Goal: Information Seeking & Learning: Check status

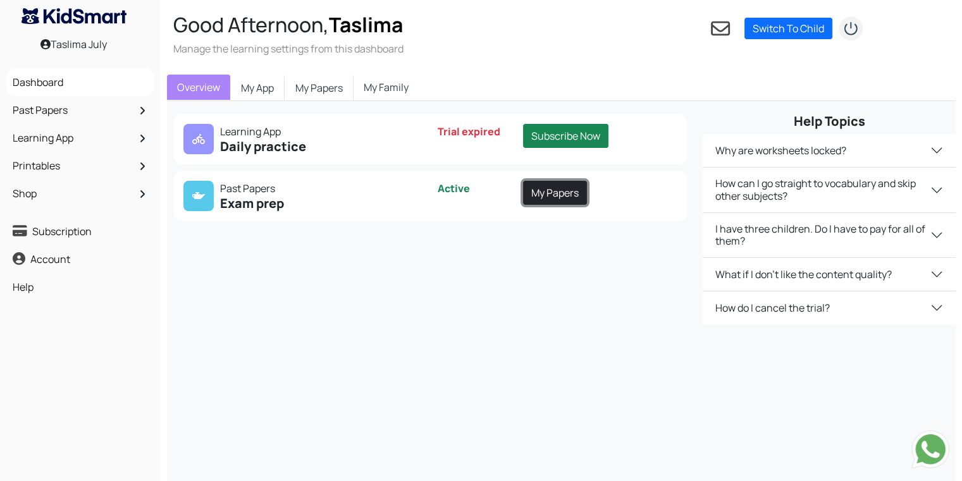
click at [555, 193] on link "My Papers" at bounding box center [555, 193] width 64 height 24
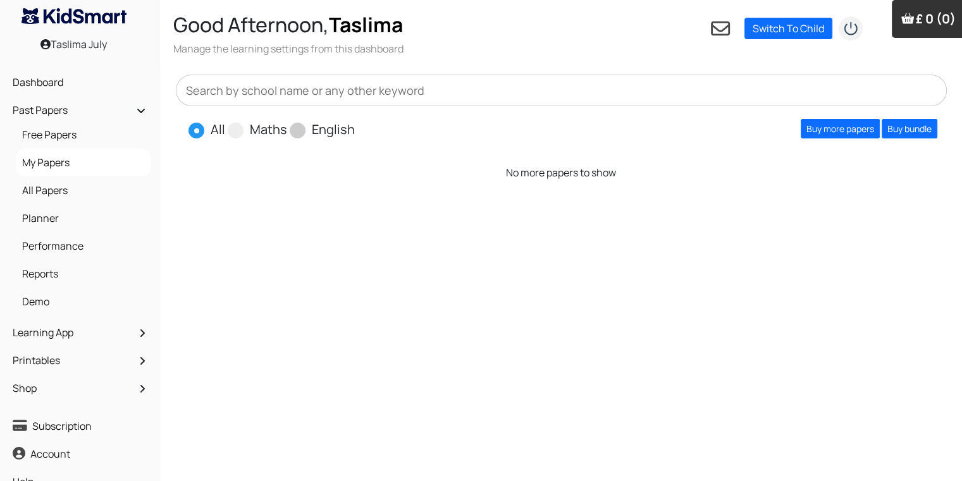
click at [298, 130] on span at bounding box center [298, 131] width 16 height 16
click at [355, 128] on input "English" at bounding box center [359, 124] width 8 height 8
radio input "true"
click at [825, 128] on link "Buy more papers" at bounding box center [840, 129] width 79 height 20
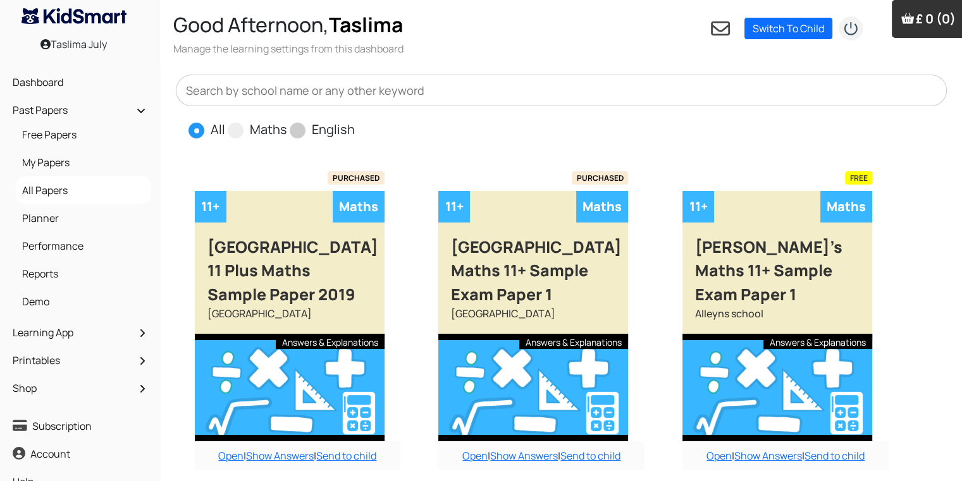
click at [294, 127] on span at bounding box center [298, 131] width 16 height 16
click at [355, 127] on input "English" at bounding box center [359, 124] width 8 height 8
radio input "true"
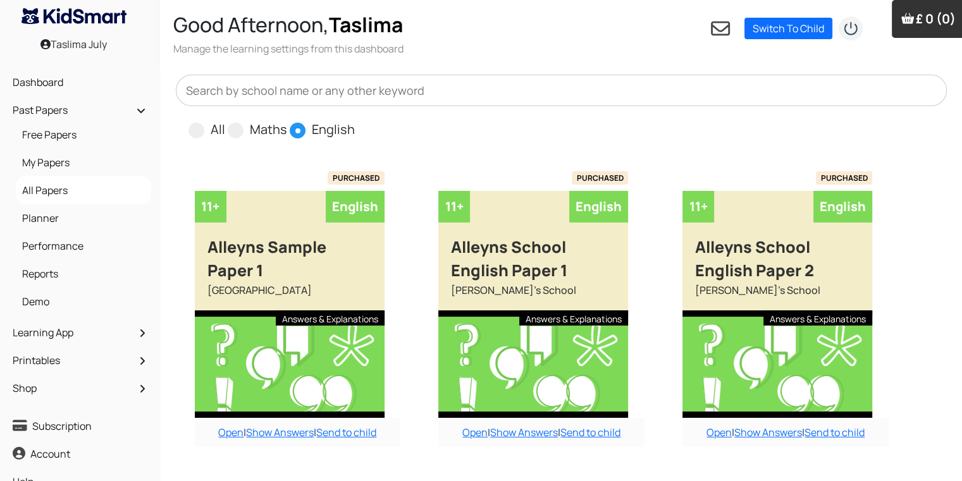
click at [225, 120] on input "All" at bounding box center [229, 124] width 8 height 8
radio input "true"
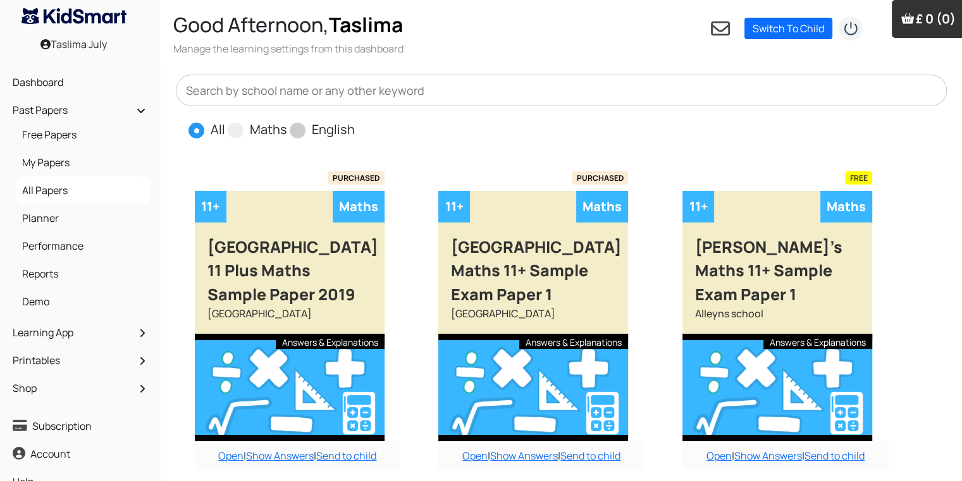
click at [355, 120] on input "English" at bounding box center [359, 124] width 8 height 8
radio input "true"
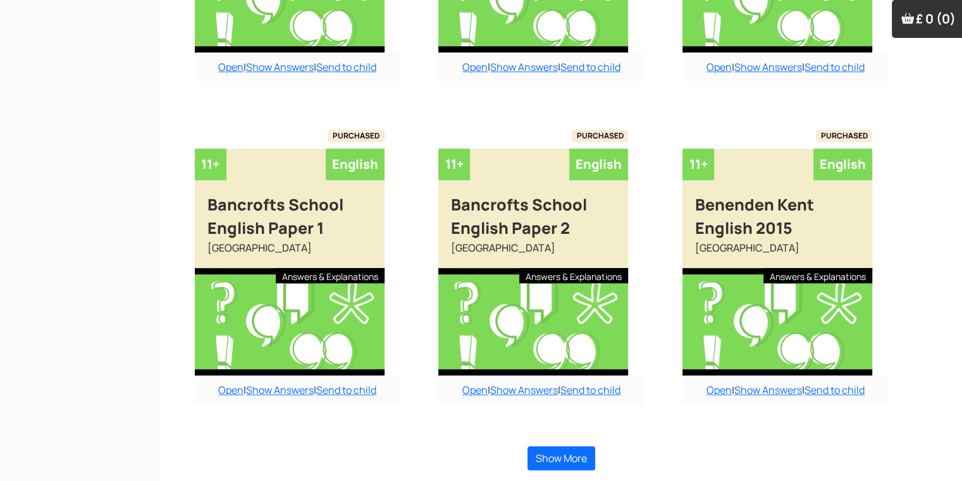
scroll to position [1013, 0]
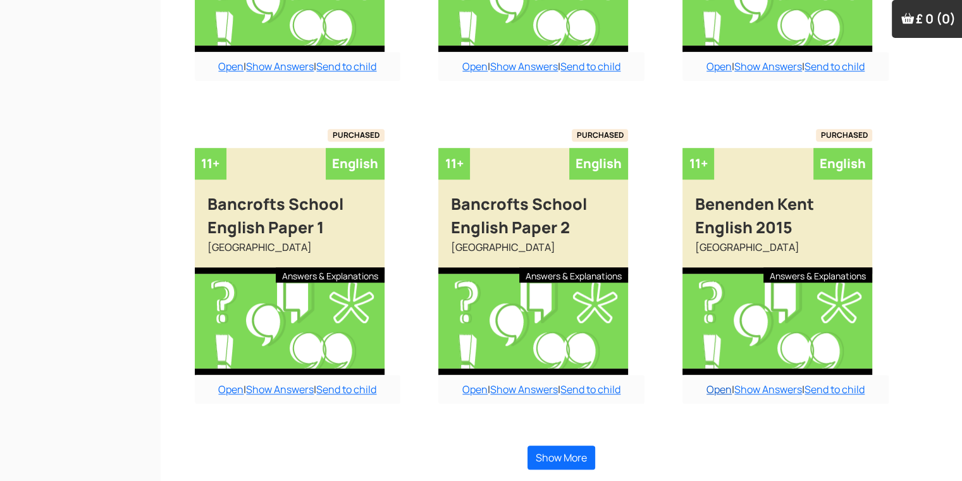
click at [720, 388] on link "Open" at bounding box center [718, 390] width 25 height 14
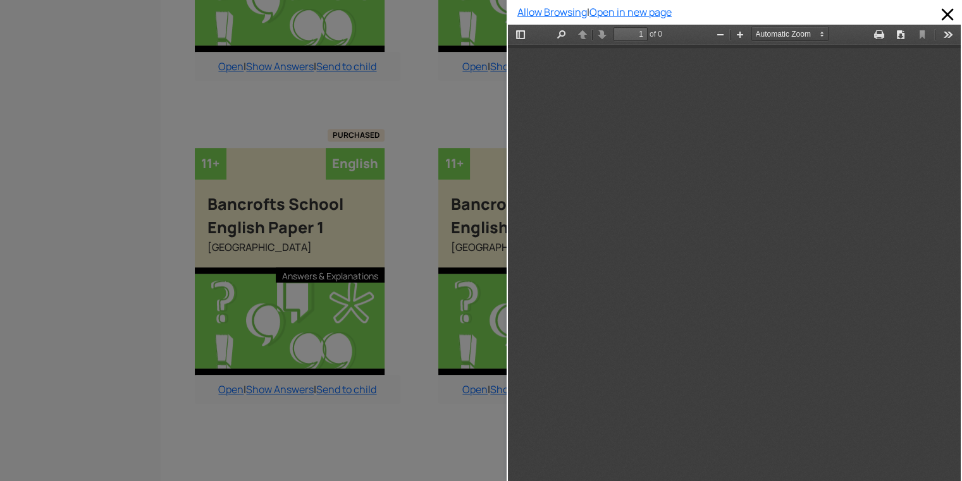
scroll to position [6, 0]
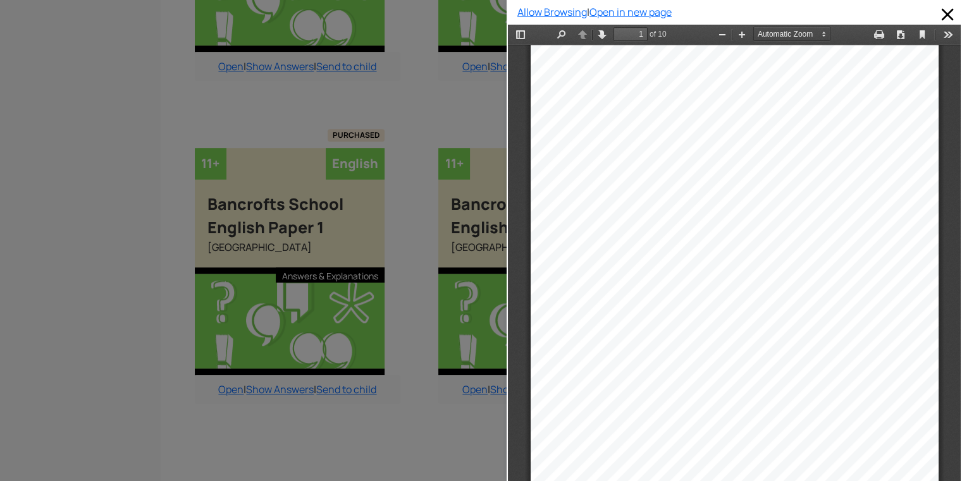
type input "2"
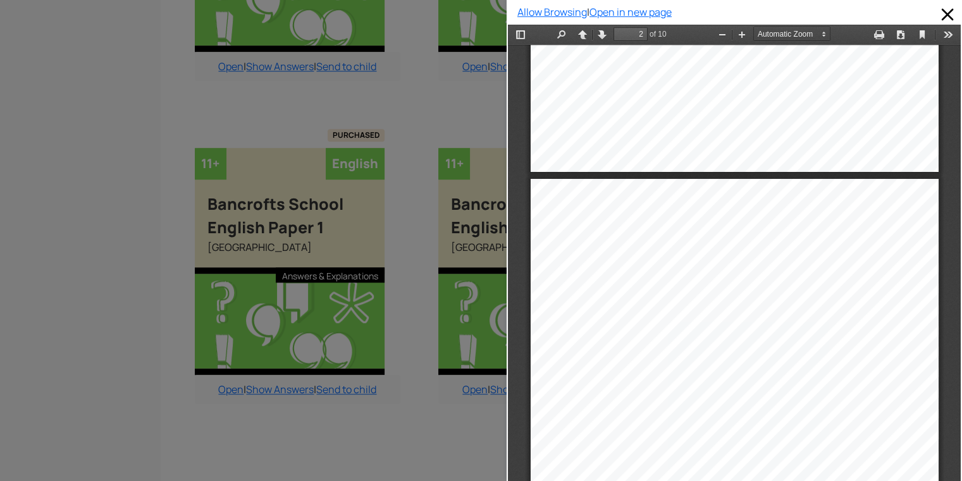
click at [950, 108] on div "Lower School Entrance Exam 2015 ENGLISH 11+ 1 H our Name: .....................…" at bounding box center [734, 274] width 453 height 458
click at [953, 111] on html "Thumbnails Document Outline Attachments Previous Next Highlight all Match case …" at bounding box center [734, 264] width 453 height 479
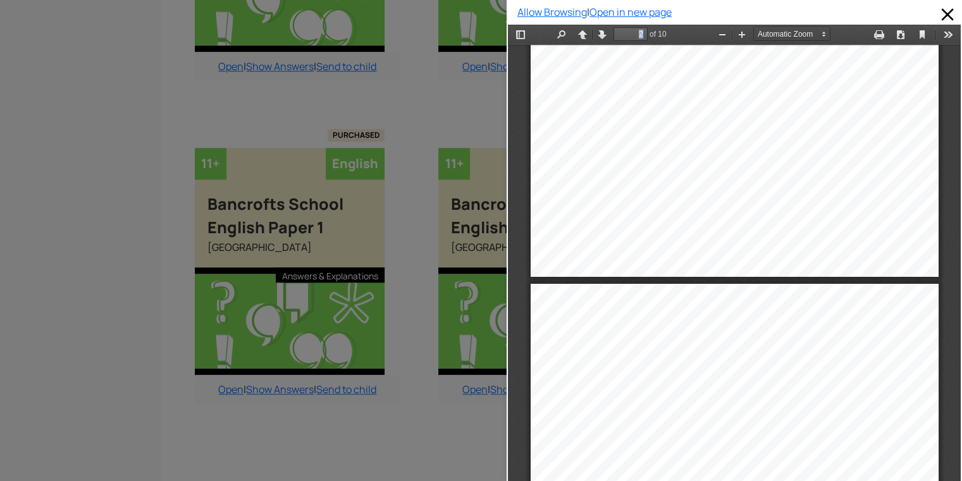
scroll to position [436, 0]
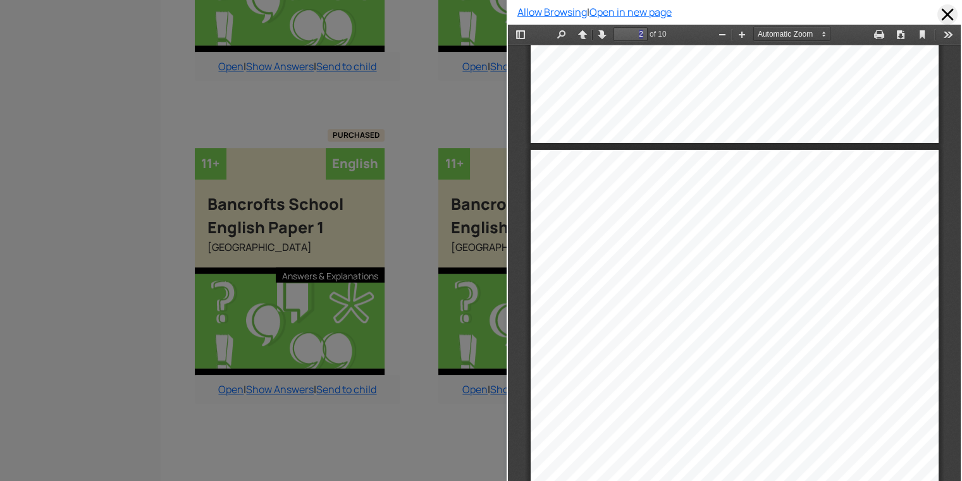
click at [943, 13] on span at bounding box center [947, 14] width 20 height 20
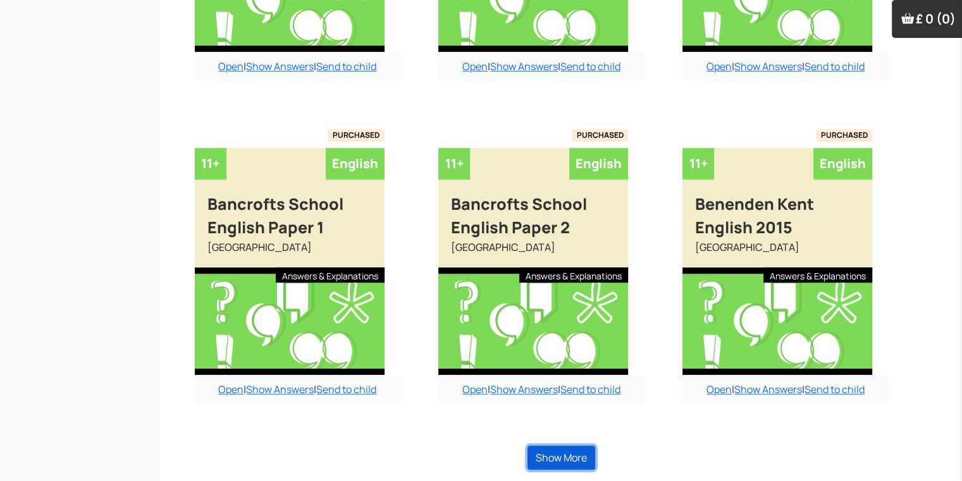
click at [558, 454] on button "Show More" at bounding box center [561, 458] width 68 height 24
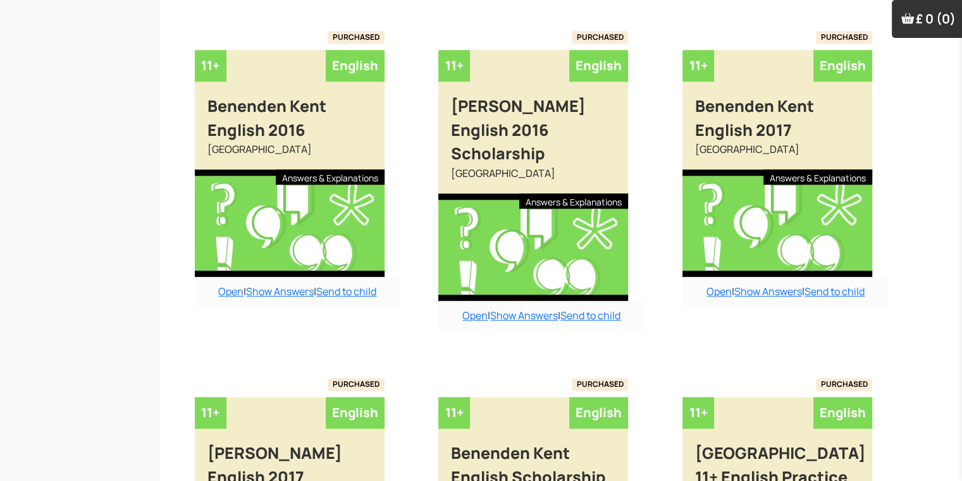
scroll to position [1013, 0]
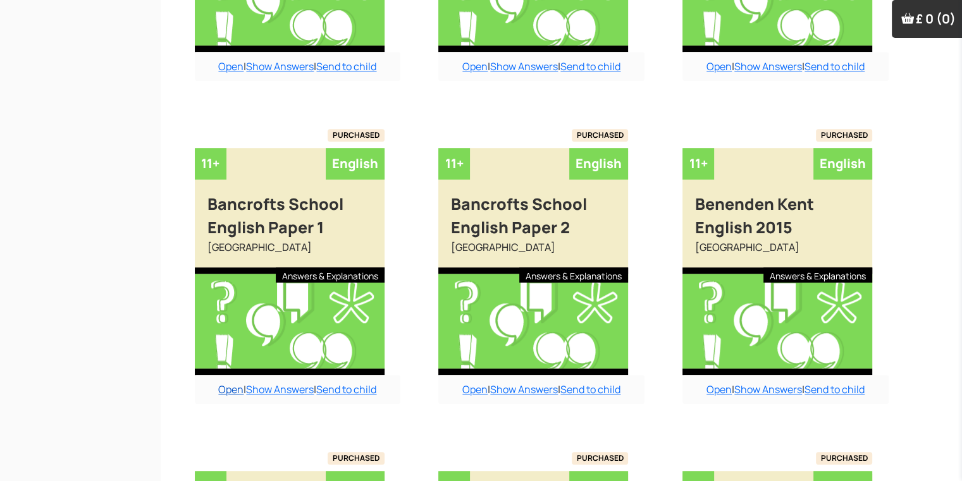
click at [228, 388] on link "Open" at bounding box center [230, 390] width 25 height 14
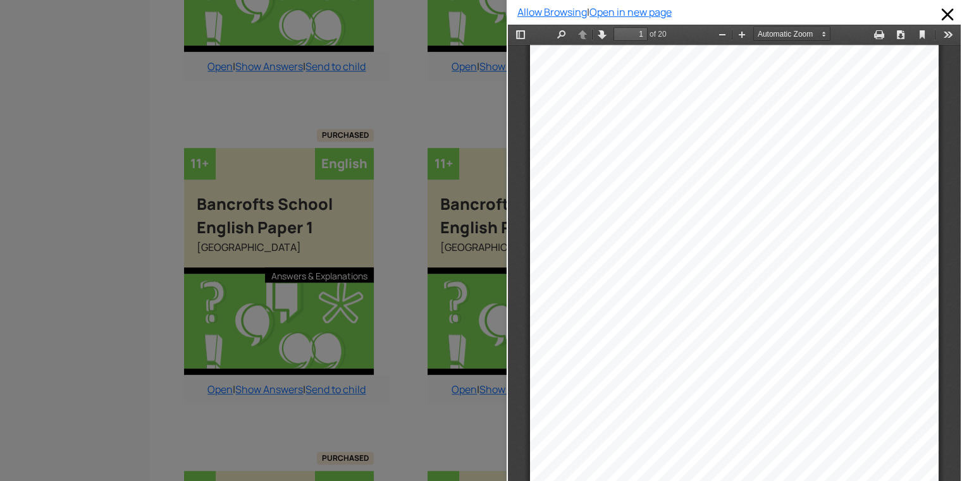
scroll to position [1013, 13]
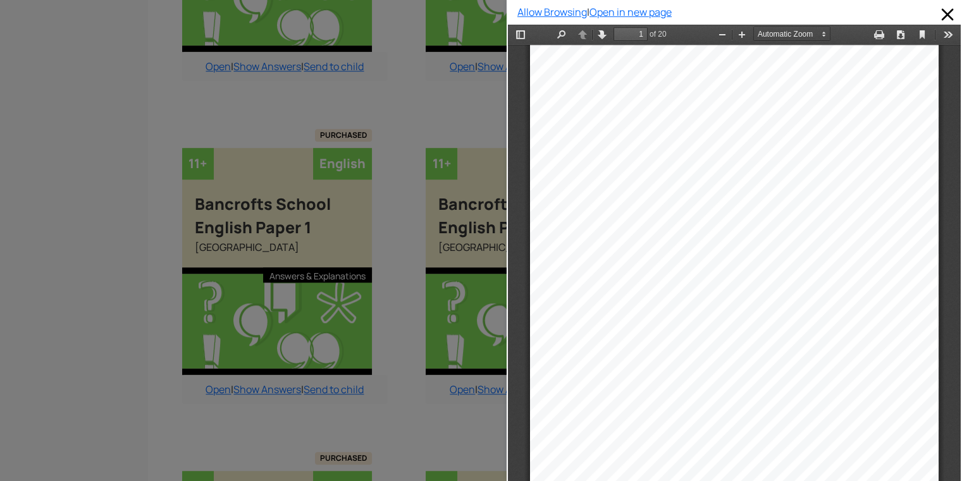
click at [737, 247] on div "ENGLISH" at bounding box center [736, 252] width 82 height 18
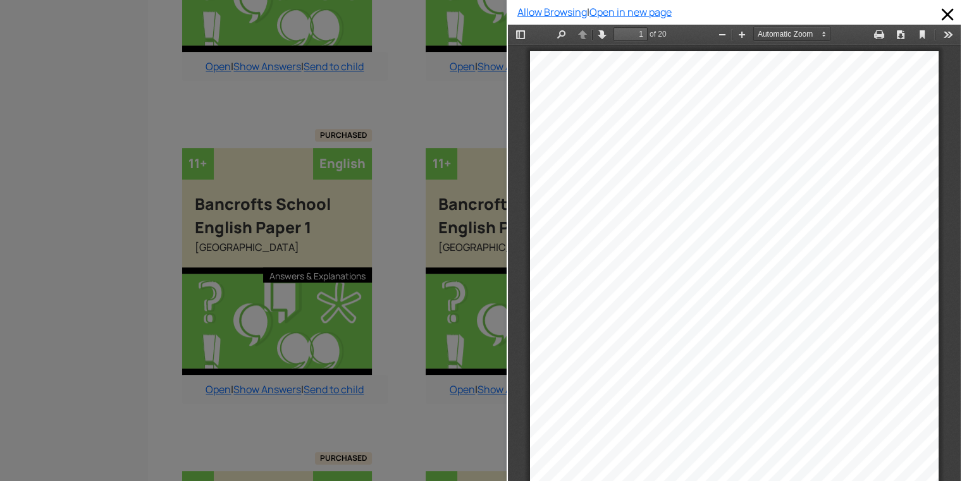
click at [941, 2] on div "Allow Browsing | Open in new page" at bounding box center [734, 12] width 453 height 22
click at [937, 13] on span at bounding box center [947, 14] width 20 height 20
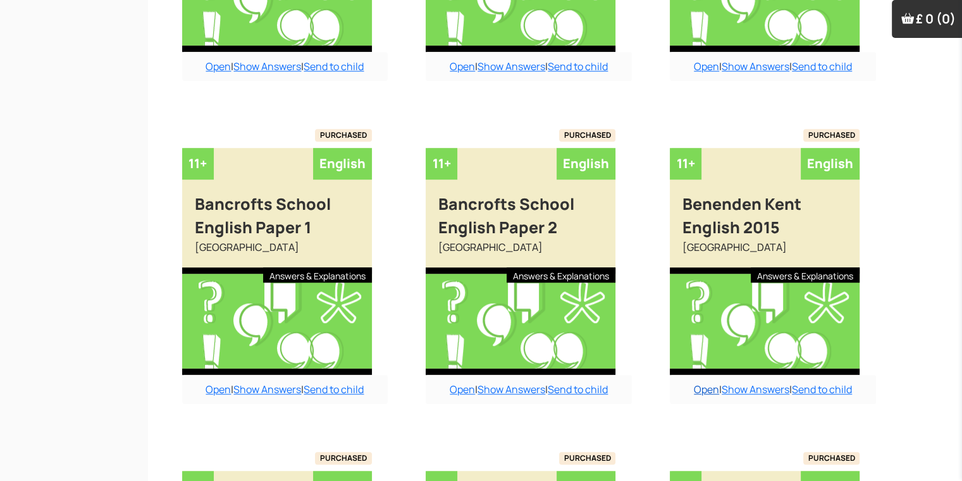
click at [705, 388] on link "Open" at bounding box center [706, 390] width 25 height 14
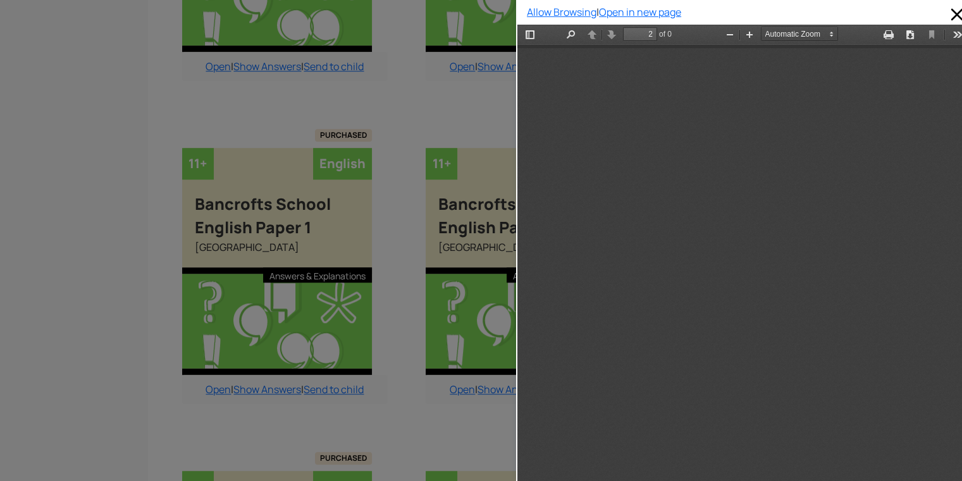
scroll to position [437, 0]
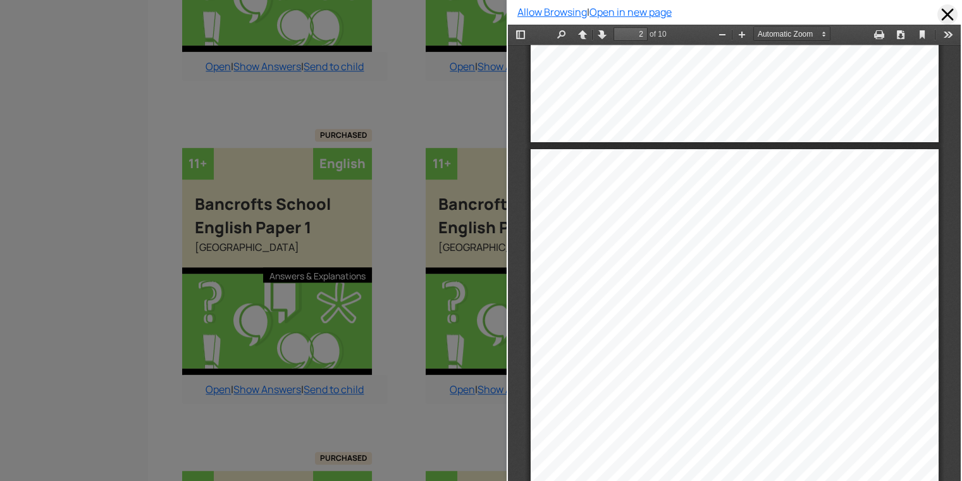
click at [937, 9] on span at bounding box center [947, 14] width 20 height 20
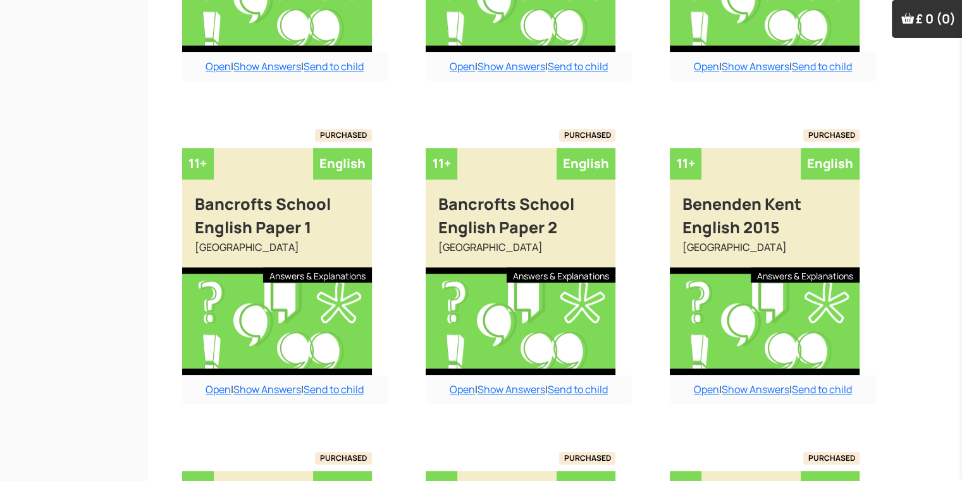
scroll to position [1434, 13]
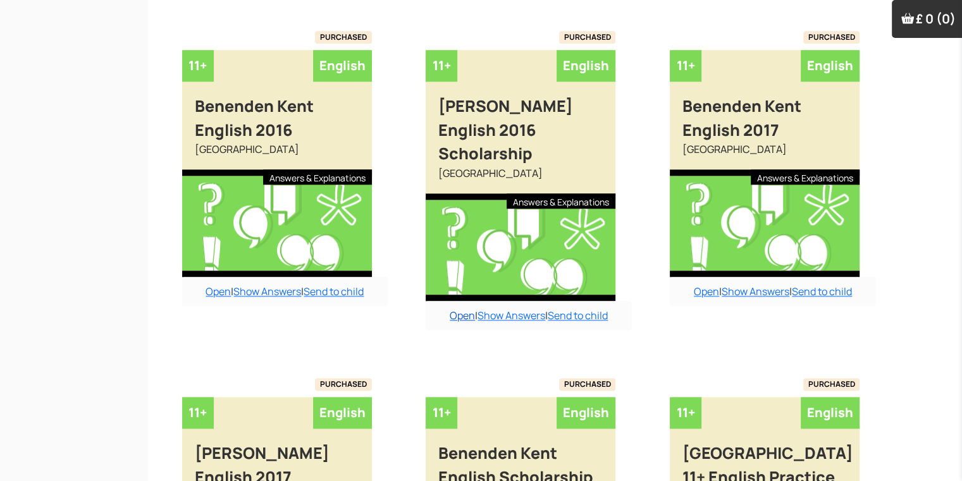
click at [465, 317] on link "Open" at bounding box center [462, 316] width 25 height 14
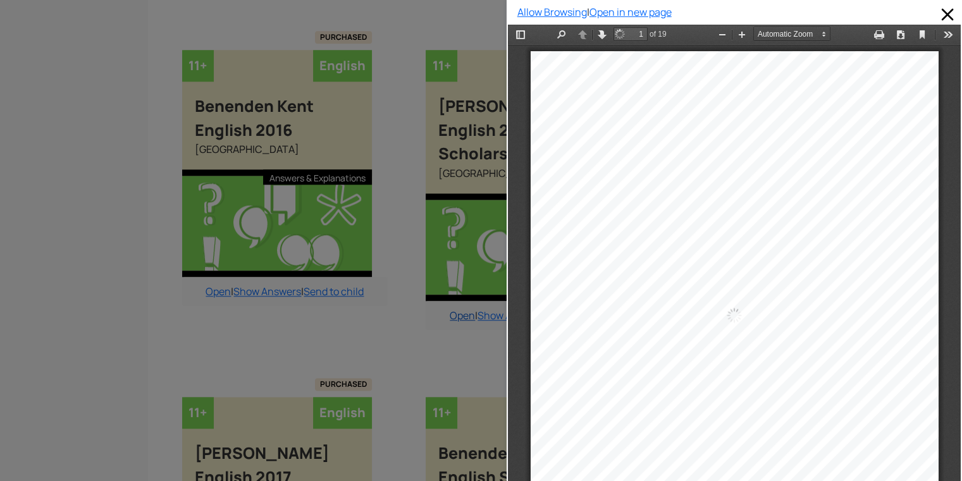
scroll to position [6, 0]
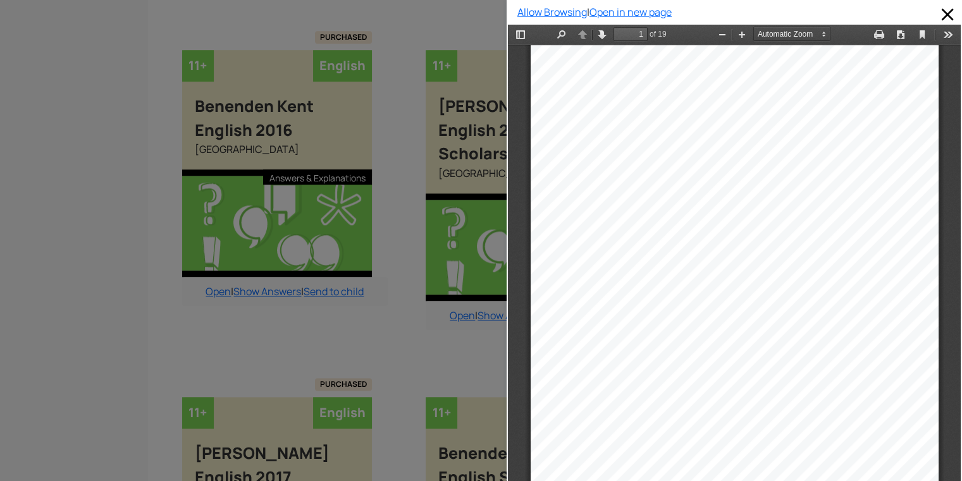
drag, startPoint x: 940, startPoint y: 131, endPoint x: 1459, endPoint y: 147, distance: 518.8
click at [951, 123] on html "Thumbnails Document Outline Attachments Previous Next Highlight all Match case …" at bounding box center [734, 264] width 453 height 479
click at [951, 123] on div "Allow Browsing | Open in new page" at bounding box center [734, 240] width 455 height 481
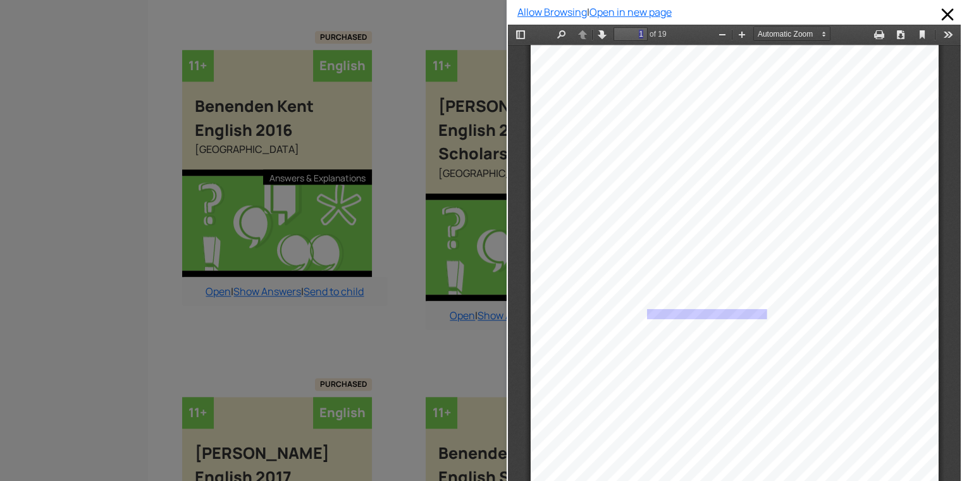
click at [951, 123] on div "Allow Browsing | Open in new page" at bounding box center [734, 240] width 455 height 481
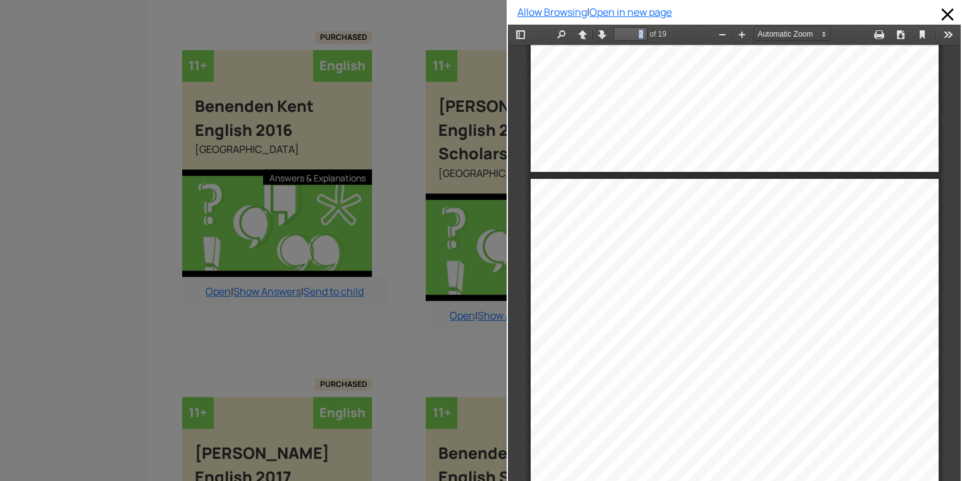
scroll to position [808, 0]
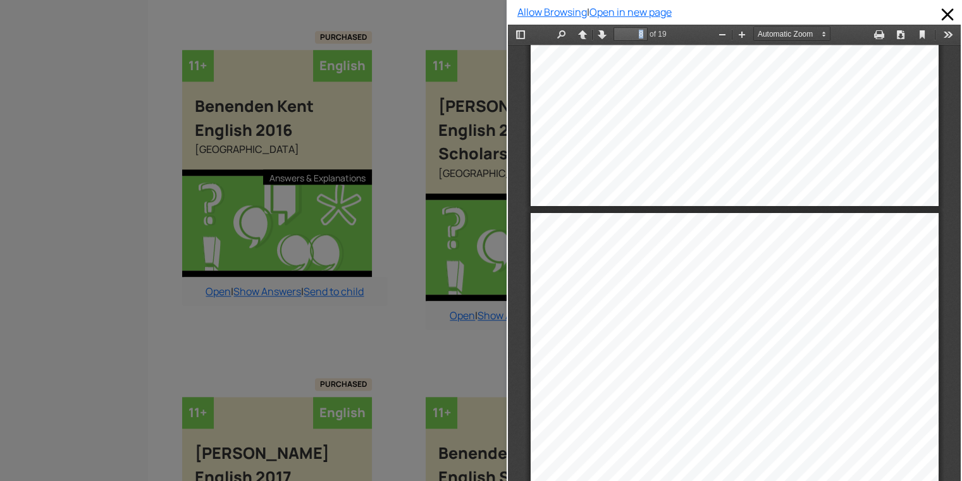
drag, startPoint x: 949, startPoint y: 102, endPoint x: 1468, endPoint y: 260, distance: 542.1
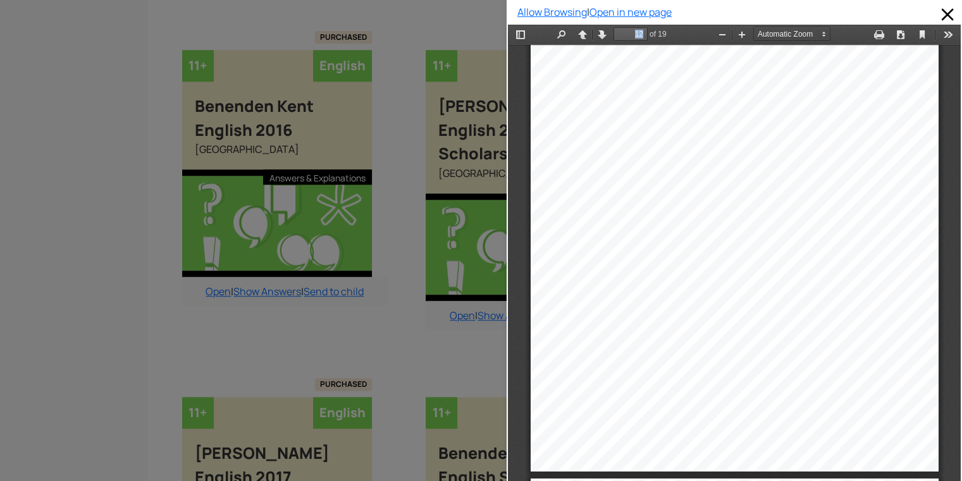
scroll to position [6052, 0]
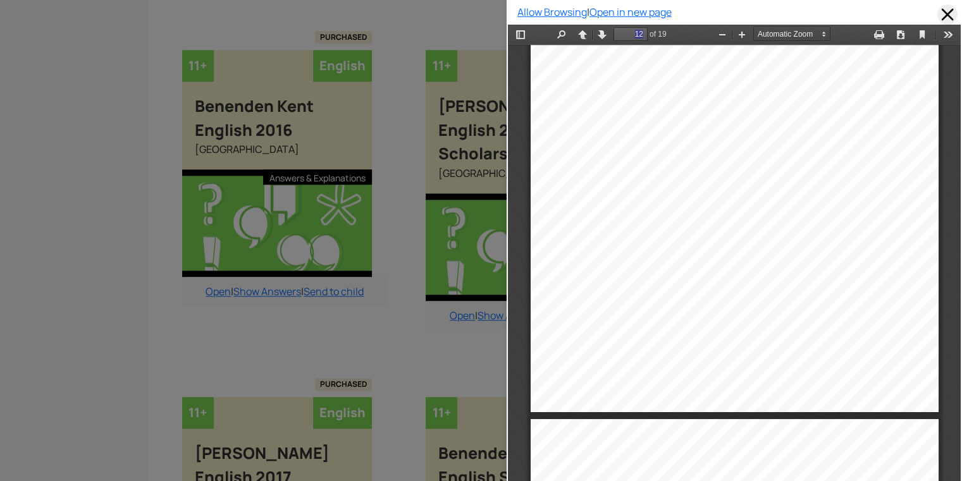
click at [937, 9] on span at bounding box center [947, 14] width 20 height 20
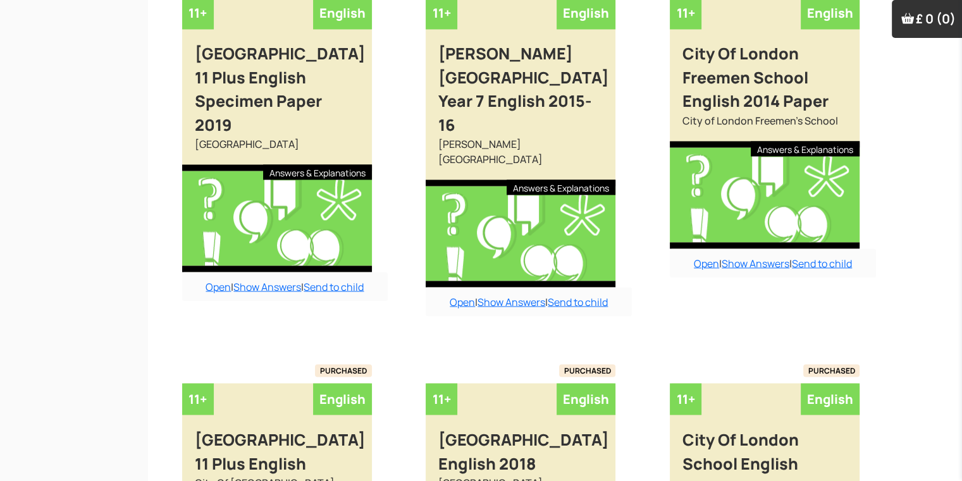
scroll to position [2184, 13]
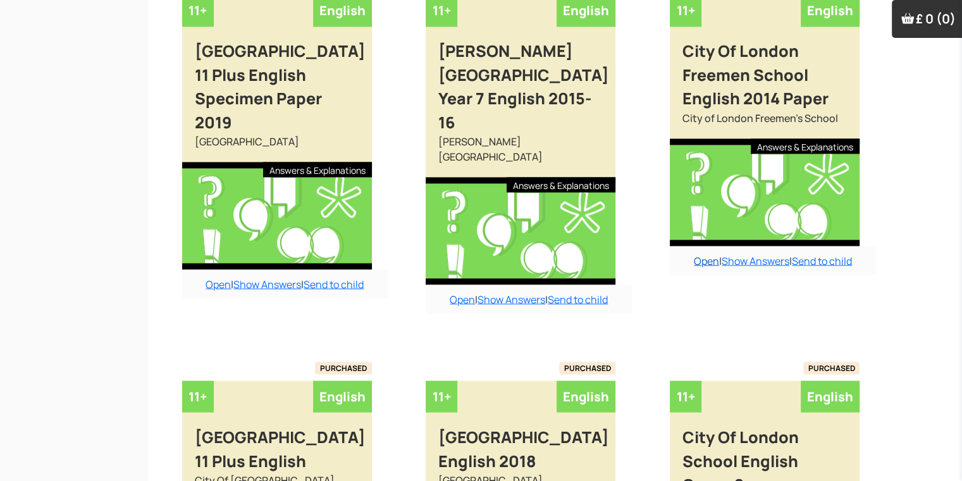
click at [714, 259] on link "Open" at bounding box center [706, 261] width 25 height 14
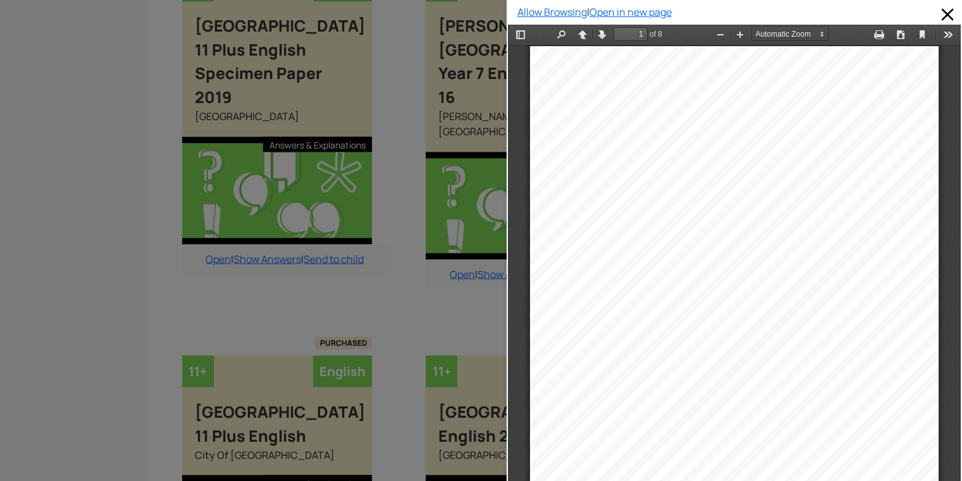
scroll to position [6, 0]
click at [0, 206] on div at bounding box center [253, 240] width 507 height 481
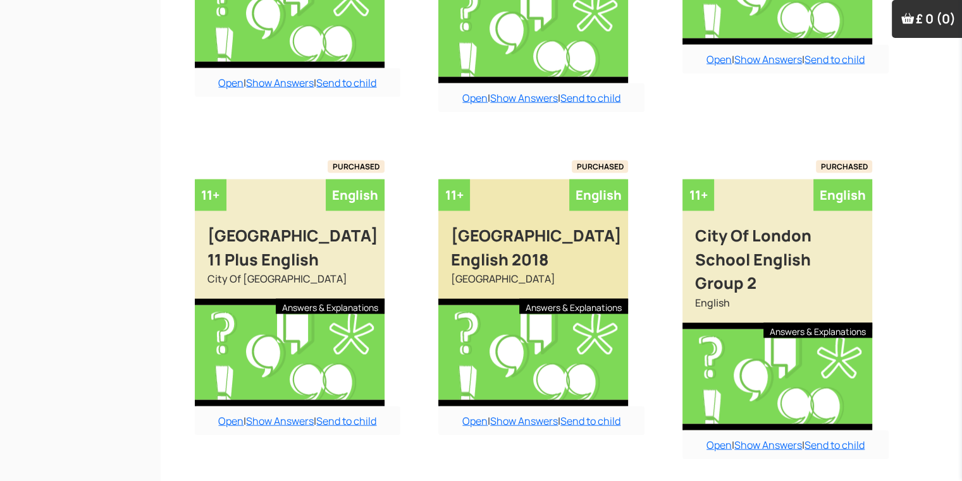
scroll to position [2424, 0]
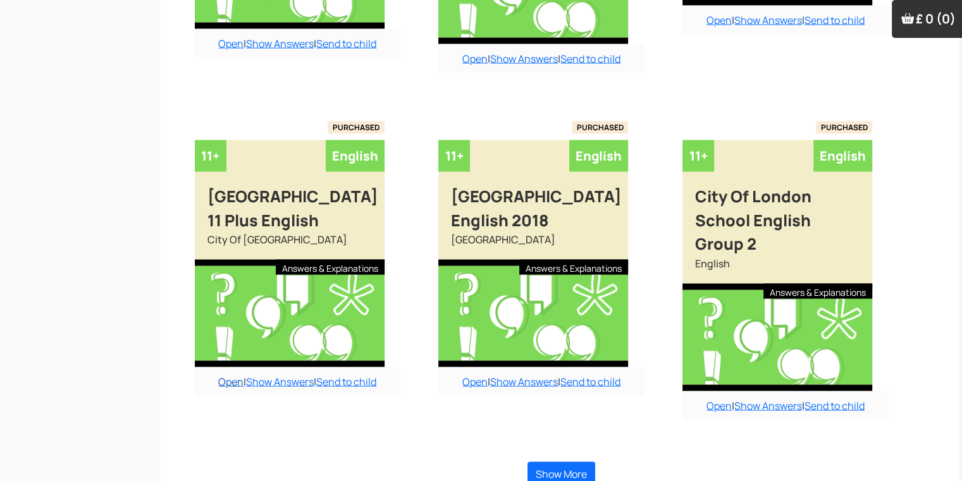
click at [228, 389] on link "Open" at bounding box center [230, 382] width 25 height 14
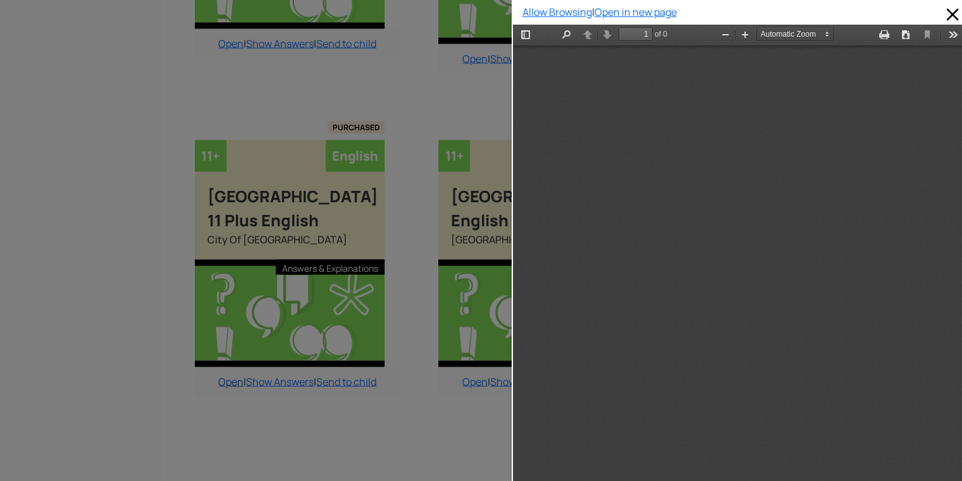
scroll to position [0, 0]
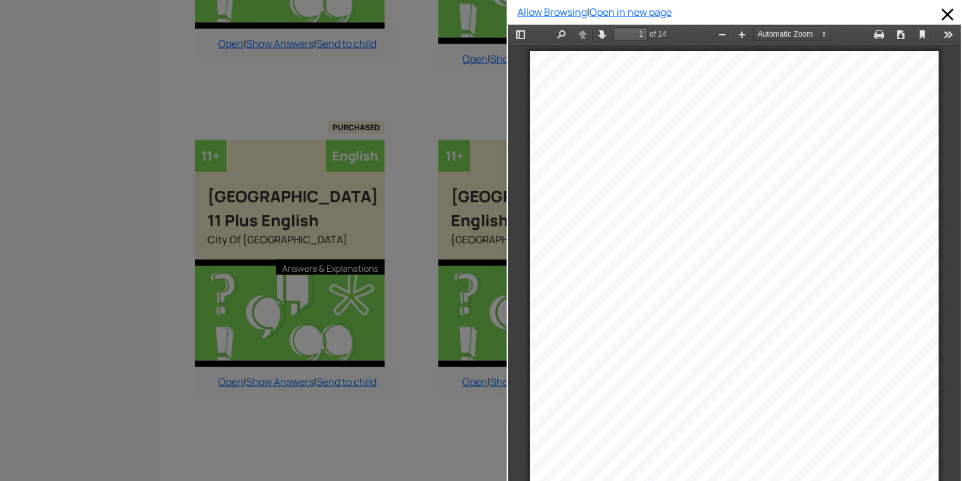
click at [434, 438] on div at bounding box center [253, 240] width 507 height 481
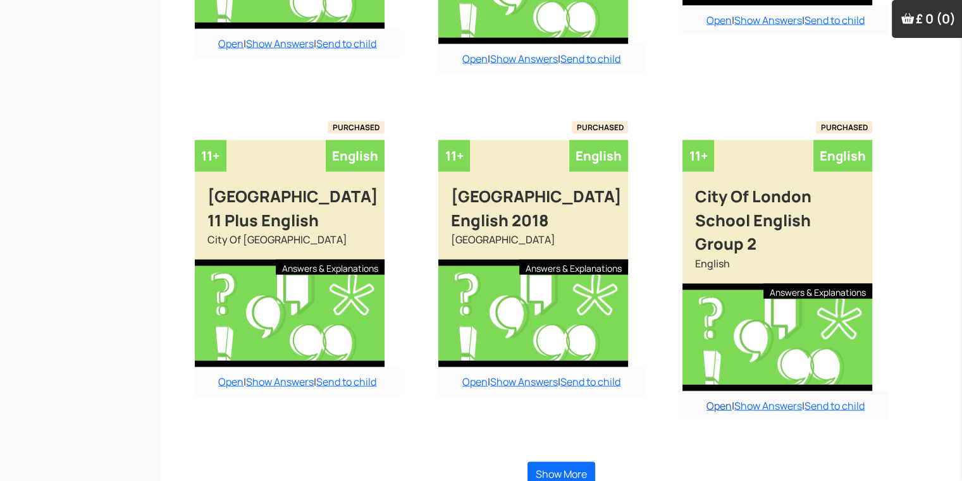
click at [710, 399] on link "Open" at bounding box center [718, 406] width 25 height 14
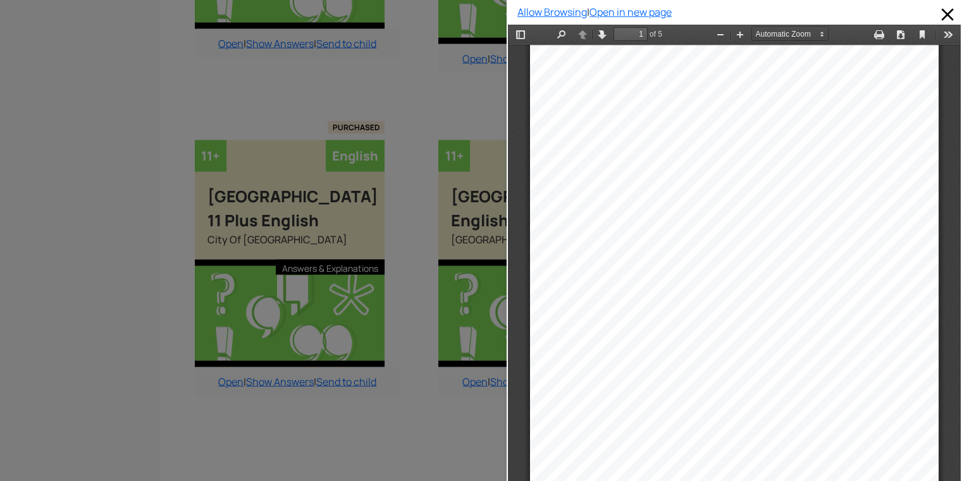
scroll to position [2424, 13]
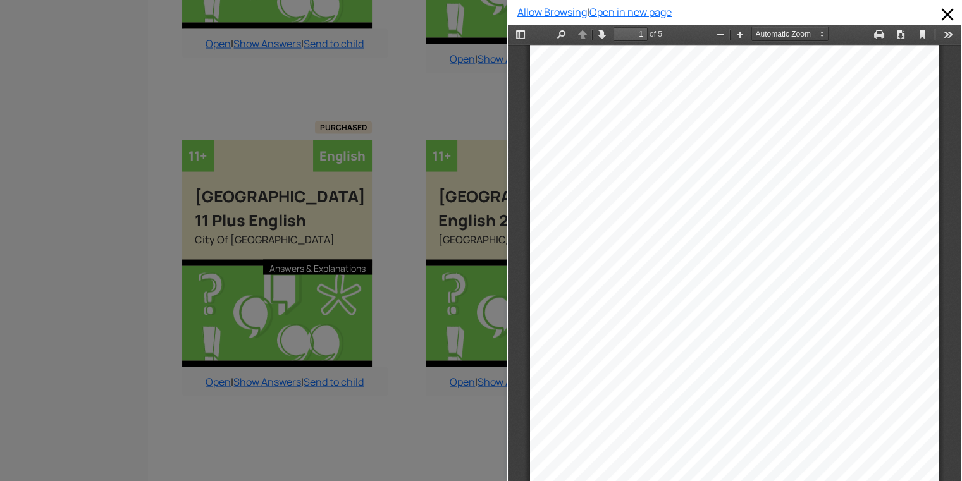
drag, startPoint x: 1217, startPoint y: 417, endPoint x: 710, endPoint y: 390, distance: 508.5
click at [710, 390] on div at bounding box center [734, 333] width 409 height 577
type input "3"
click at [733, 31] on button "Zoom In" at bounding box center [740, 35] width 20 height 16
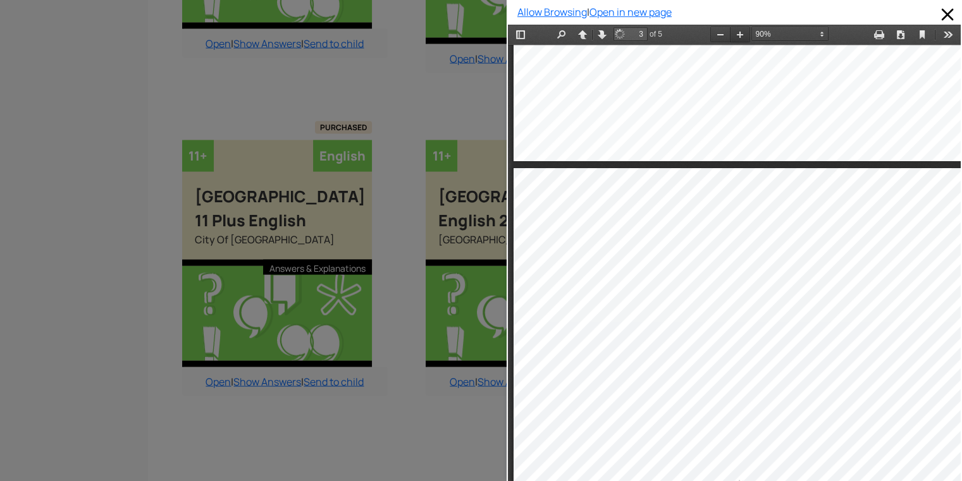
scroll to position [1295, 0]
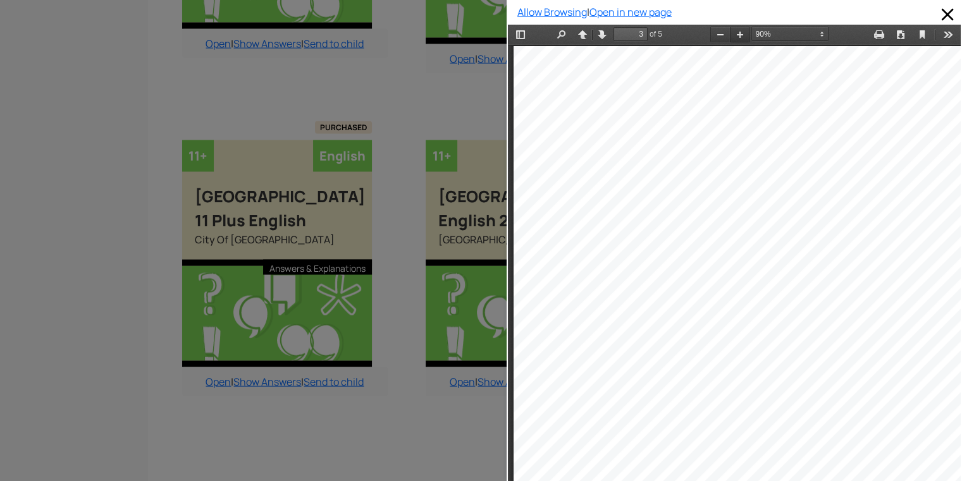
click at [735, 31] on button "Zoom In" at bounding box center [740, 35] width 20 height 16
select select "1"
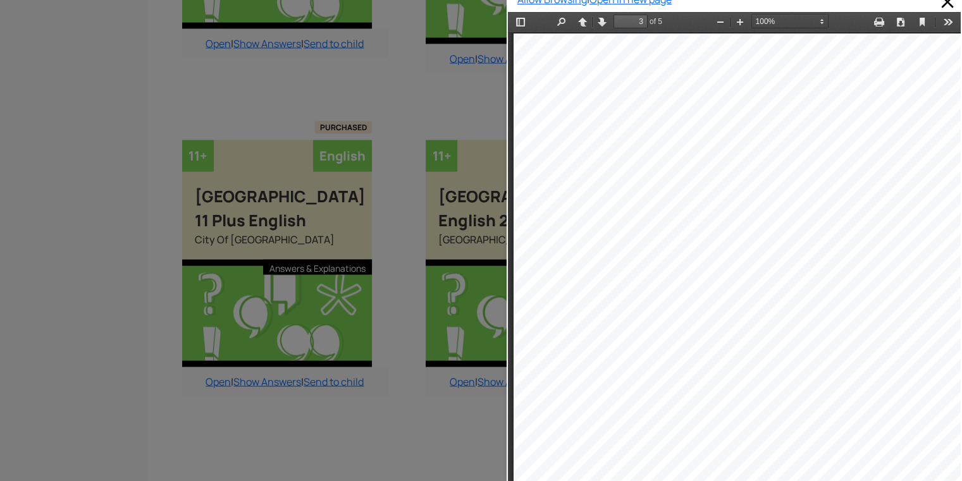
scroll to position [1437, 25]
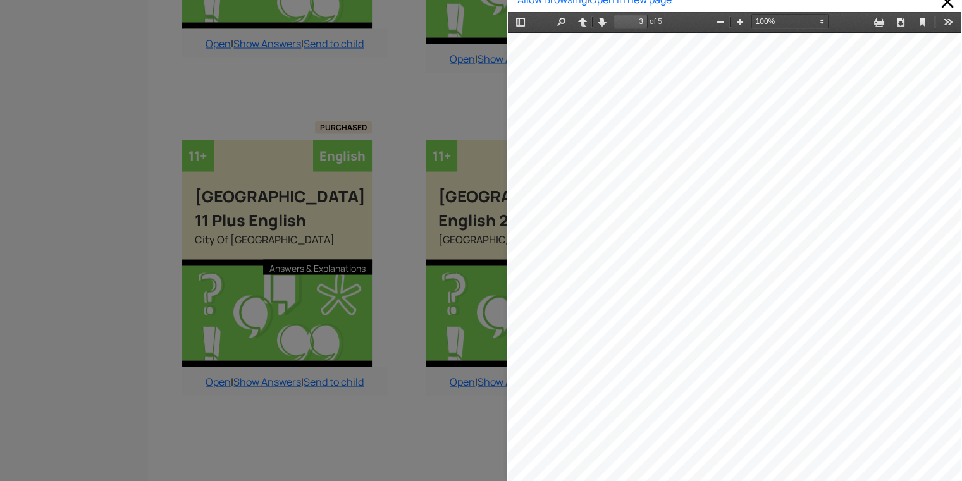
click at [865, 156] on div at bounding box center [738, 388] width 501 height 709
click at [419, 404] on div at bounding box center [253, 240] width 507 height 481
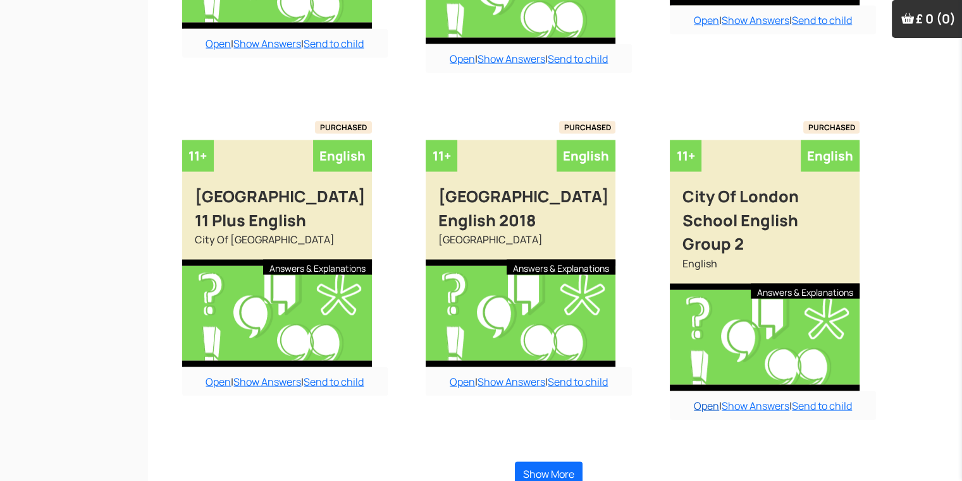
click at [708, 399] on link "Open" at bounding box center [706, 406] width 25 height 14
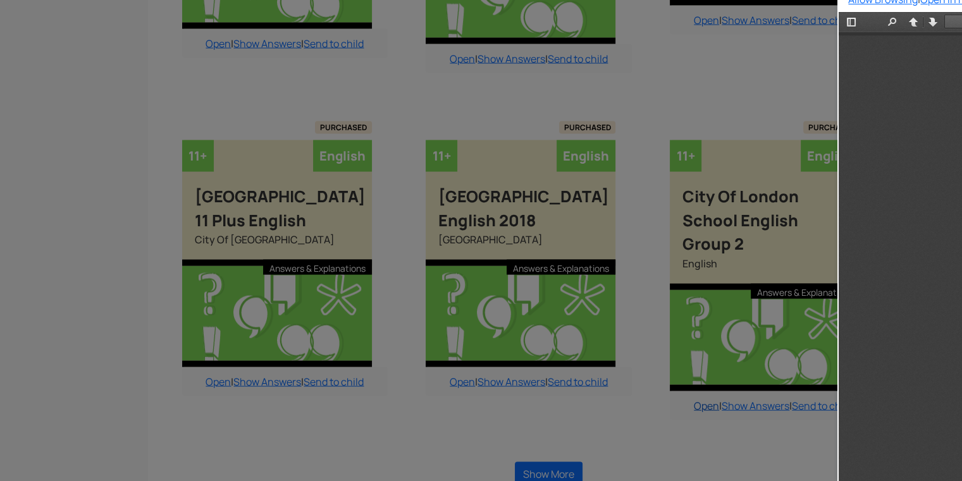
scroll to position [0, 0]
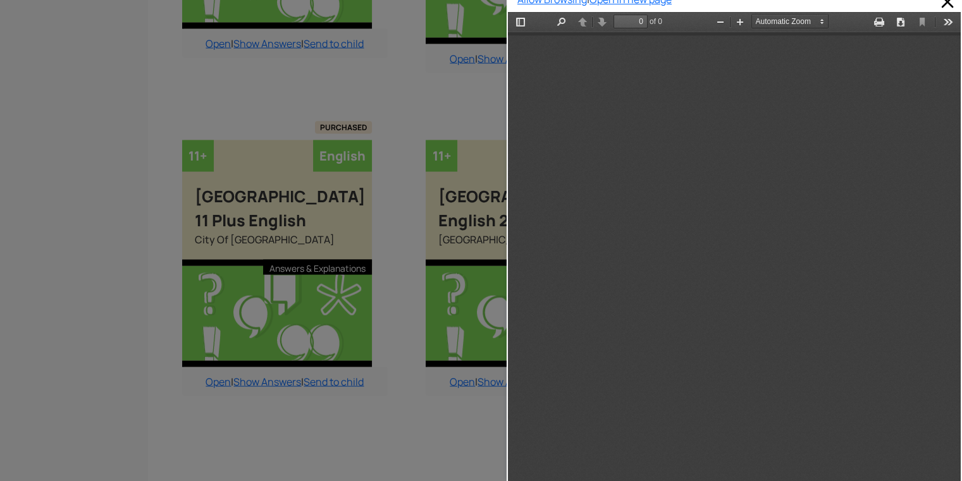
type input "1"
select select "1"
type input "3"
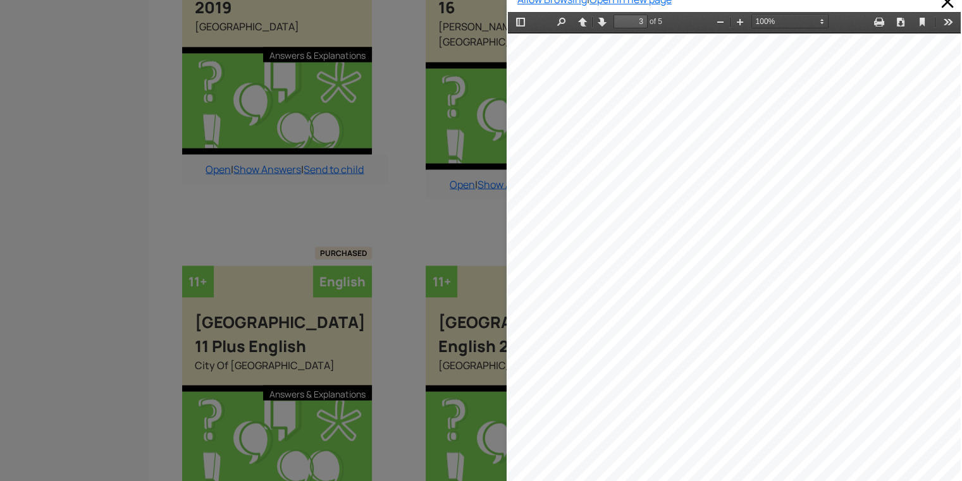
scroll to position [2297, 13]
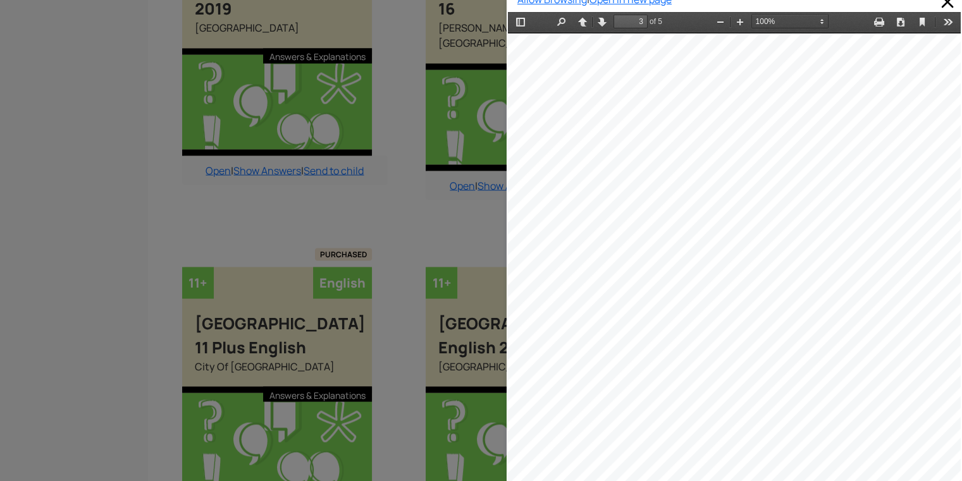
click at [763, 280] on div at bounding box center [738, 388] width 501 height 709
drag, startPoint x: 324, startPoint y: 178, endPoint x: 326, endPoint y: 185, distance: 7.4
click at [326, 185] on div at bounding box center [253, 240] width 507 height 481
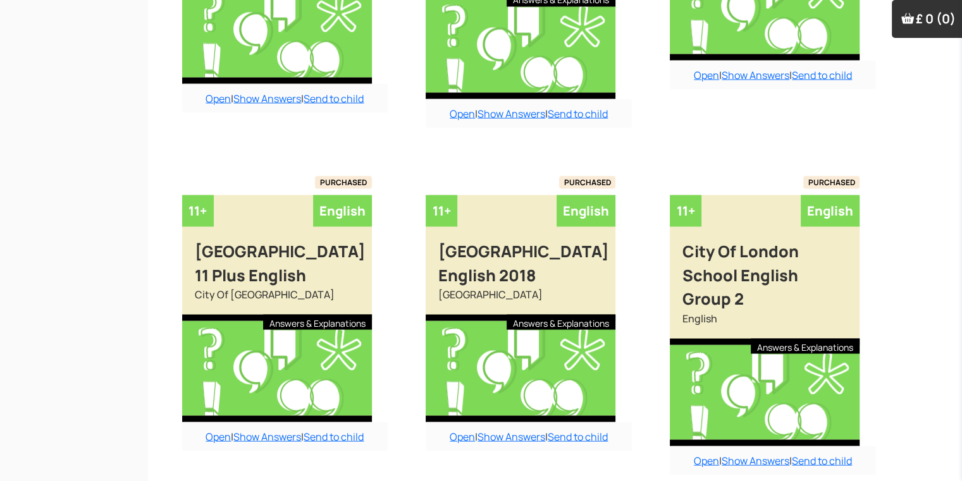
scroll to position [2424, 13]
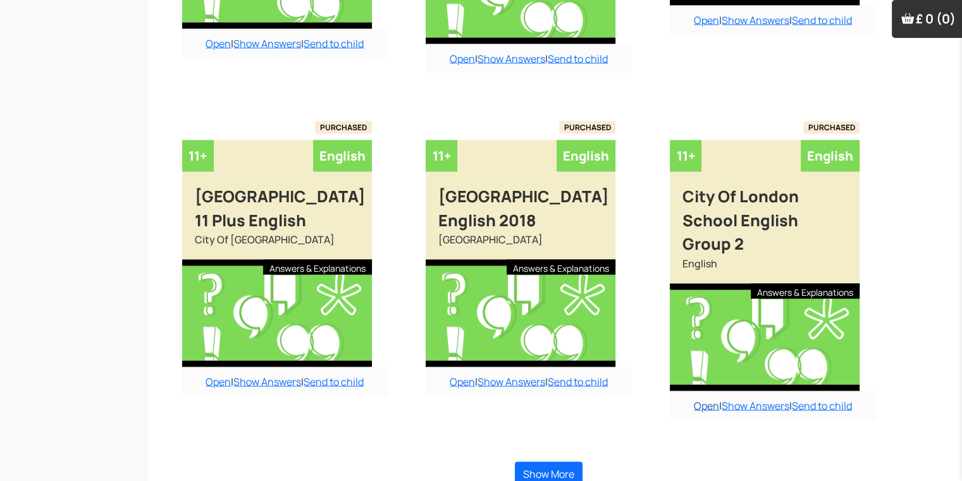
click at [699, 399] on link "Open" at bounding box center [706, 406] width 25 height 14
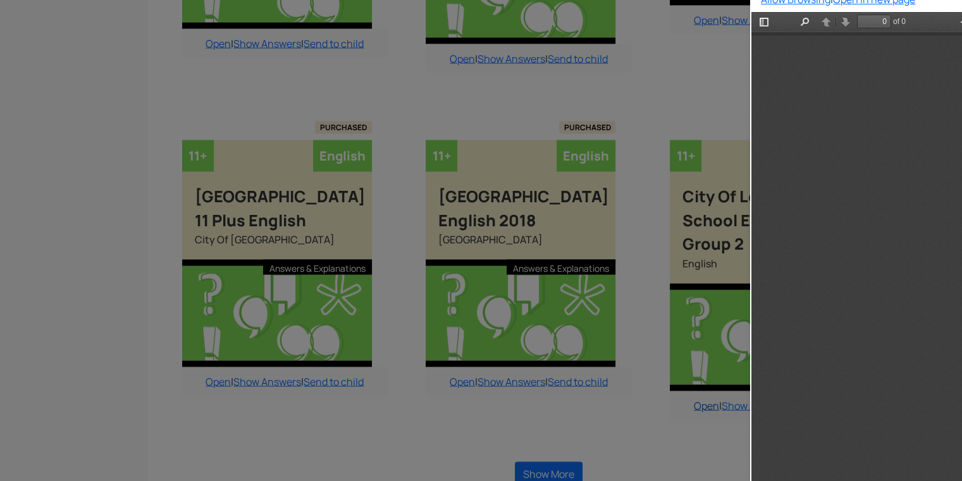
scroll to position [0, 0]
type input "1"
select select "1"
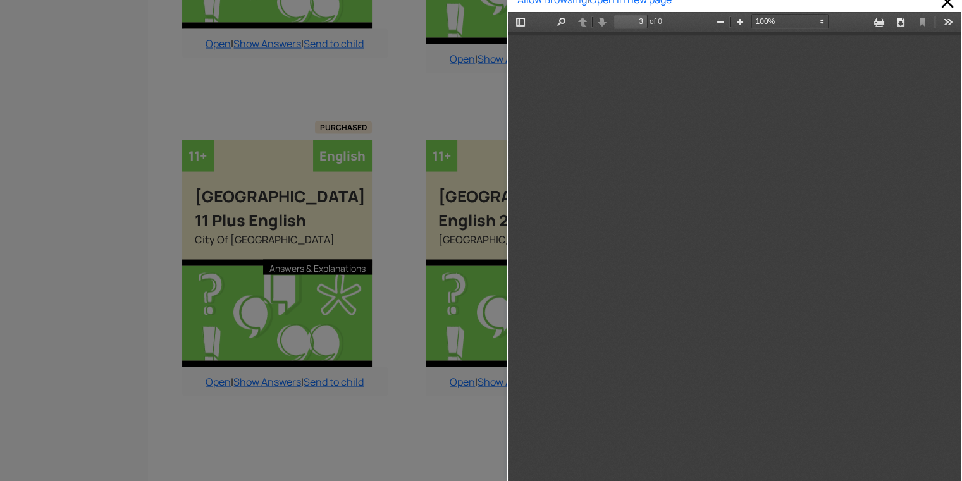
scroll to position [1437, 25]
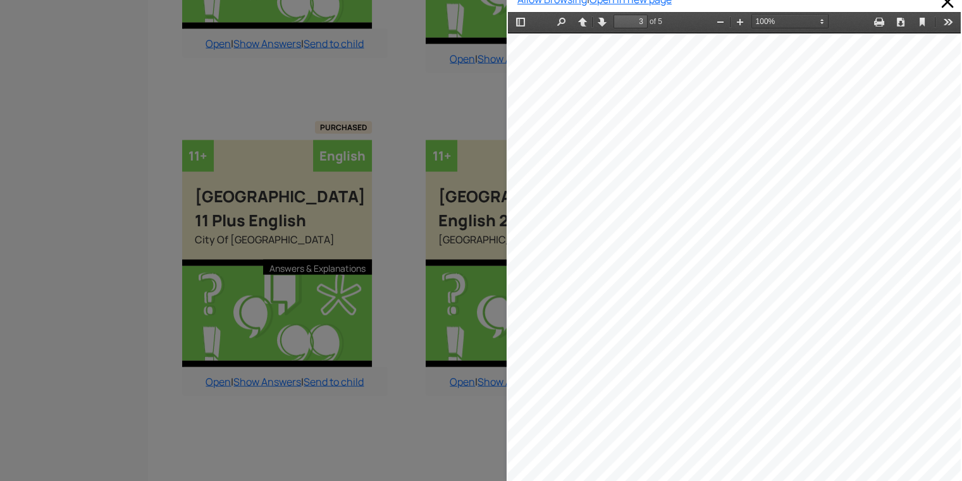
click at [744, 271] on div at bounding box center [738, 388] width 501 height 709
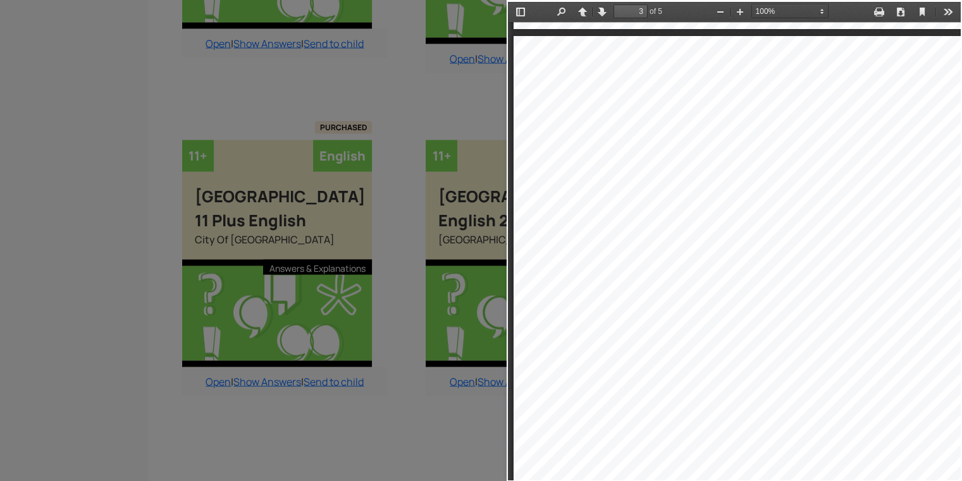
scroll to position [1363, 0]
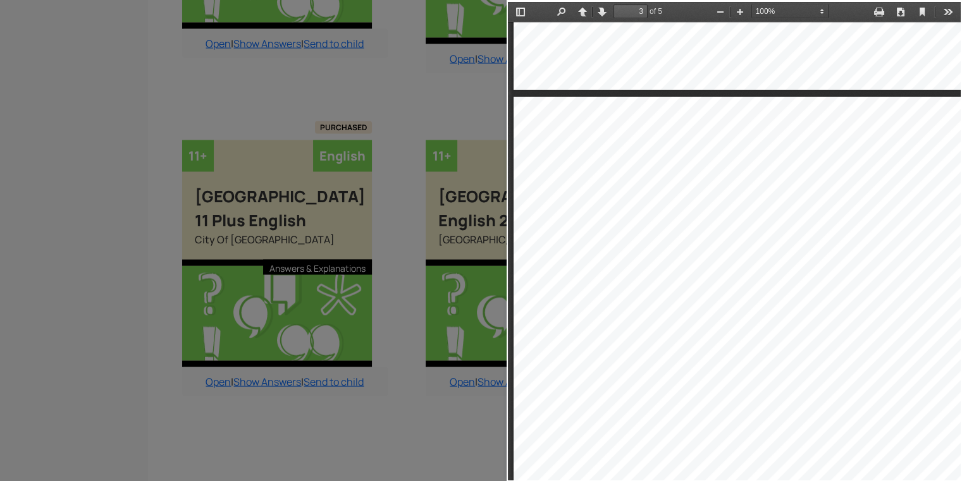
click at [451, 55] on div at bounding box center [253, 240] width 507 height 481
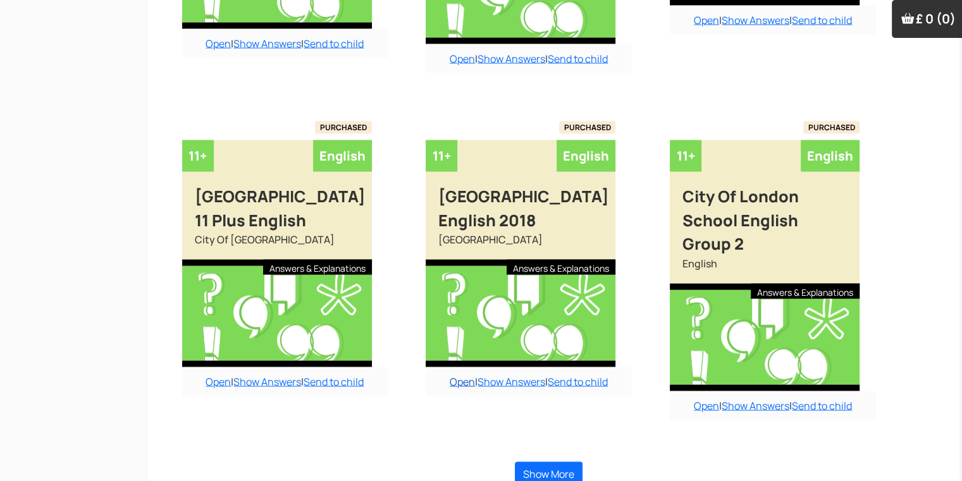
click at [459, 375] on link "Open" at bounding box center [462, 382] width 25 height 14
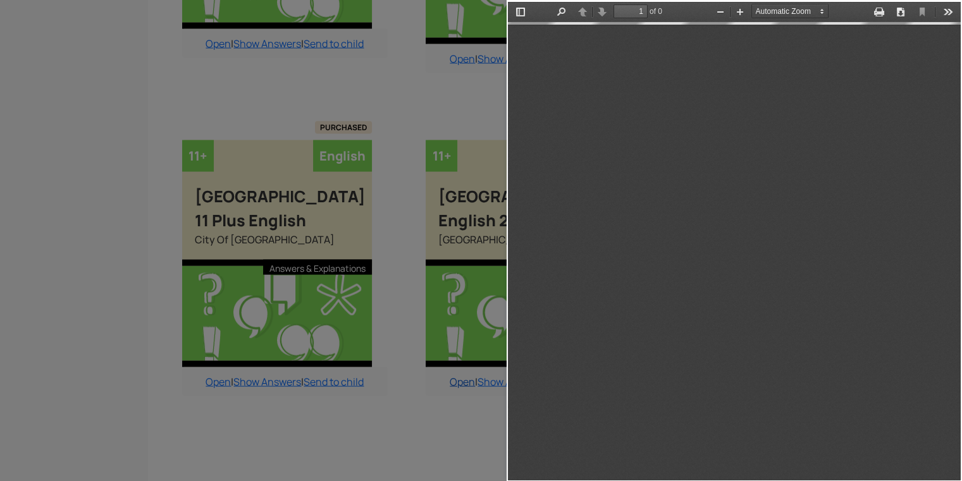
scroll to position [6, 0]
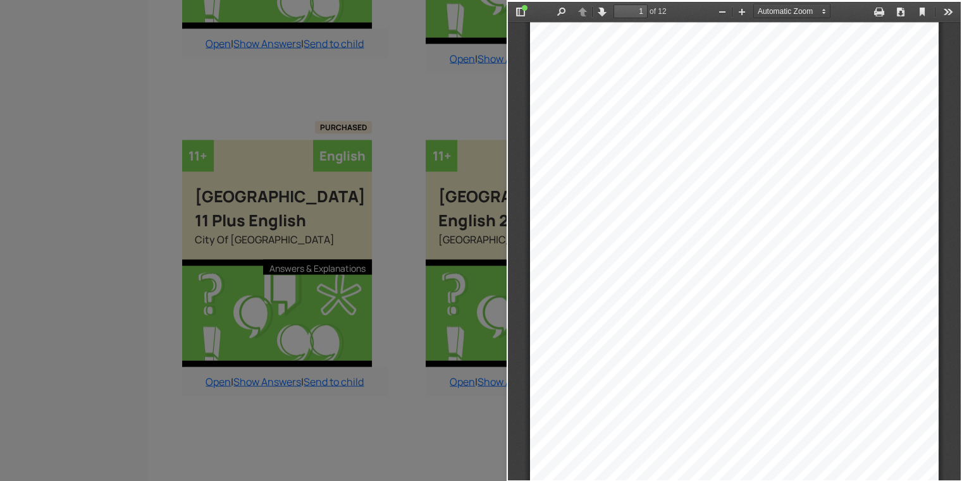
click at [717, 347] on div "Specimen Entrance Examination to join First Form (11+) ENGLISH Passage and Inst…" at bounding box center [734, 310] width 409 height 577
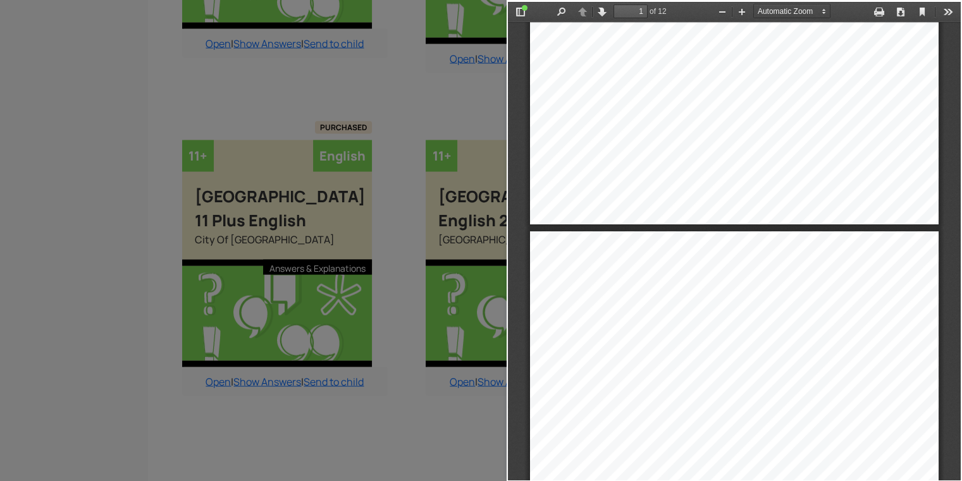
type input "2"
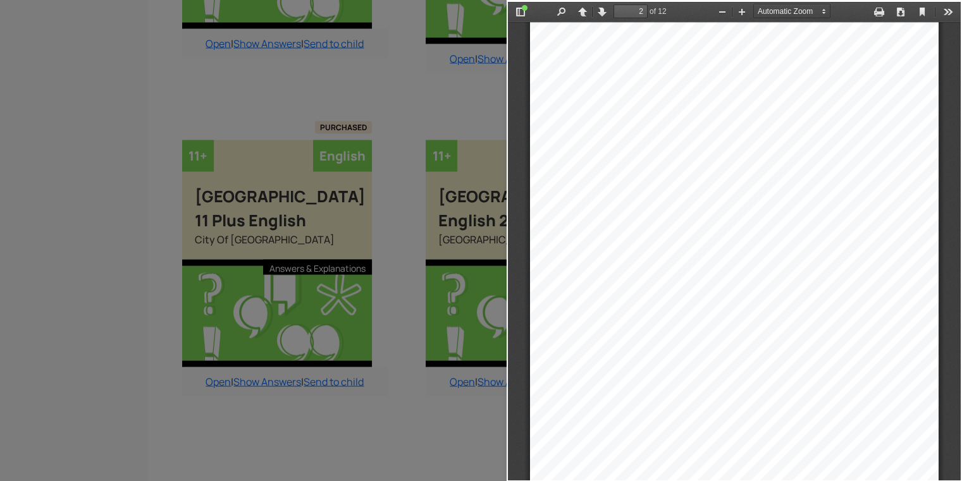
scroll to position [664, 0]
click at [360, 448] on div at bounding box center [253, 240] width 507 height 481
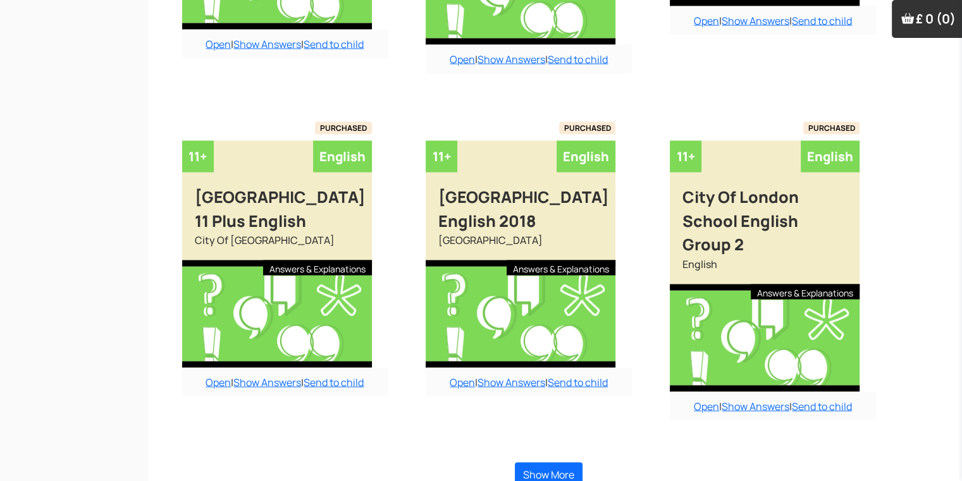
scroll to position [2424, 13]
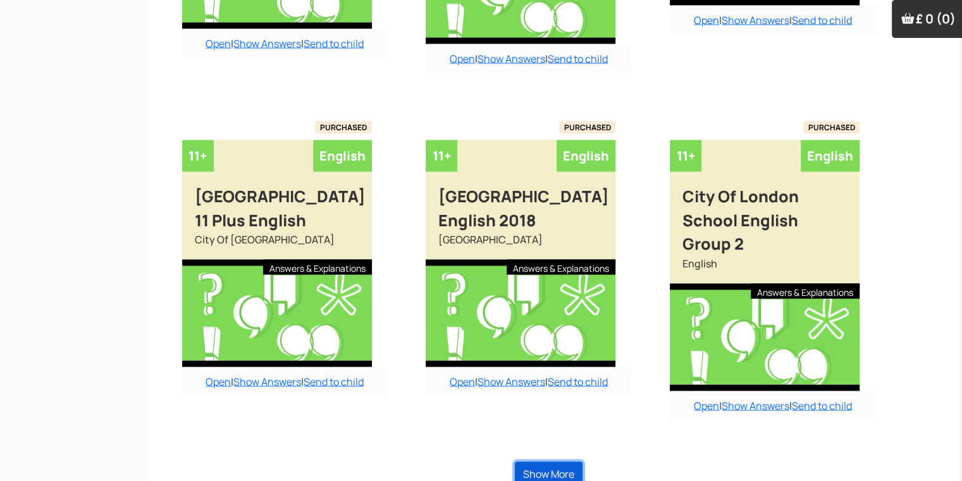
click at [559, 465] on button "Show More" at bounding box center [549, 474] width 68 height 24
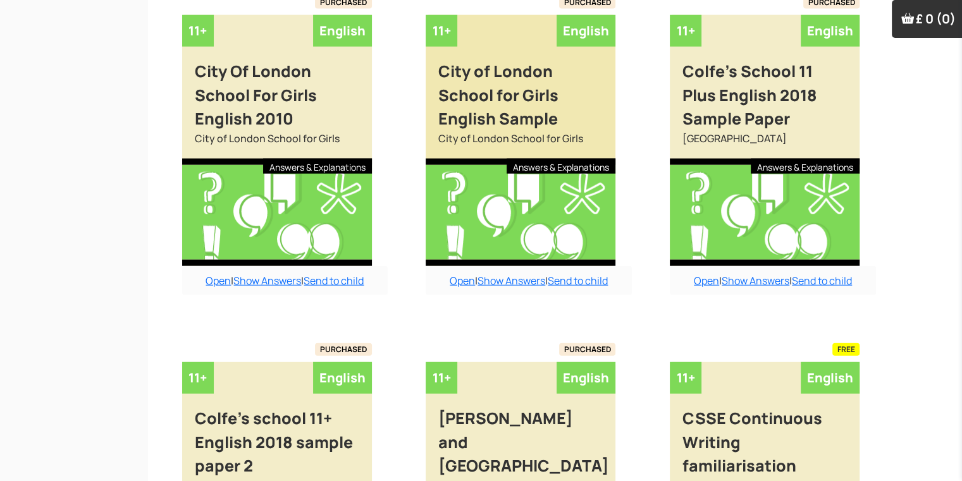
scroll to position [2930, 13]
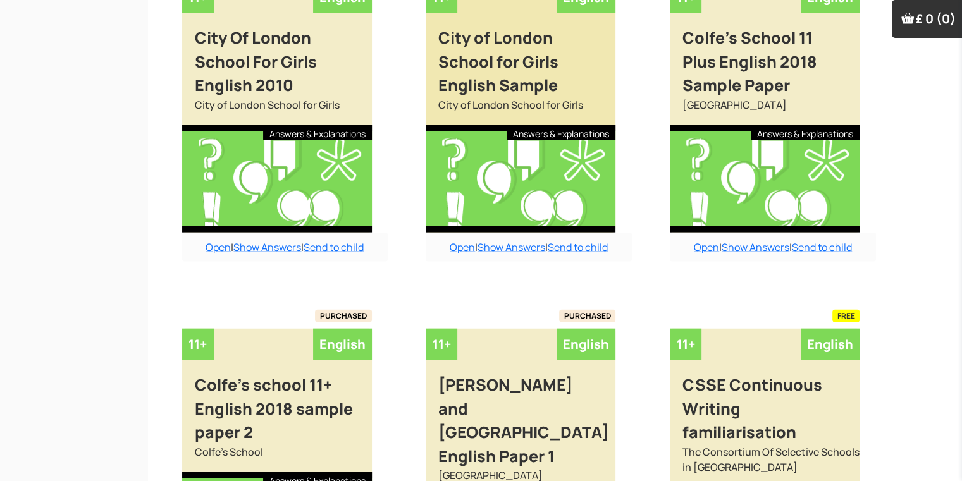
click at [446, 212] on div at bounding box center [521, 179] width 190 height 108
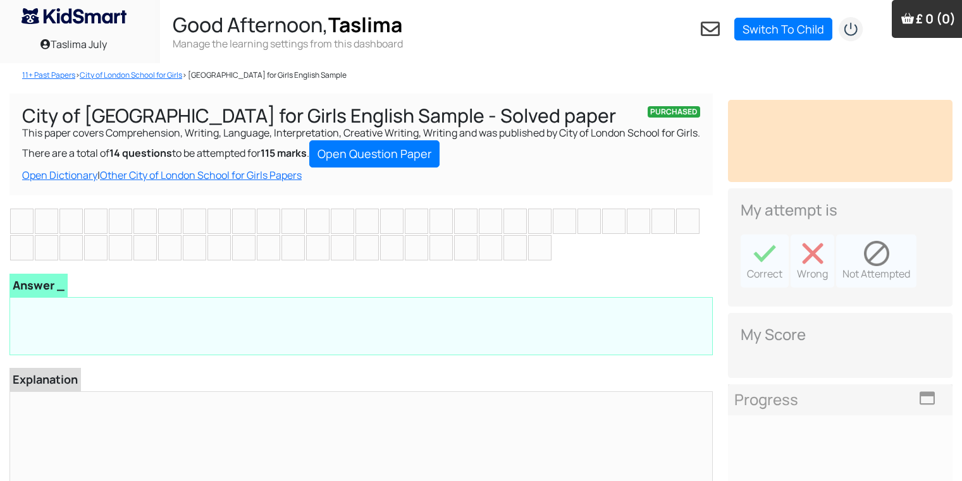
click at [448, 226] on li at bounding box center [440, 221] width 23 height 25
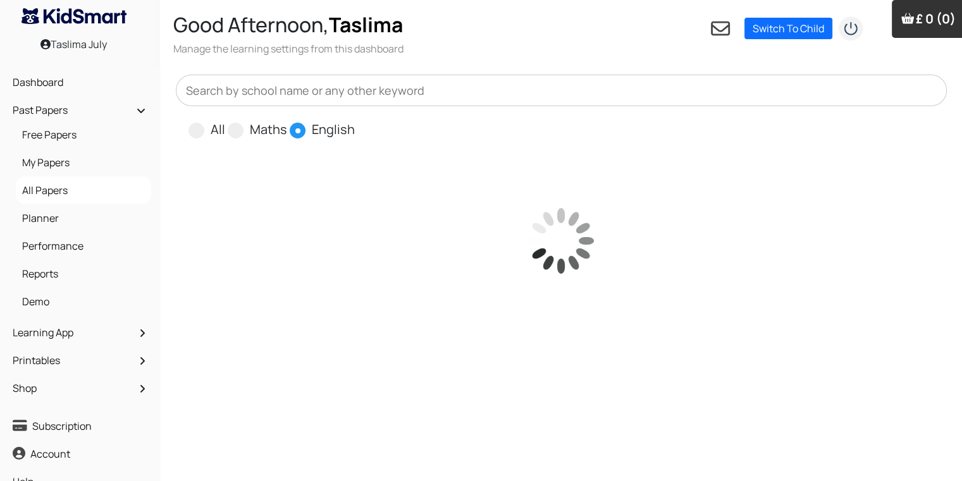
scroll to position [25, 13]
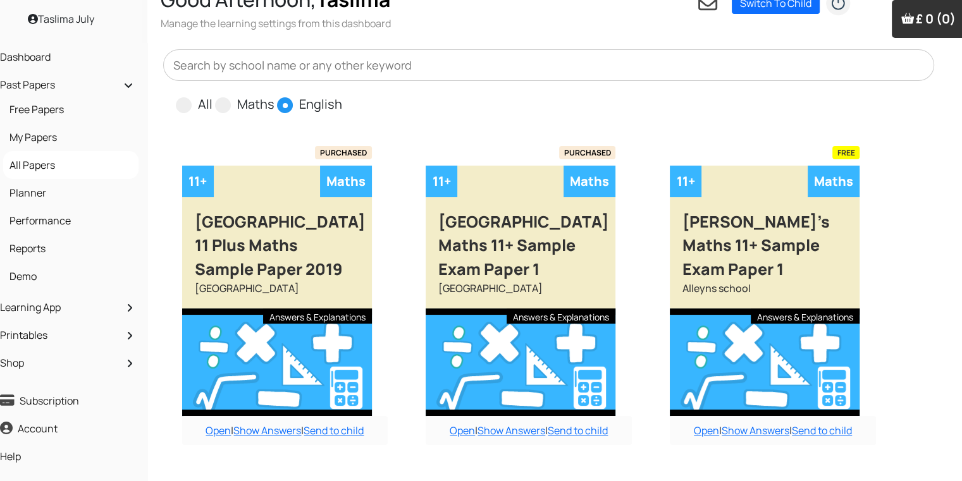
click at [286, 102] on span at bounding box center [285, 105] width 16 height 16
click at [342, 102] on input "English" at bounding box center [346, 99] width 8 height 8
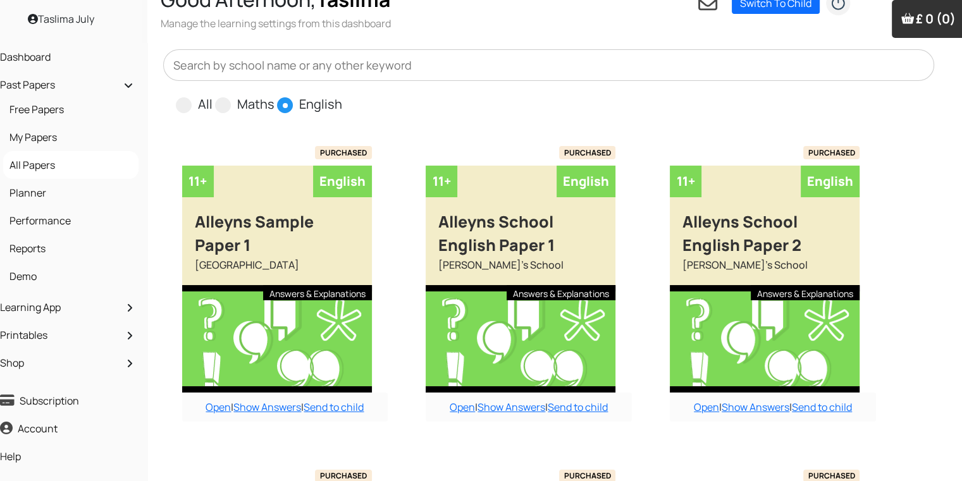
click at [212, 95] on input "All" at bounding box center [216, 99] width 8 height 8
radio input "true"
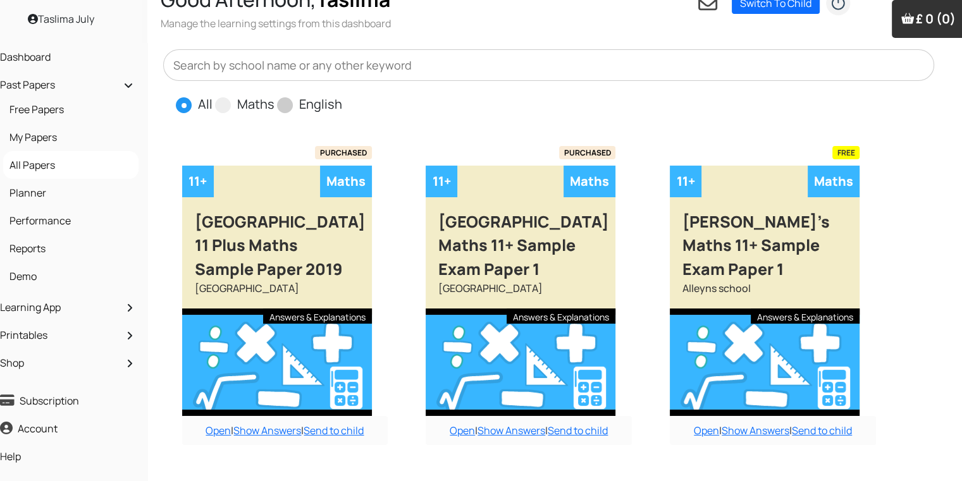
click at [274, 95] on input "Maths" at bounding box center [278, 99] width 8 height 8
radio input "true"
click at [342, 95] on input "English" at bounding box center [346, 99] width 8 height 8
radio input "true"
click at [212, 95] on input "All" at bounding box center [216, 99] width 8 height 8
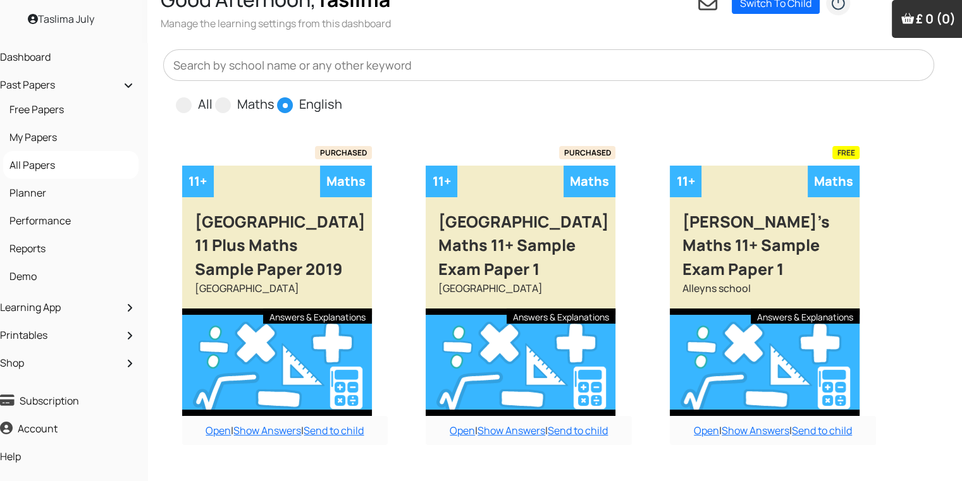
radio input "true"
click at [286, 102] on span at bounding box center [285, 105] width 16 height 16
click at [342, 102] on input "English" at bounding box center [346, 99] width 8 height 8
radio input "true"
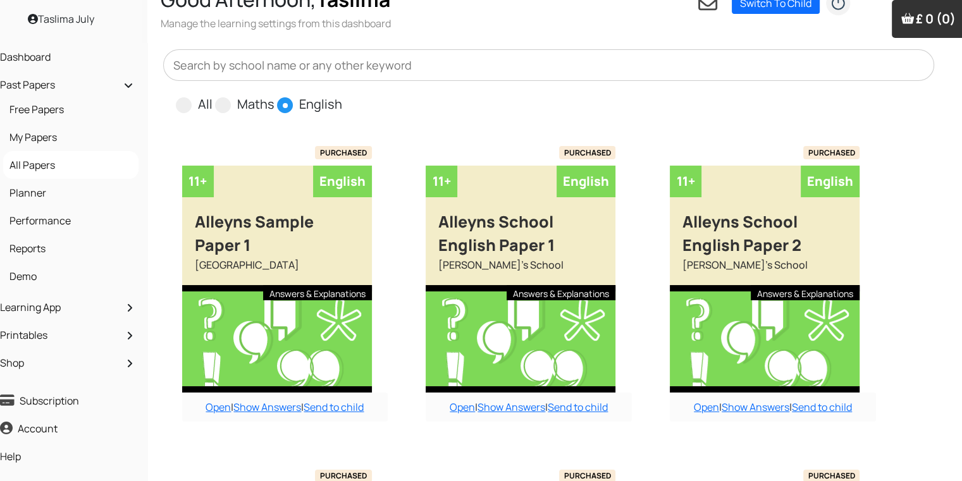
click at [212, 95] on input "All" at bounding box center [216, 99] width 8 height 8
radio input "true"
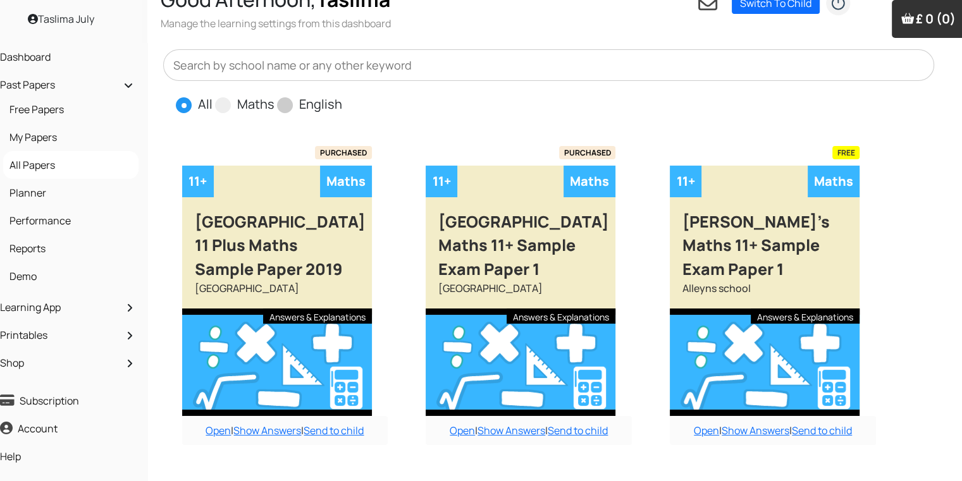
click at [274, 95] on input "Maths" at bounding box center [278, 99] width 8 height 8
radio input "true"
click at [342, 95] on input "English" at bounding box center [346, 99] width 8 height 8
radio input "true"
click at [212, 95] on input "All" at bounding box center [216, 99] width 8 height 8
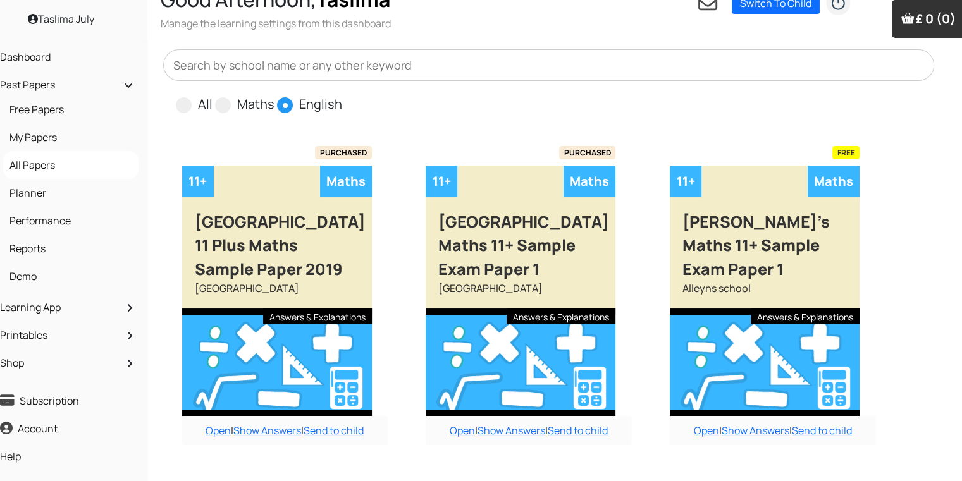
radio input "true"
click at [286, 102] on span at bounding box center [285, 105] width 16 height 16
click at [342, 102] on input "English" at bounding box center [346, 99] width 8 height 8
radio input "true"
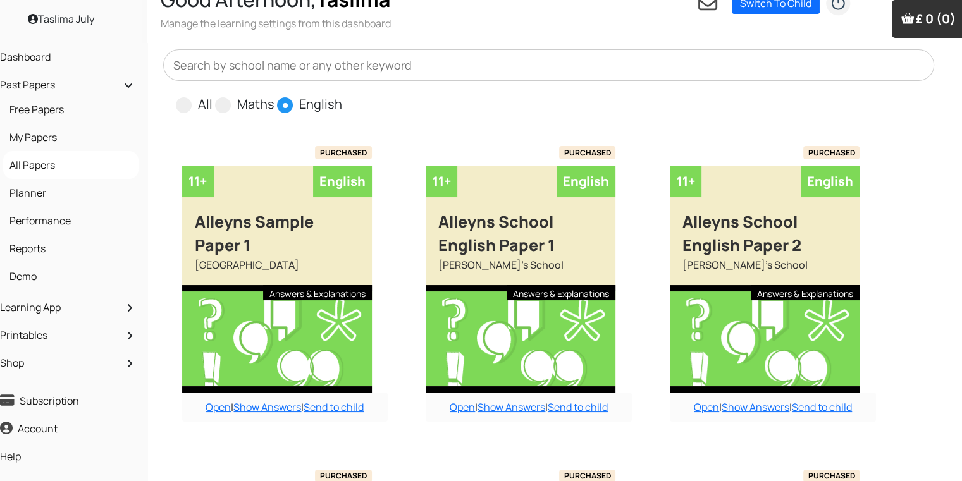
click at [212, 95] on input "All" at bounding box center [216, 99] width 8 height 8
radio input "true"
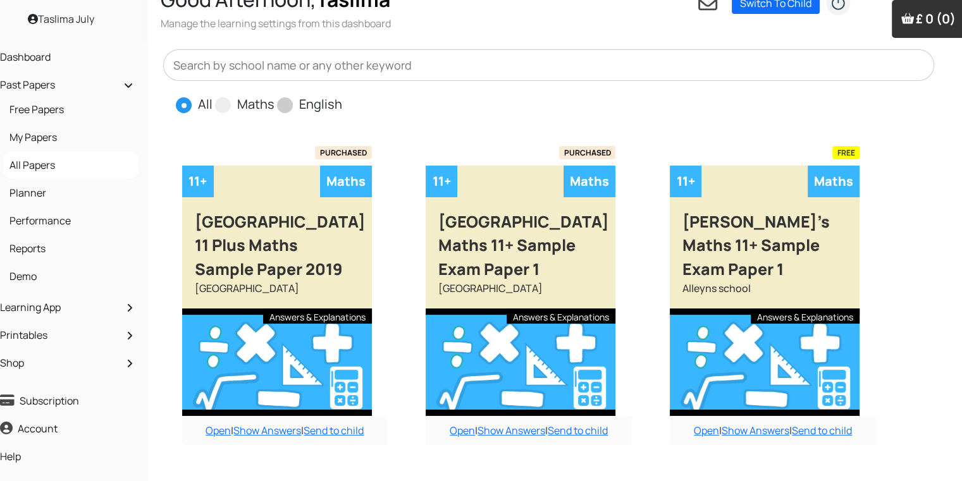
click at [286, 102] on span at bounding box center [285, 105] width 16 height 16
click at [342, 102] on input "English" at bounding box center [346, 99] width 8 height 8
radio input "true"
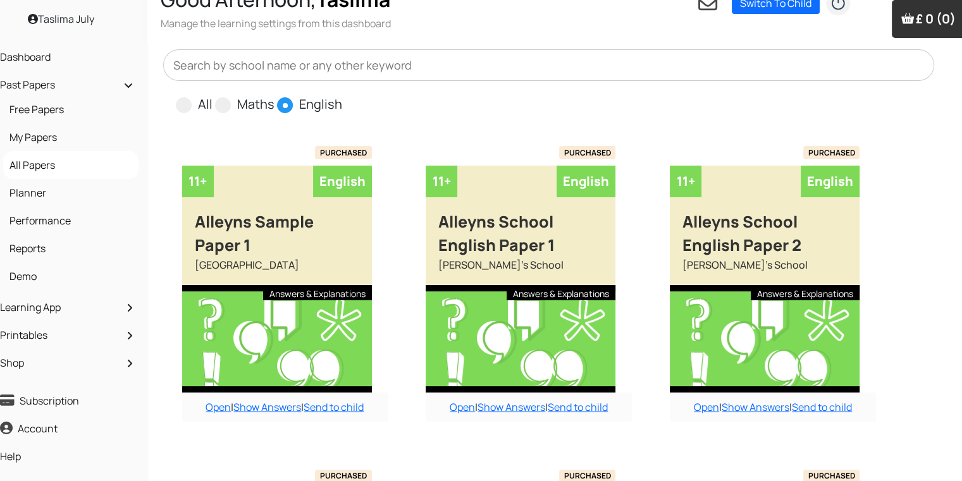
click at [212, 95] on input "All" at bounding box center [216, 99] width 8 height 8
radio input "true"
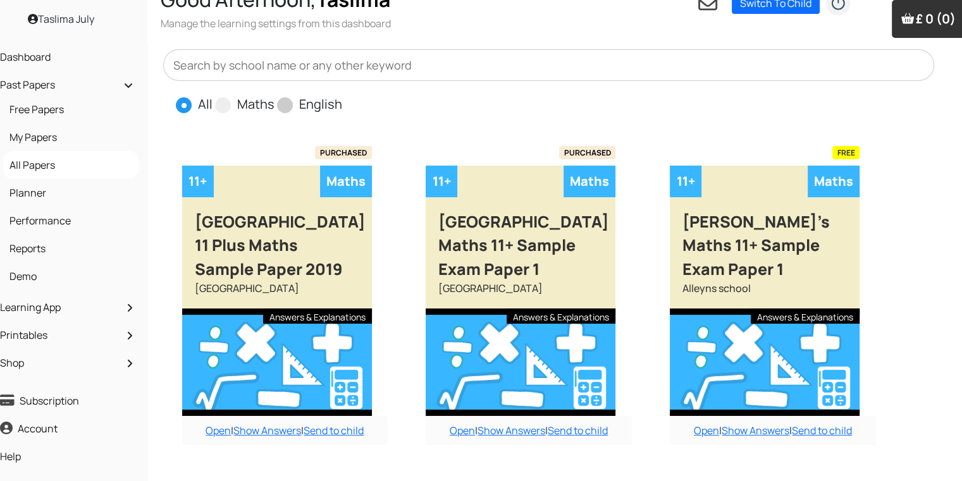
click at [288, 102] on span at bounding box center [285, 105] width 16 height 16
click at [342, 102] on input "English" at bounding box center [346, 99] width 8 height 8
radio input "true"
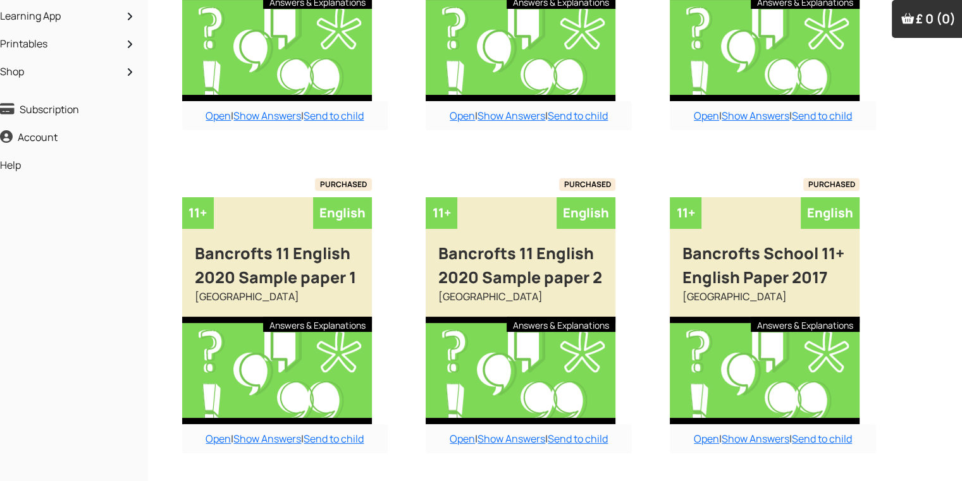
radio input "true"
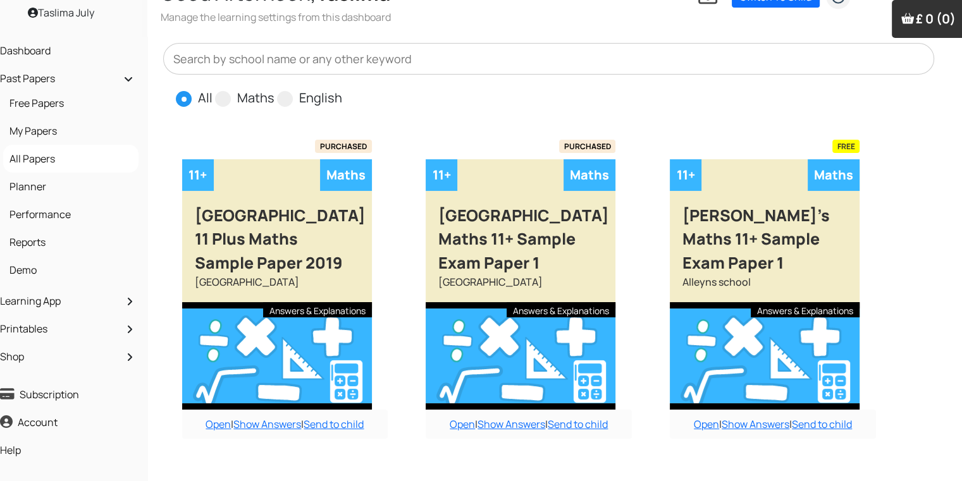
scroll to position [0, 13]
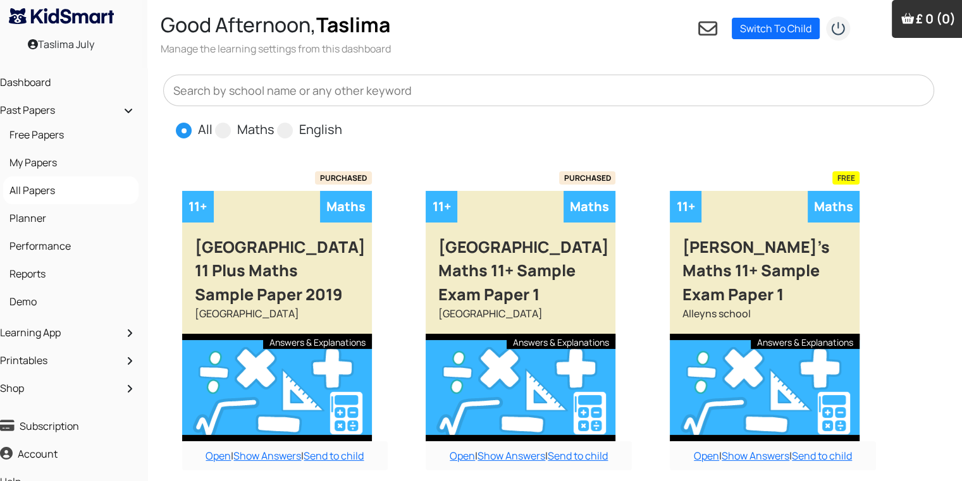
click at [274, 120] on input "Maths" at bounding box center [278, 124] width 8 height 8
radio input "true"
click at [342, 120] on input "English" at bounding box center [346, 124] width 8 height 8
radio input "true"
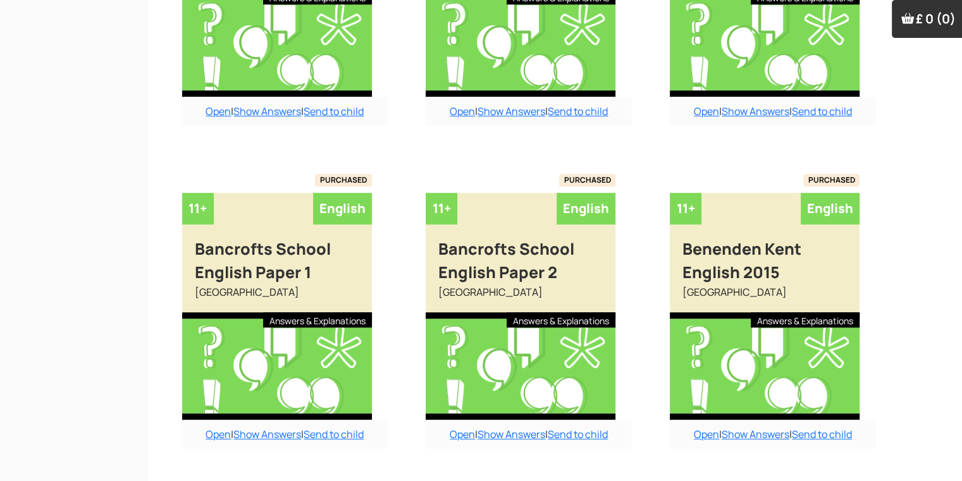
scroll to position [1013, 13]
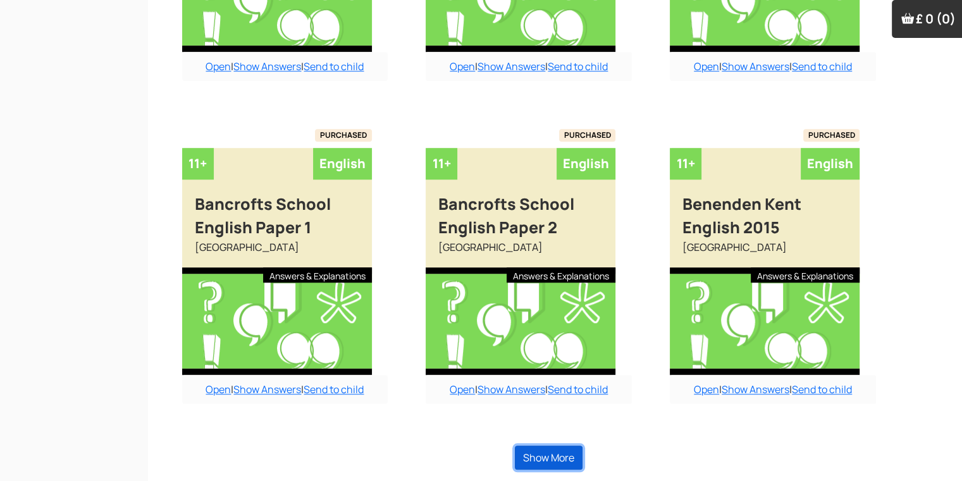
click at [568, 449] on button "Show More" at bounding box center [549, 458] width 68 height 24
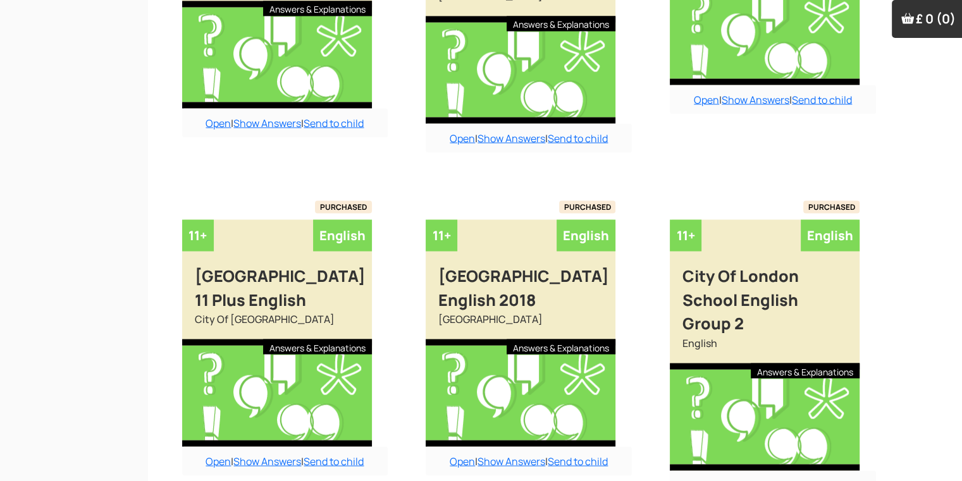
scroll to position [2424, 13]
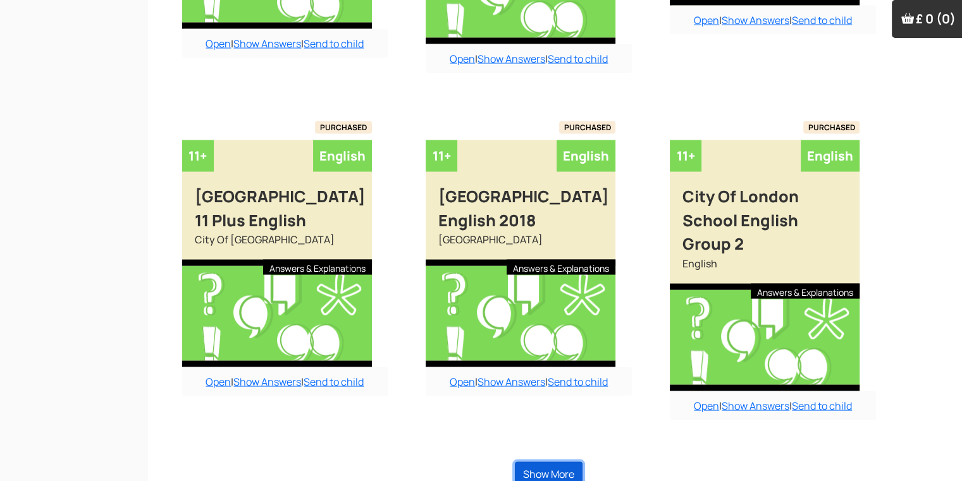
click at [541, 462] on button "Show More" at bounding box center [549, 474] width 68 height 24
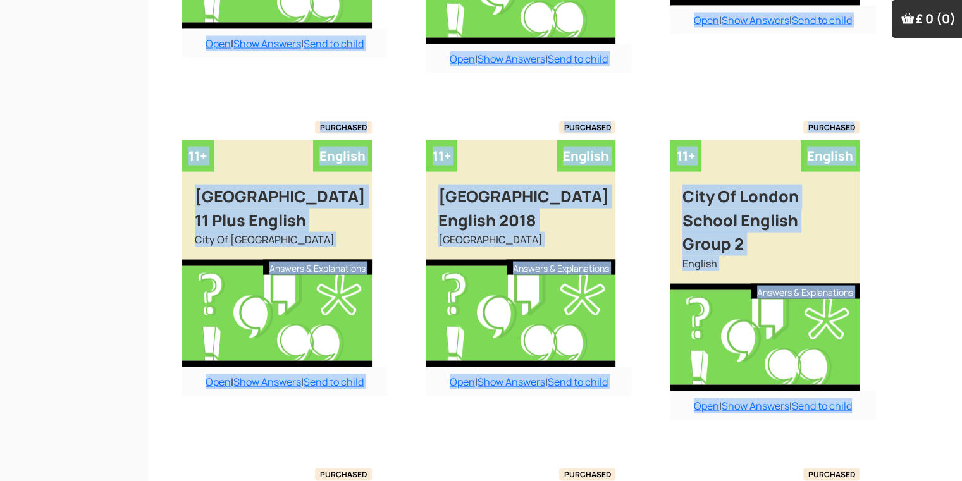
drag, startPoint x: 961, startPoint y: 296, endPoint x: 962, endPoint y: 324, distance: 27.9
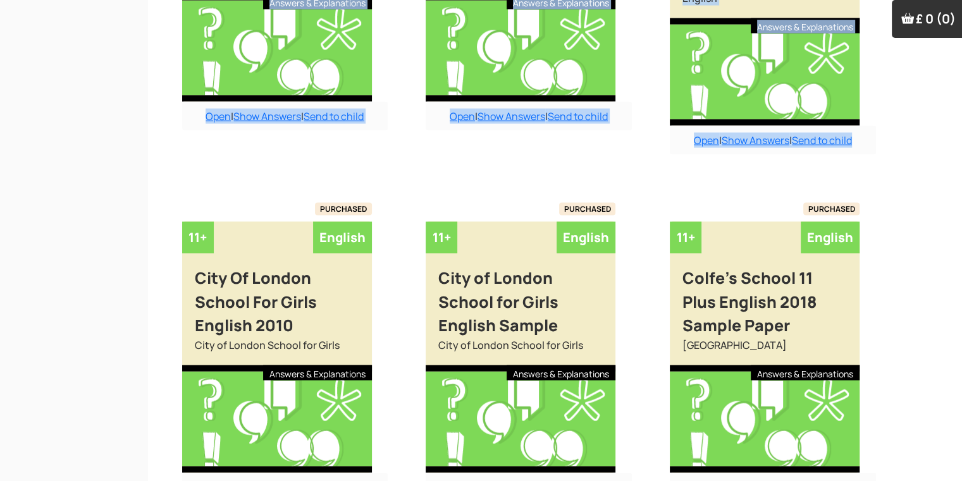
scroll to position [2714, 13]
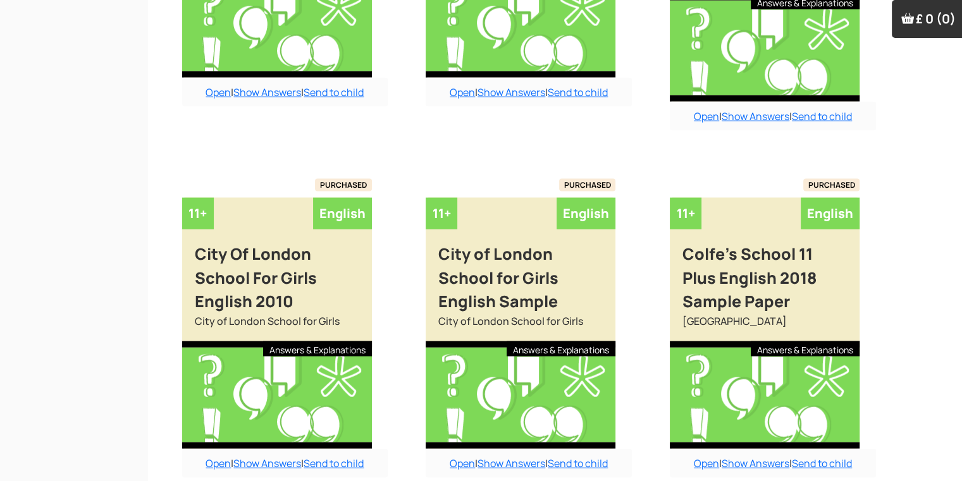
click at [462, 453] on div "Open | Show Answers | Send to child" at bounding box center [529, 463] width 206 height 29
click at [460, 457] on link "Open" at bounding box center [462, 464] width 25 height 14
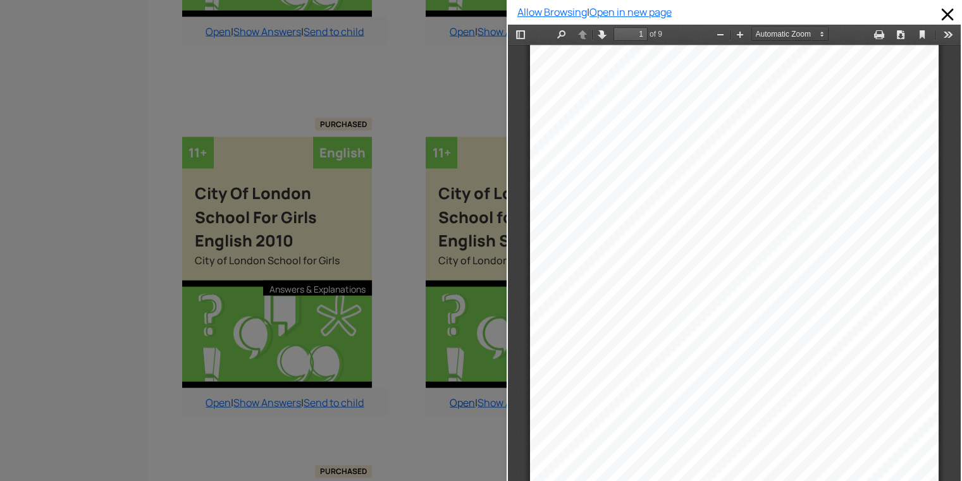
scroll to position [2815, 13]
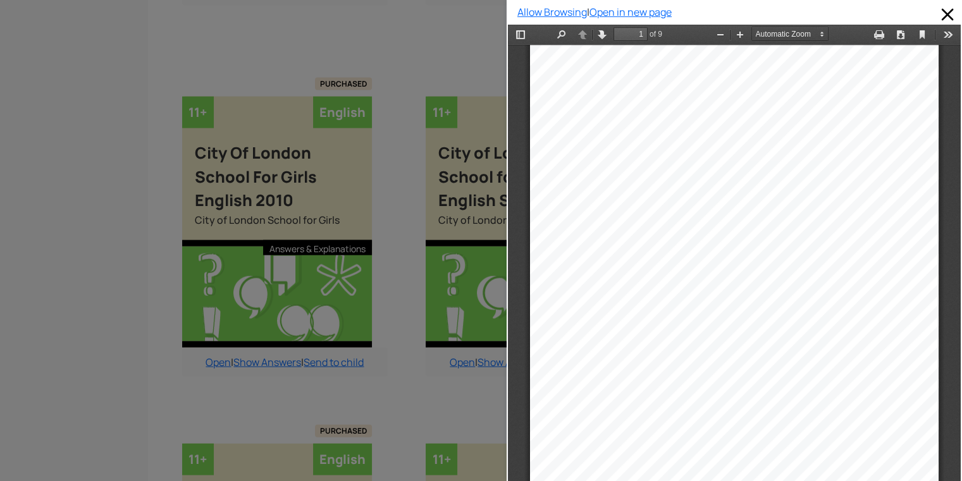
click at [878, 319] on div "o" at bounding box center [880, 322] width 5 height 9
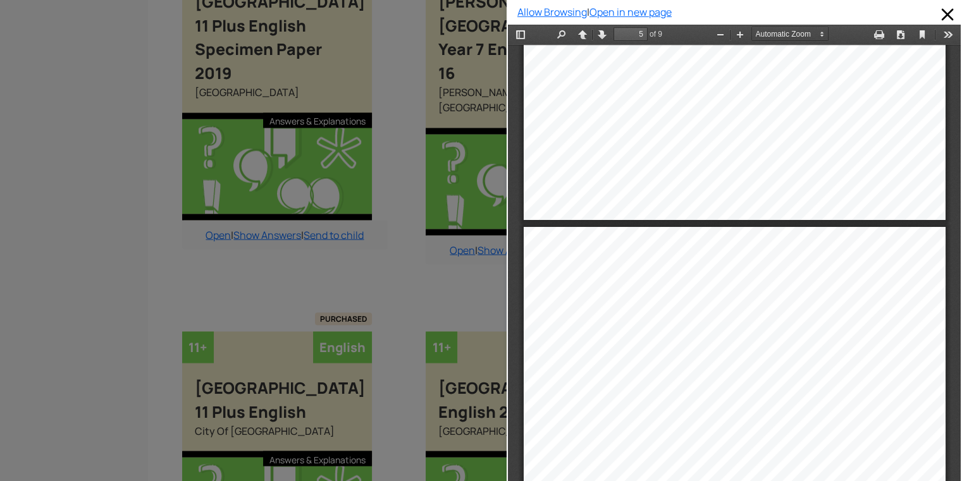
scroll to position [2201, 0]
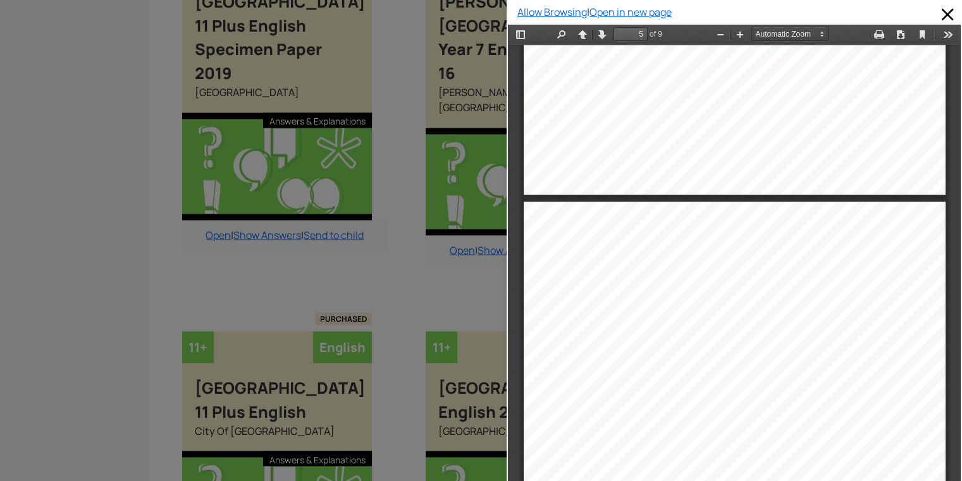
click at [106, 300] on div at bounding box center [253, 240] width 507 height 481
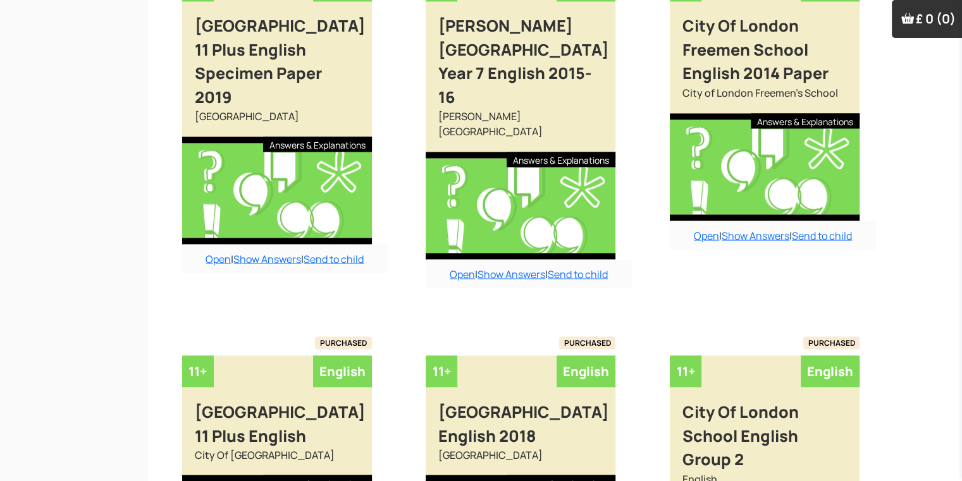
scroll to position [2208, 13]
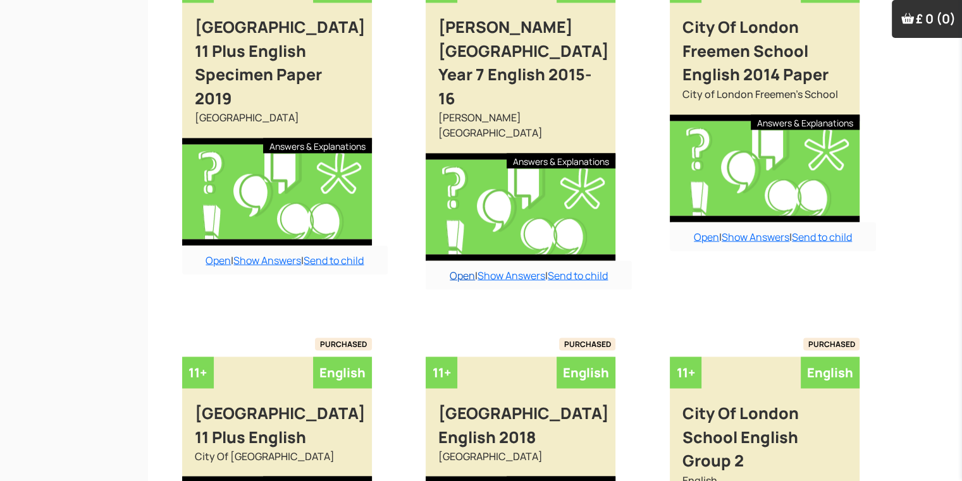
click at [456, 268] on link "Open" at bounding box center [462, 275] width 25 height 14
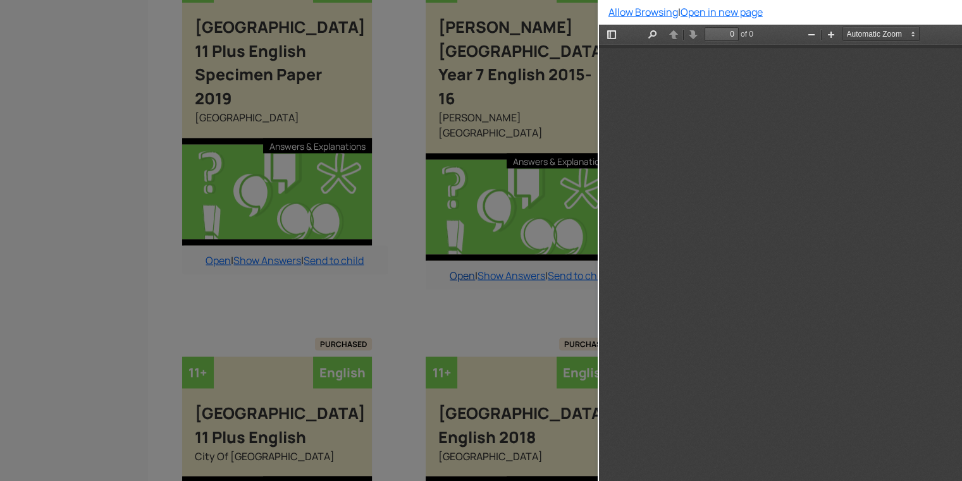
scroll to position [0, 0]
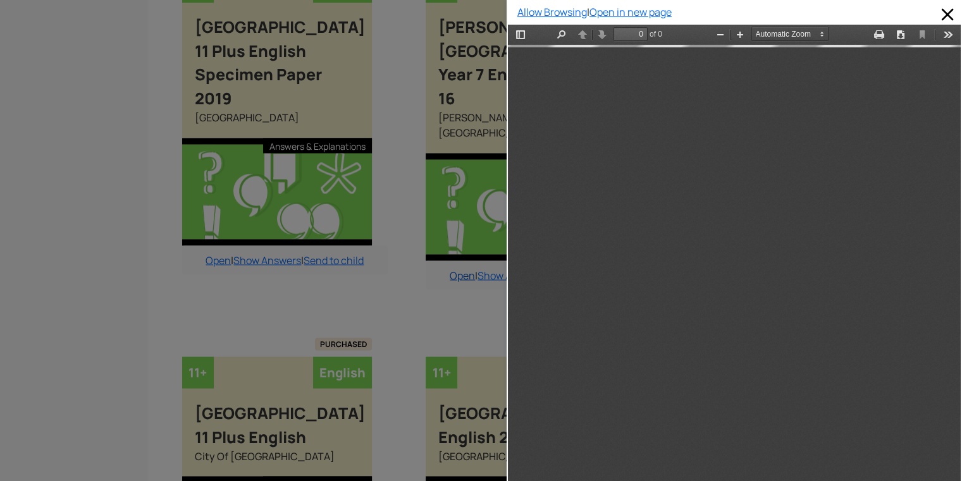
type input "1"
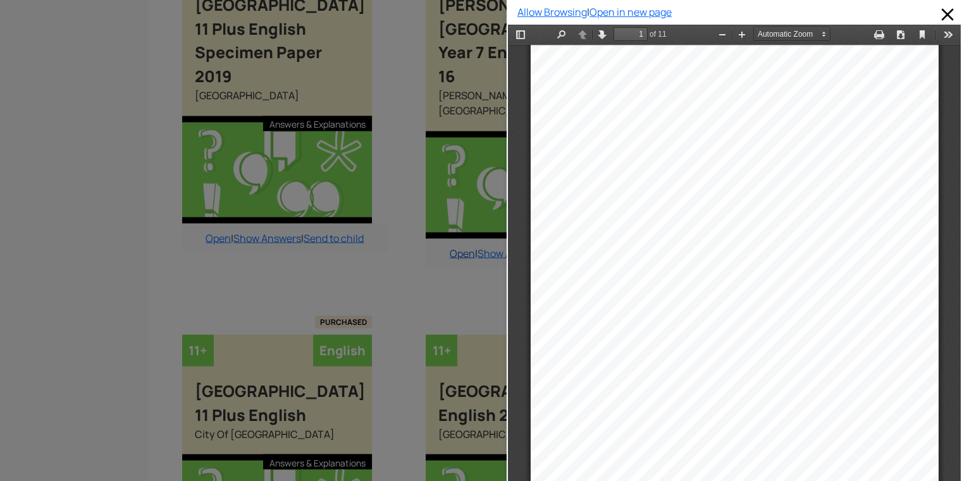
scroll to position [2233, 13]
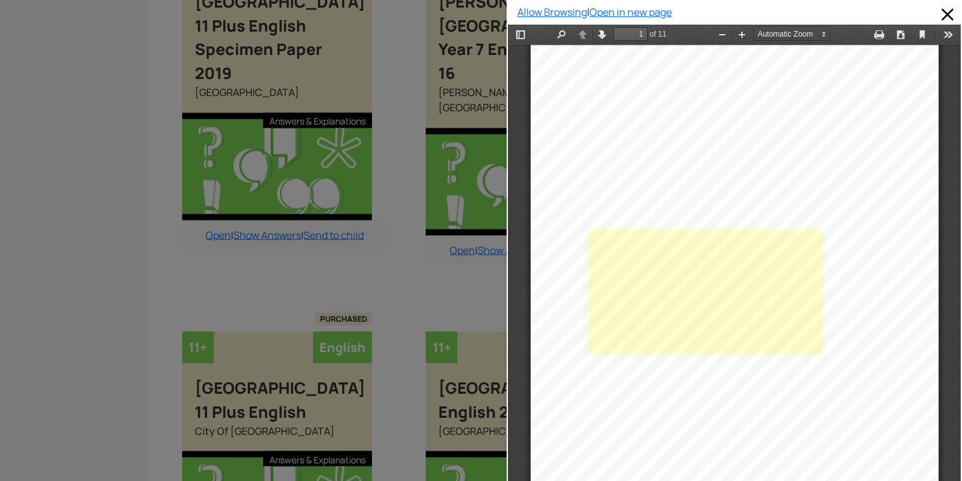
click at [753, 327] on link at bounding box center [706, 291] width 234 height 123
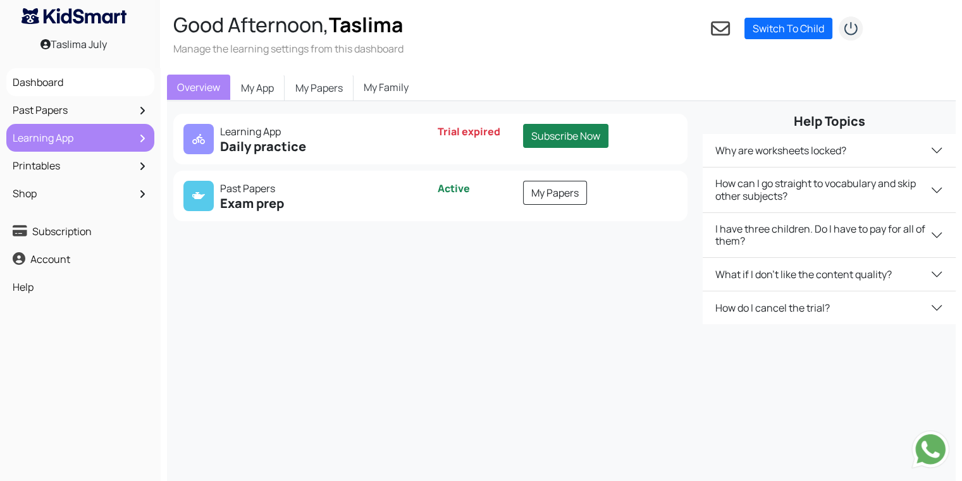
click at [118, 141] on link "Learning App" at bounding box center [80, 138] width 142 height 22
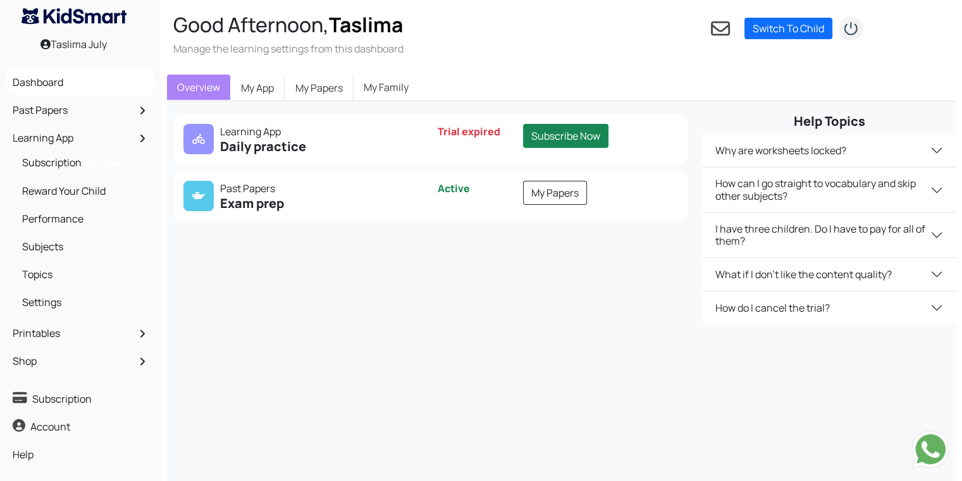
click at [279, 344] on div "Your Primary Plan subscription is inactive. Please make the payment to activate…" at bounding box center [561, 341] width 789 height 481
click at [104, 116] on link "Past Papers" at bounding box center [80, 110] width 142 height 22
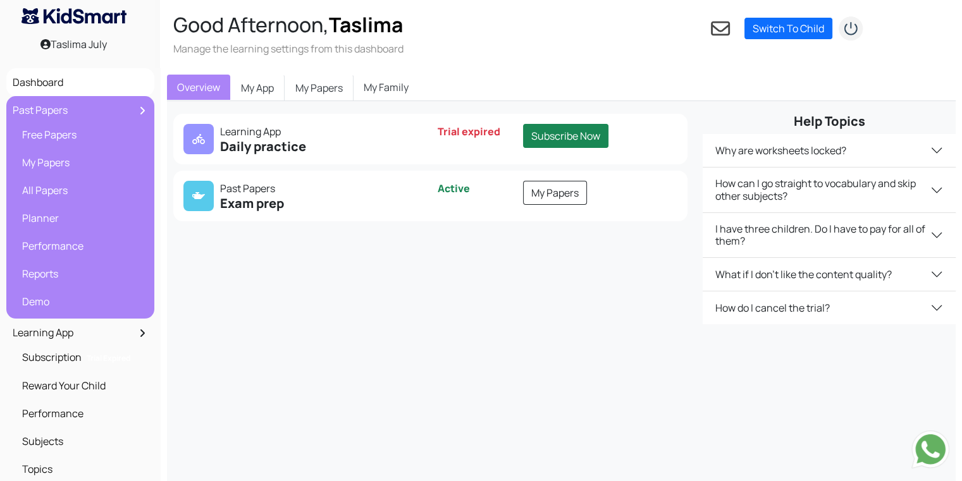
click at [104, 106] on link "Past Papers" at bounding box center [80, 110] width 142 height 22
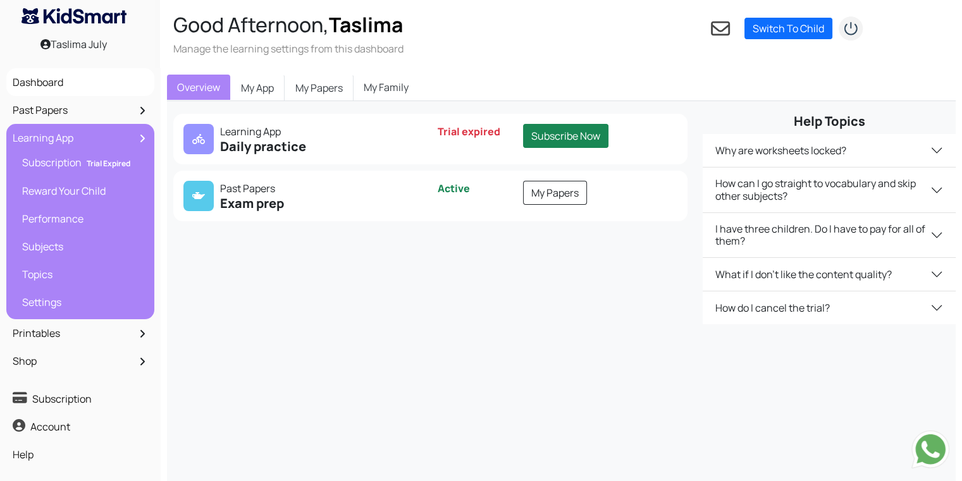
click at [101, 136] on link "Learning App" at bounding box center [80, 138] width 142 height 22
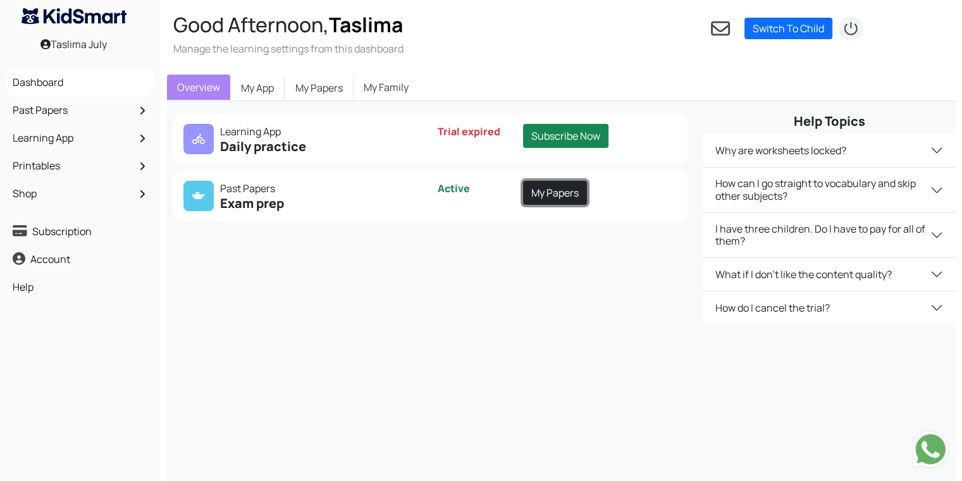
click at [547, 195] on link "My Papers" at bounding box center [555, 193] width 64 height 24
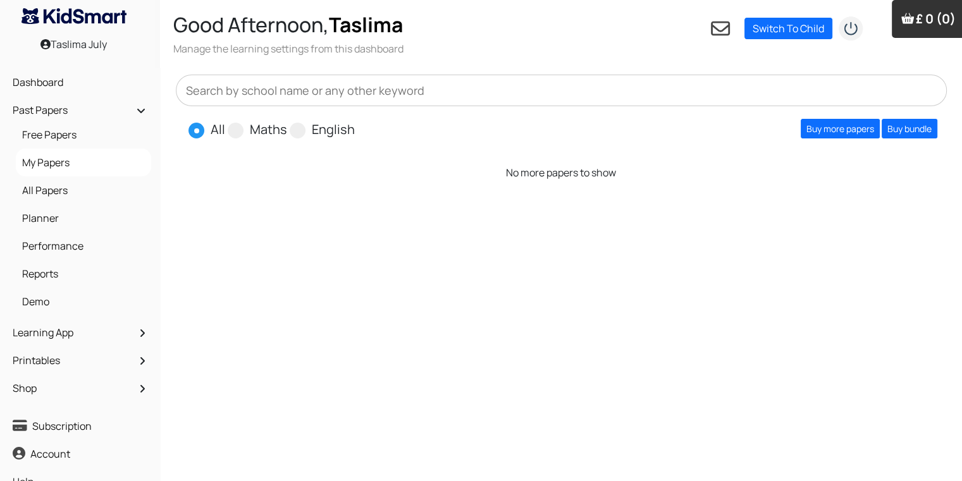
drag, startPoint x: 816, startPoint y: 130, endPoint x: 548, endPoint y: 171, distance: 271.3
click at [548, 171] on p "No more papers to show" at bounding box center [561, 172] width 746 height 15
click at [338, 125] on label "English" at bounding box center [333, 129] width 43 height 19
click at [355, 125] on input "English" at bounding box center [359, 124] width 8 height 8
radio input "true"
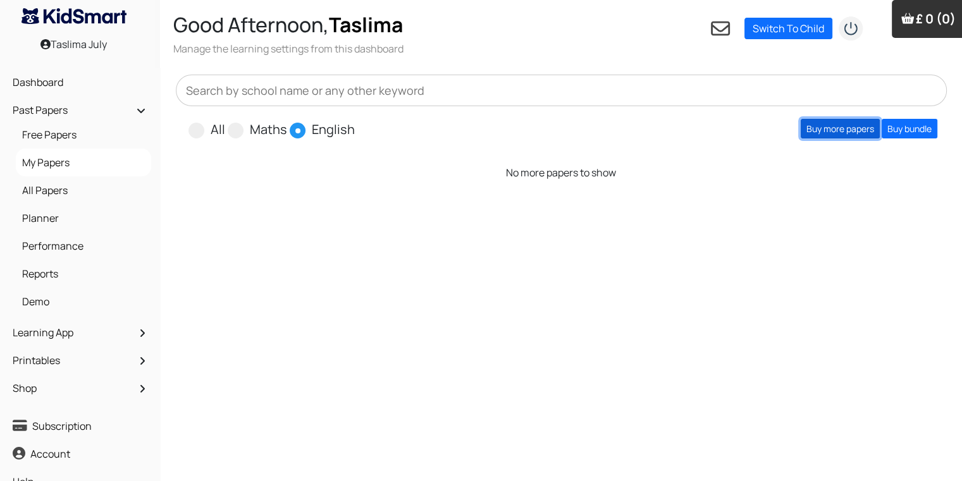
click at [848, 128] on link "Buy more papers" at bounding box center [840, 129] width 79 height 20
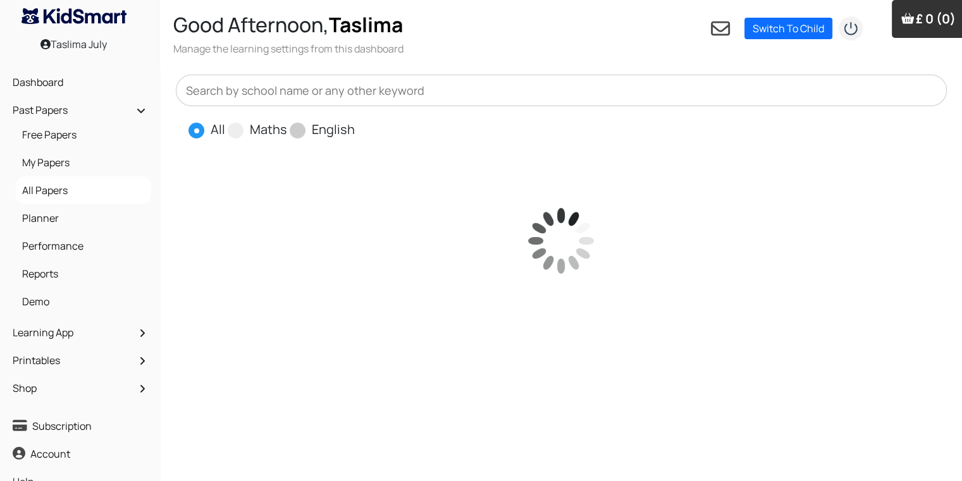
click at [300, 132] on span at bounding box center [298, 131] width 16 height 16
click at [355, 128] on input "English" at bounding box center [359, 124] width 8 height 8
radio input "true"
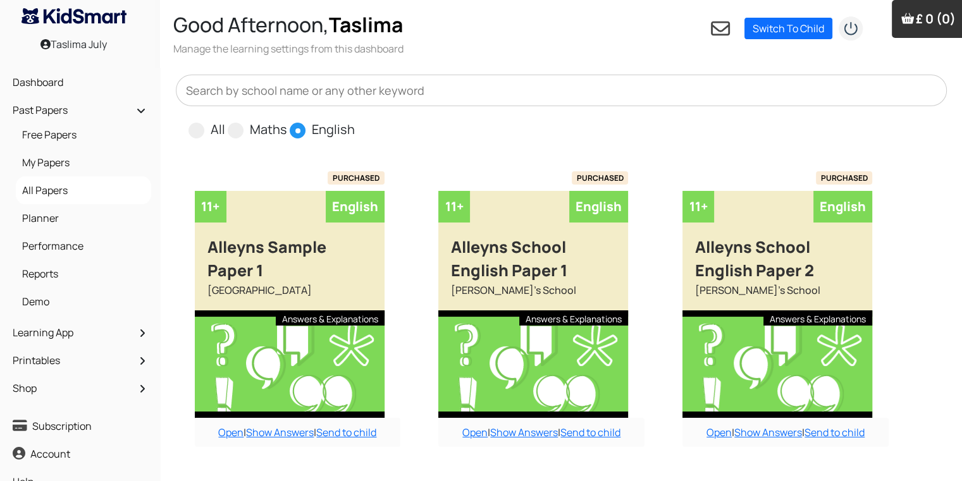
click at [225, 120] on input "All" at bounding box center [229, 124] width 8 height 8
radio input "true"
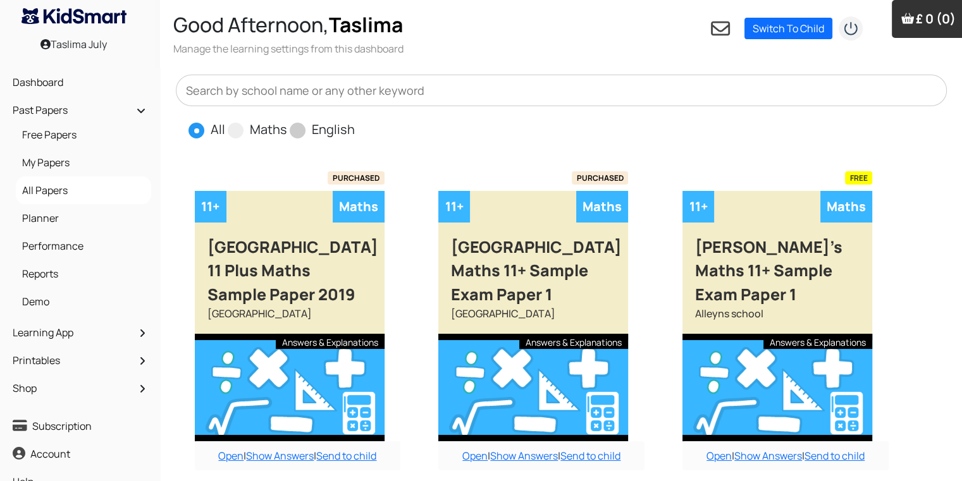
click at [301, 130] on span at bounding box center [298, 131] width 16 height 16
click at [355, 128] on input "English" at bounding box center [359, 124] width 8 height 8
radio input "true"
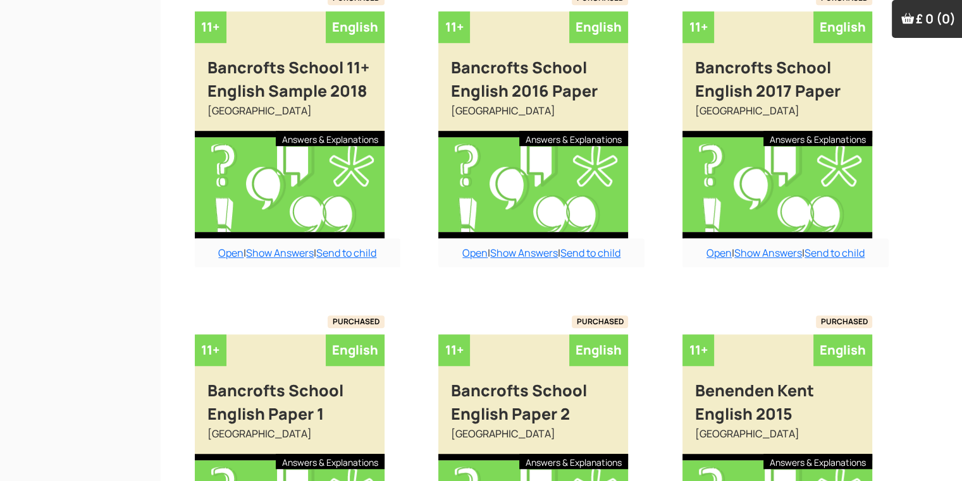
scroll to position [1013, 0]
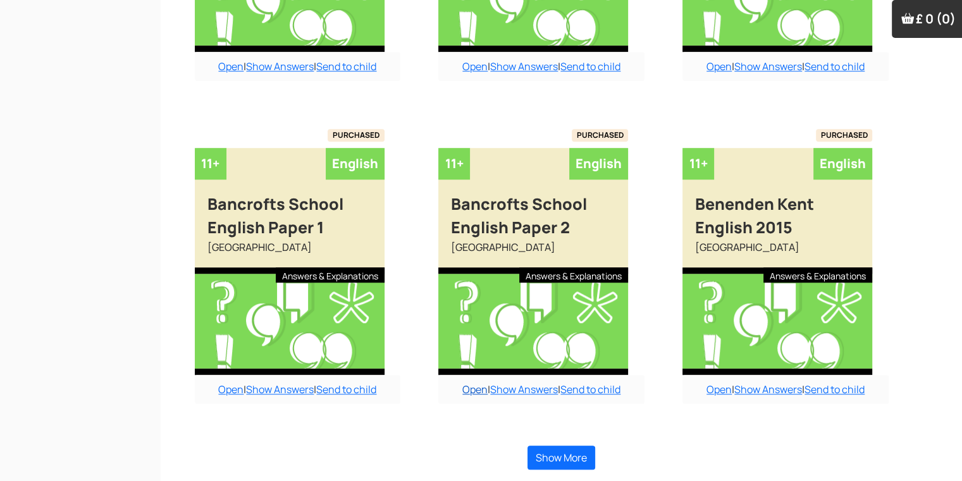
click at [474, 387] on link "Open" at bounding box center [474, 390] width 25 height 14
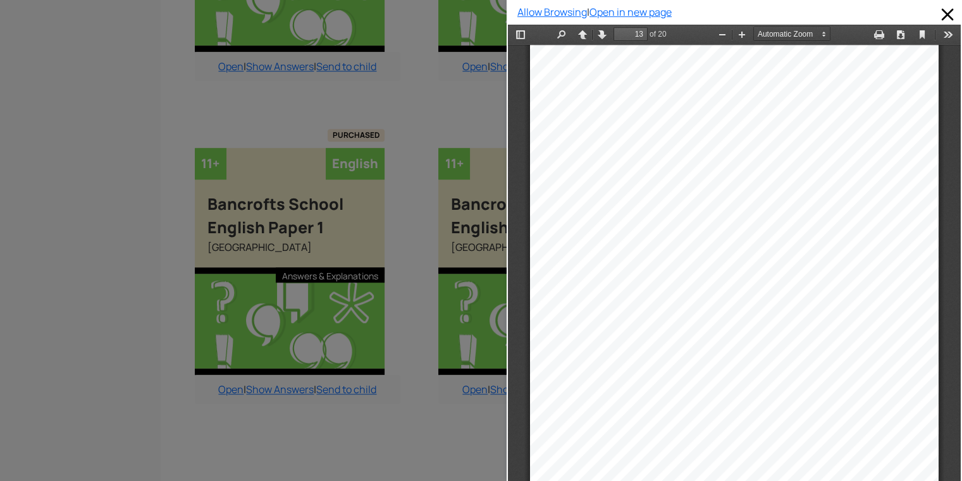
scroll to position [7104, 0]
click at [299, 431] on div at bounding box center [253, 240] width 507 height 481
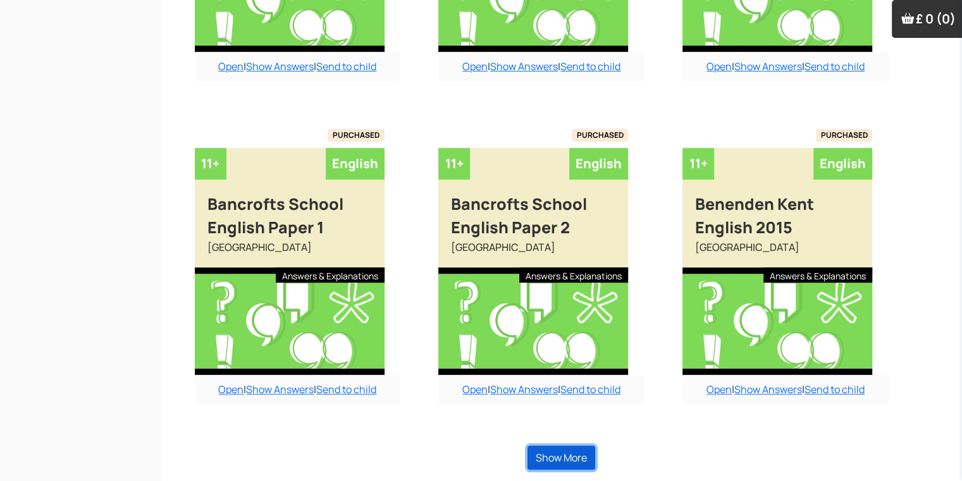
click at [546, 458] on button "Show More" at bounding box center [561, 458] width 68 height 24
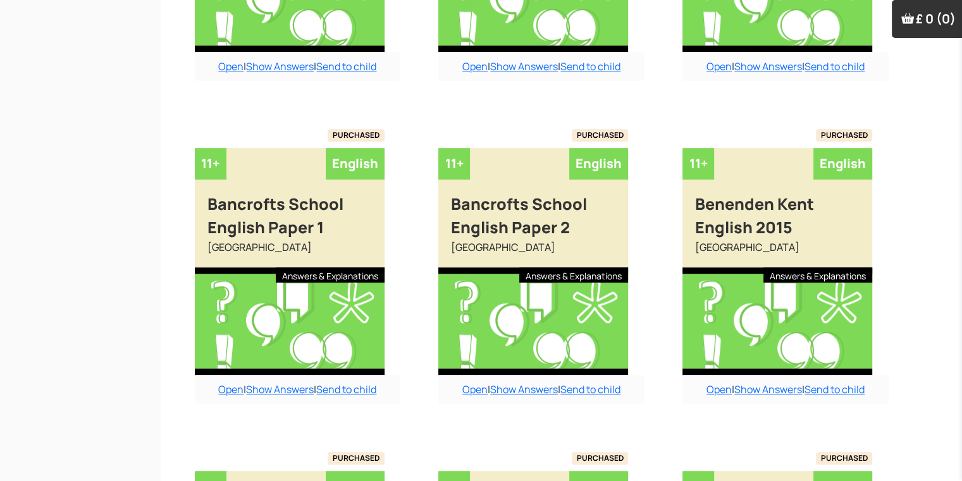
drag, startPoint x: 224, startPoint y: 390, endPoint x: 230, endPoint y: 393, distance: 6.5
click at [224, 390] on link "Open" at bounding box center [230, 390] width 25 height 14
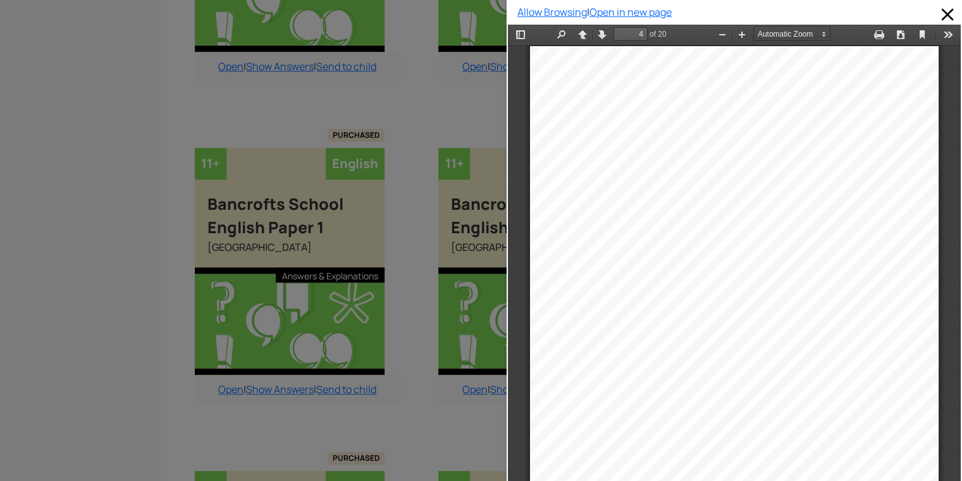
scroll to position [1757, 0]
click at [920, 294] on div "2 Read the passage and answer the questions on it in your answer book. Saturday…" at bounding box center [734, 334] width 409 height 577
click at [921, 293] on div "2 Read the passage and answer the questions on it in your answer book. Saturday…" at bounding box center [734, 334] width 409 height 577
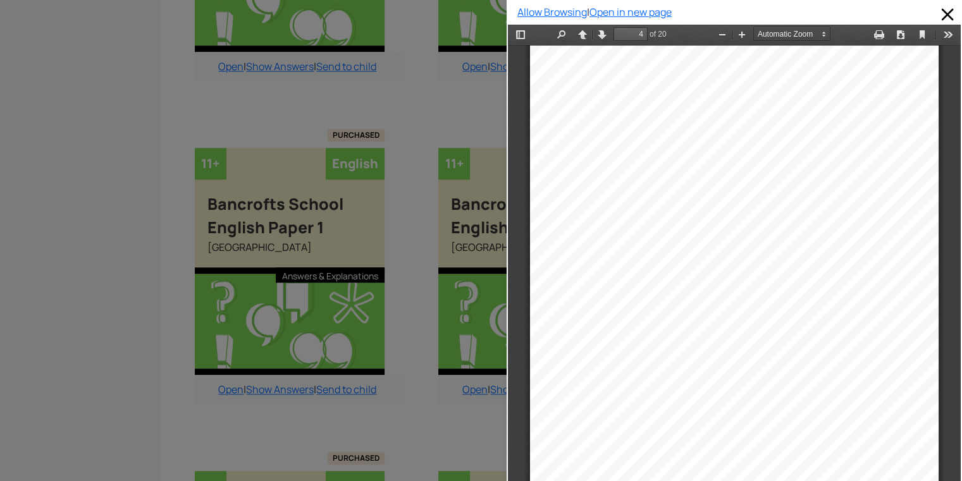
click at [918, 292] on div "2 Read the passage and answer the questions on it in your answer book. Saturday…" at bounding box center [734, 334] width 409 height 577
click at [892, 290] on div "2 Read the passage and answer the questions on it in your answer book. Saturday…" at bounding box center [734, 334] width 409 height 577
click at [916, 295] on div "2 Read the passage and answer the questions on it in your answer book. Saturday…" at bounding box center [734, 258] width 409 height 577
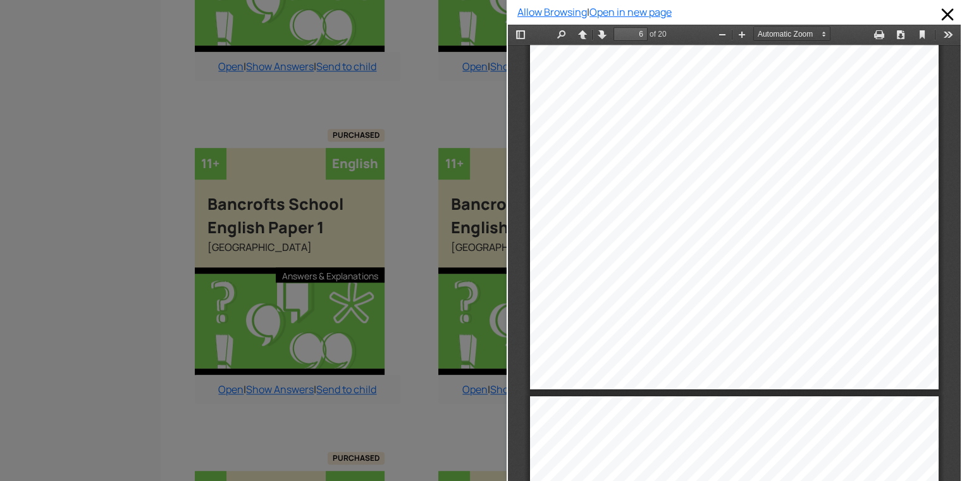
scroll to position [3168, 0]
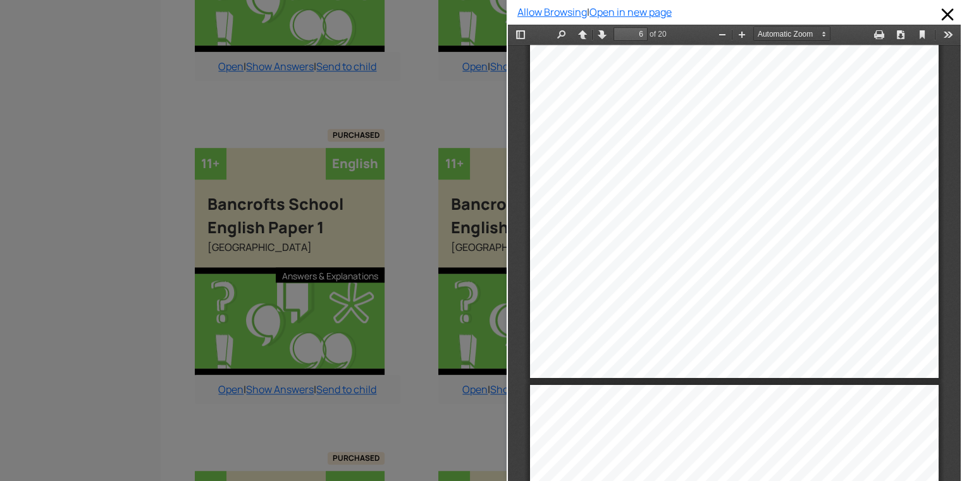
click at [914, 298] on div "4 Read the poem and then answer the questions on it in your answer booklet. Plu…" at bounding box center [734, 89] width 409 height 577
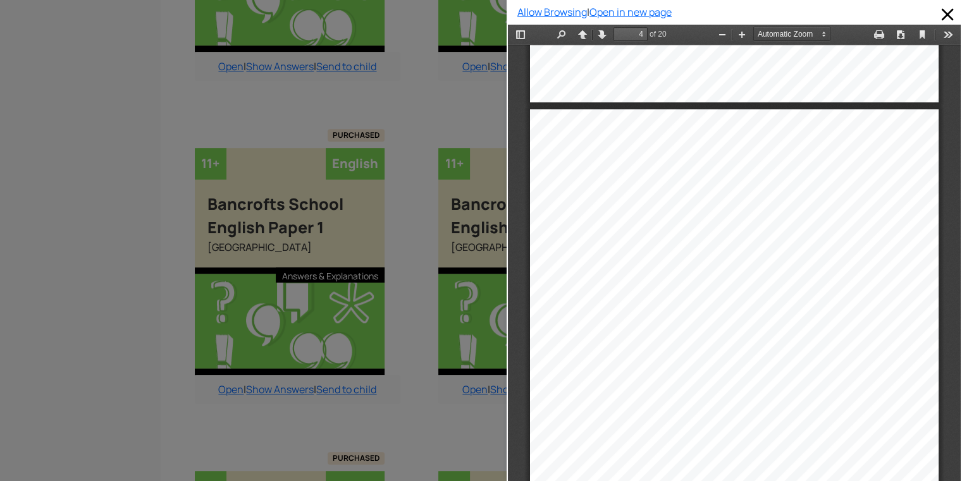
scroll to position [1718, 0]
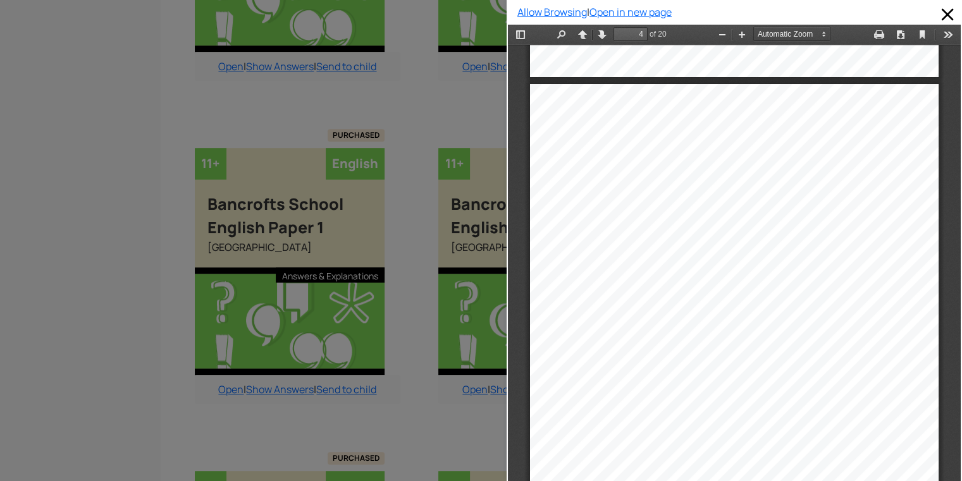
click at [462, 88] on div at bounding box center [253, 240] width 507 height 481
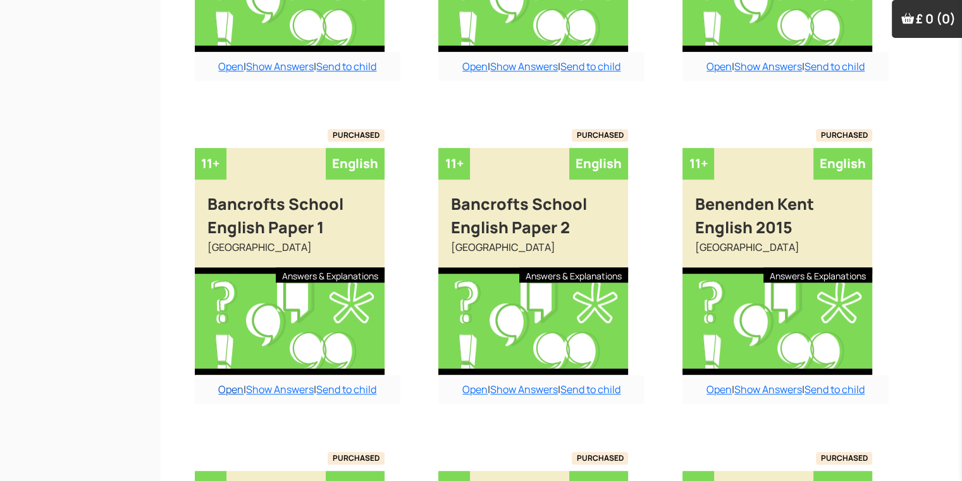
click at [230, 390] on link "Open" at bounding box center [230, 390] width 25 height 14
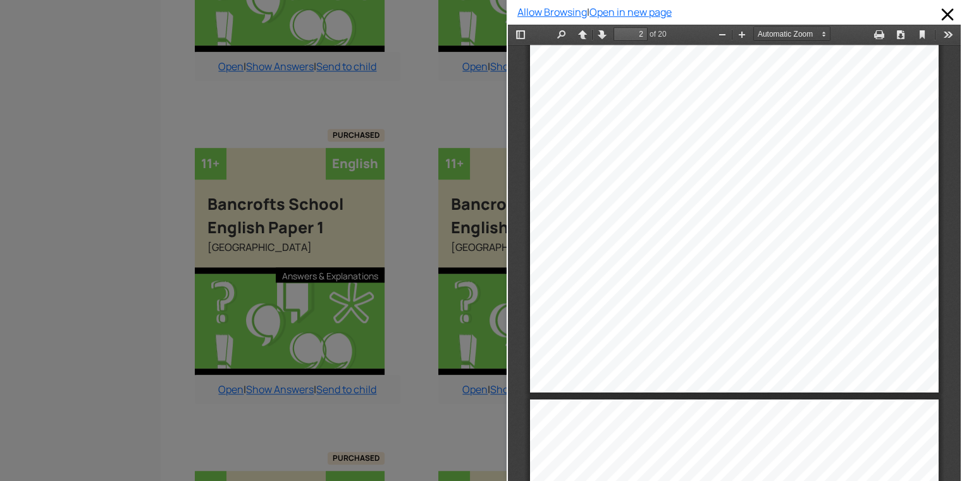
scroll to position [479, 0]
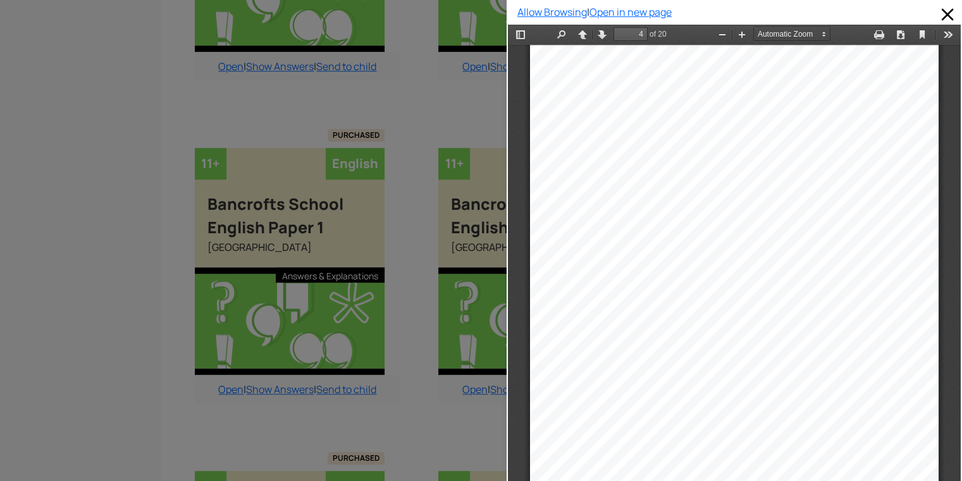
scroll to position [1881, 0]
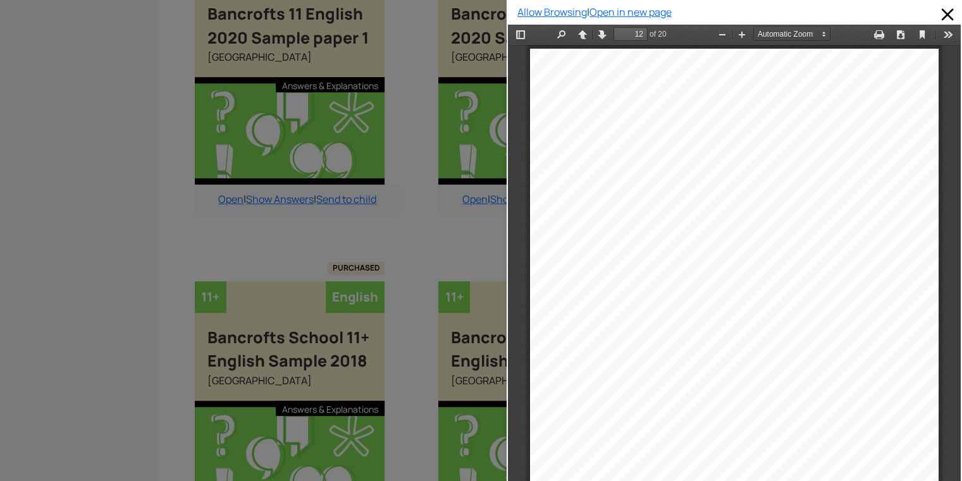
scroll to position [6424, 0]
type input "5"
click at [942, 5] on div at bounding box center [947, 14] width 20 height 20
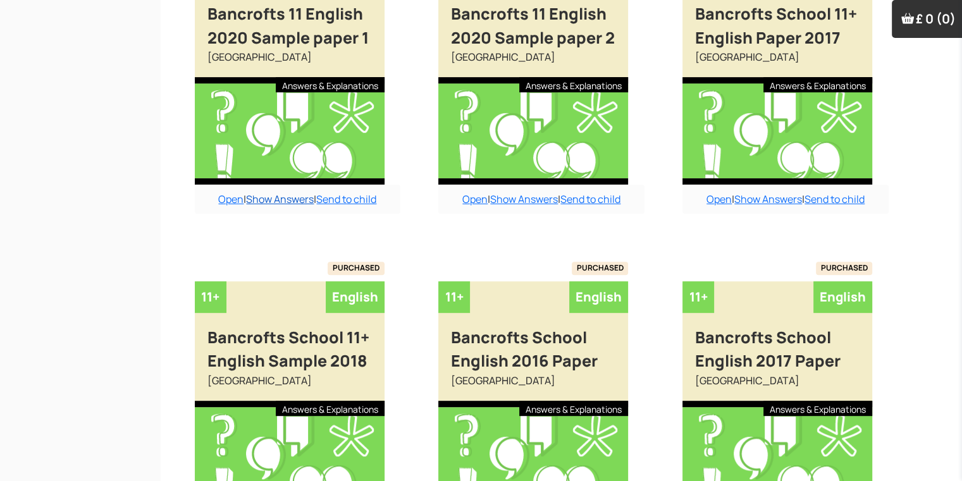
click at [286, 199] on link "Show Answers" at bounding box center [280, 199] width 68 height 14
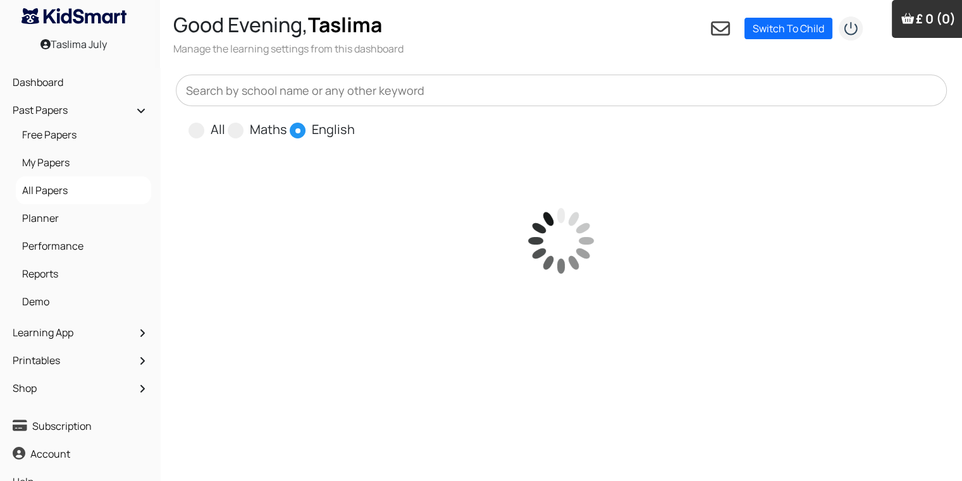
scroll to position [25, 0]
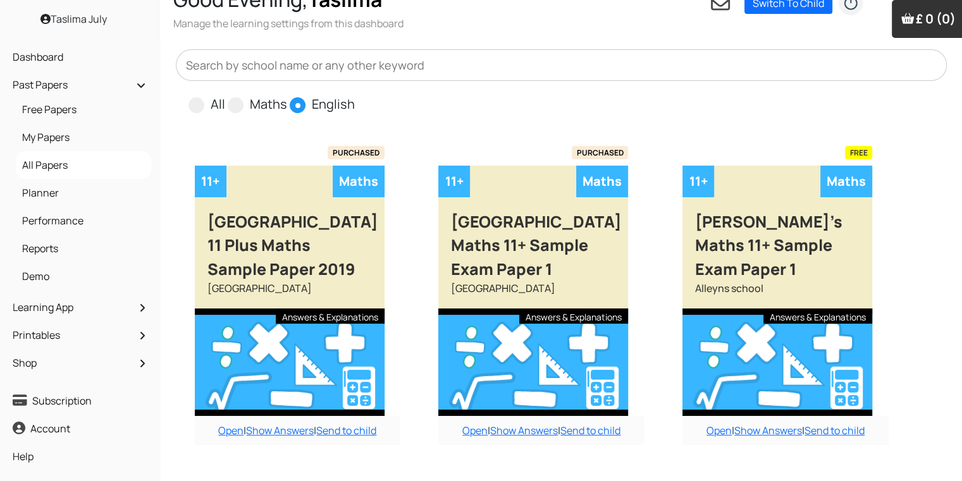
click at [293, 108] on span at bounding box center [298, 105] width 16 height 16
click at [355, 103] on input "English" at bounding box center [359, 99] width 8 height 8
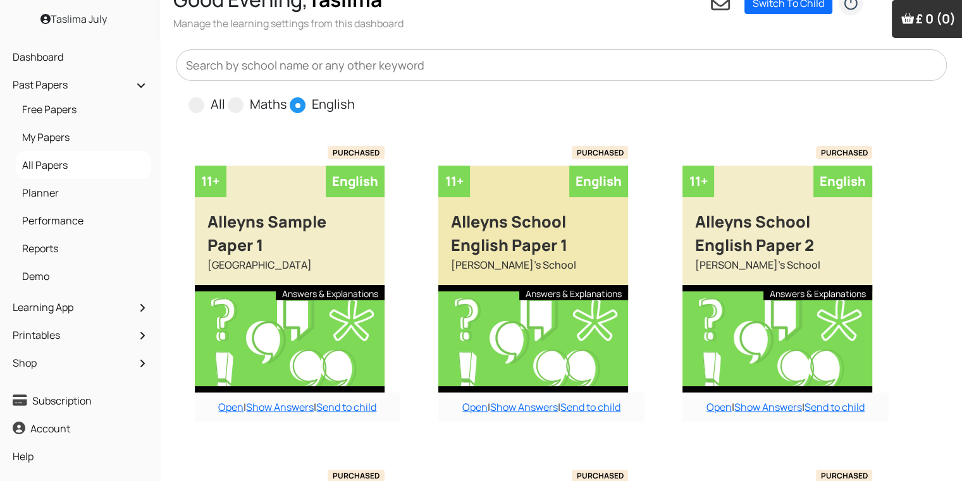
click at [225, 95] on input "All" at bounding box center [229, 99] width 8 height 8
radio input "true"
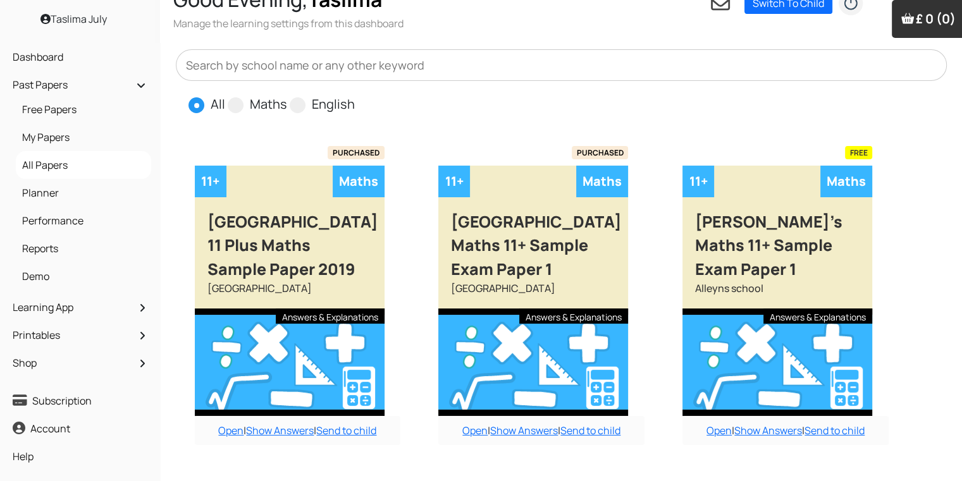
click at [287, 95] on input "Maths" at bounding box center [291, 99] width 8 height 8
radio input "true"
click at [355, 95] on input "English" at bounding box center [359, 99] width 8 height 8
radio input "true"
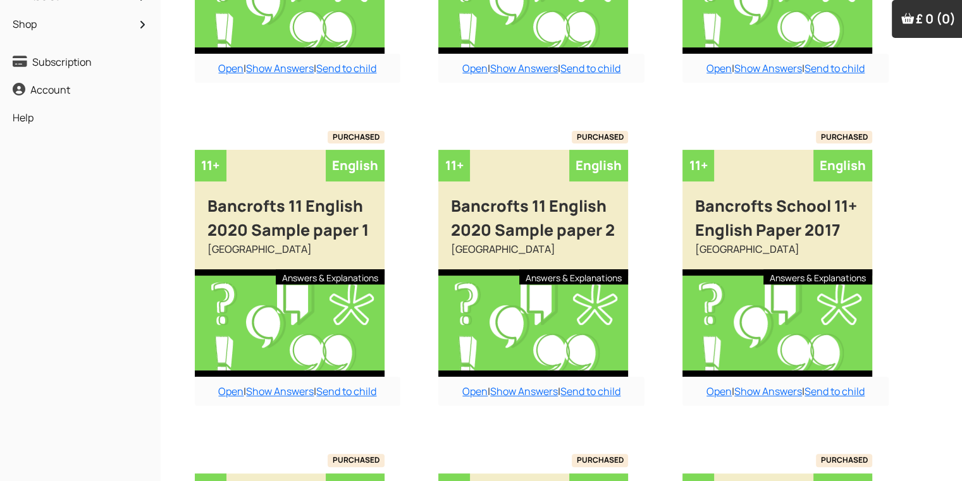
scroll to position [387, 0]
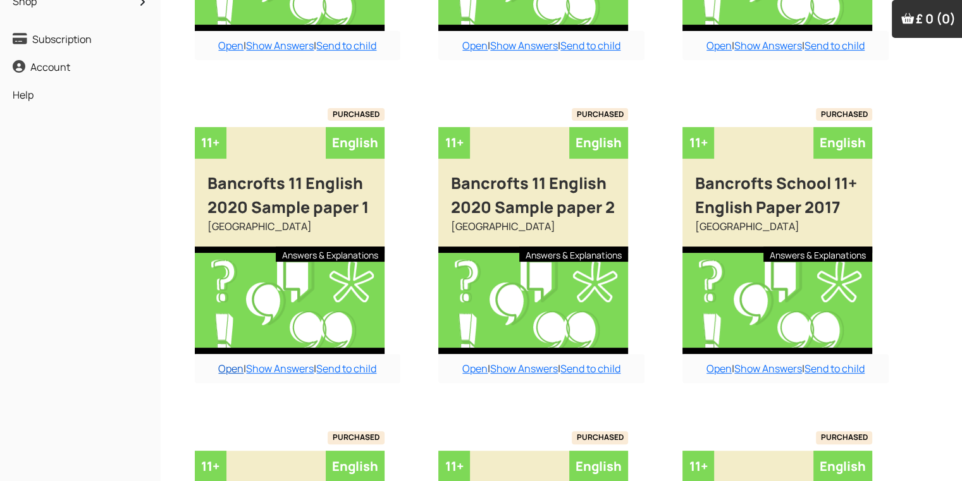
click at [223, 371] on link "Open" at bounding box center [230, 369] width 25 height 14
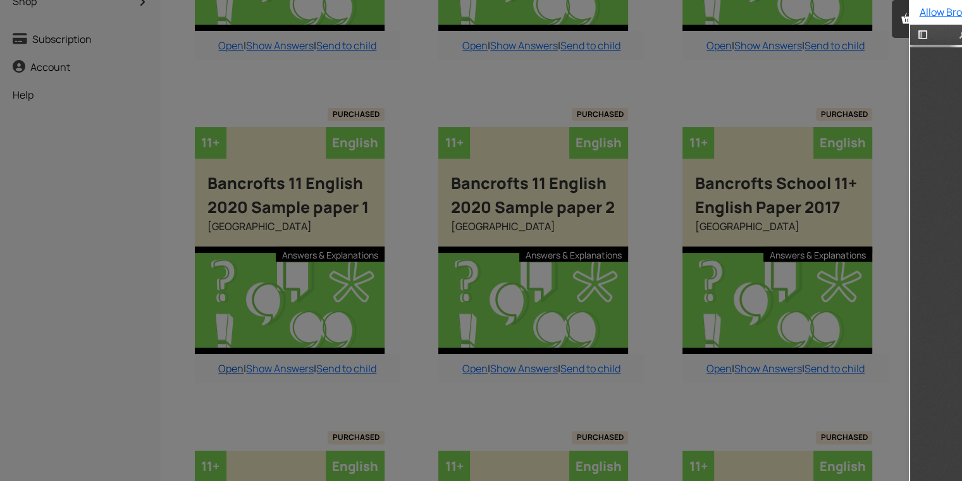
scroll to position [0, 0]
type input "2"
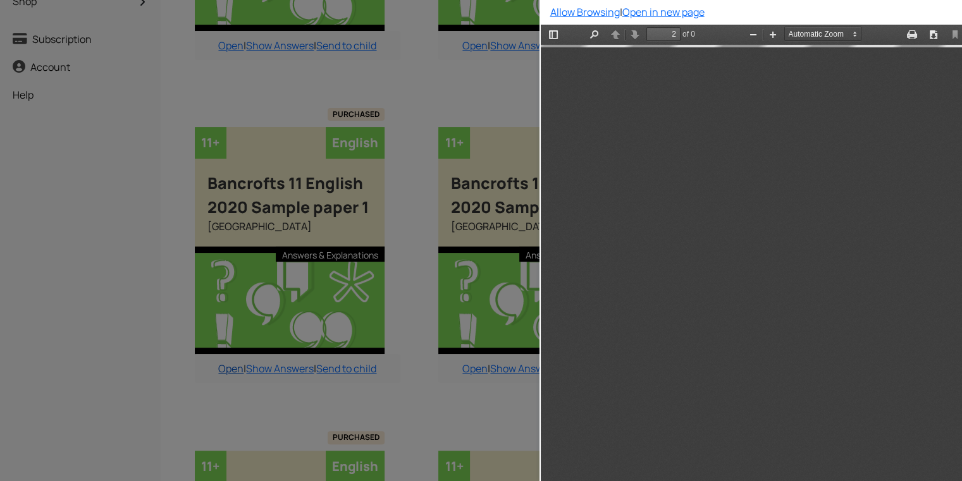
scroll to position [656, 0]
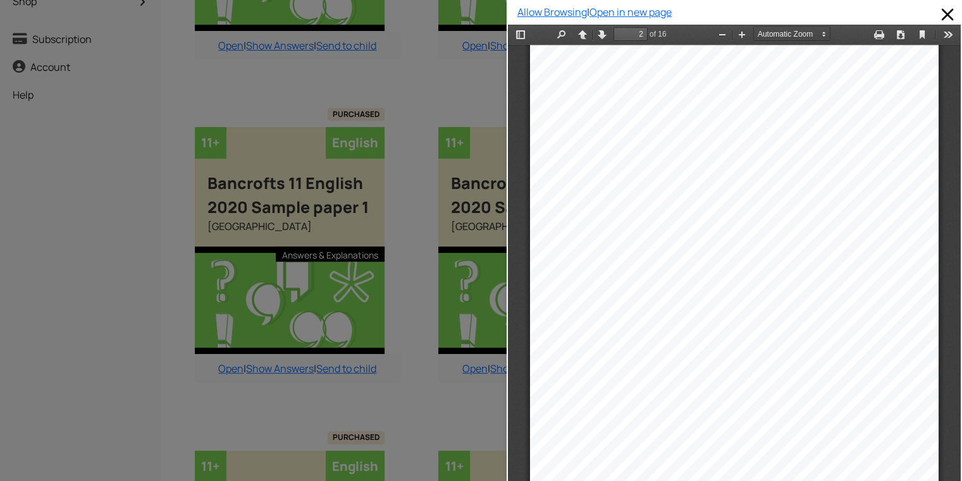
click at [166, 372] on div at bounding box center [253, 240] width 507 height 481
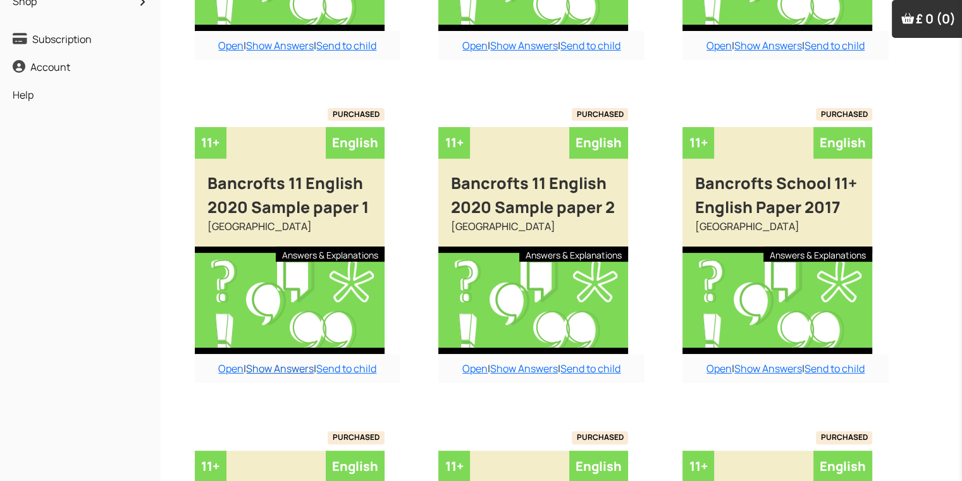
click at [271, 367] on link "Show Answers" at bounding box center [280, 369] width 68 height 14
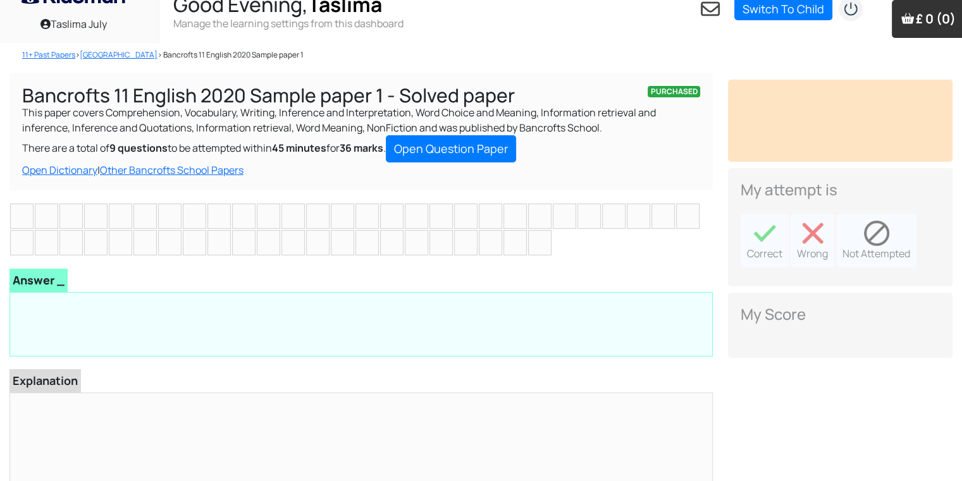
scroll to position [25, 0]
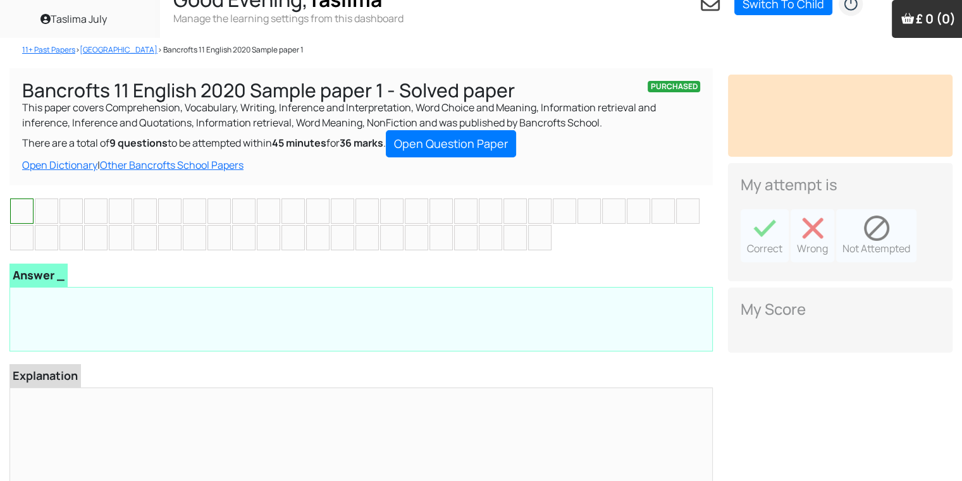
click at [15, 209] on li at bounding box center [21, 211] width 23 height 25
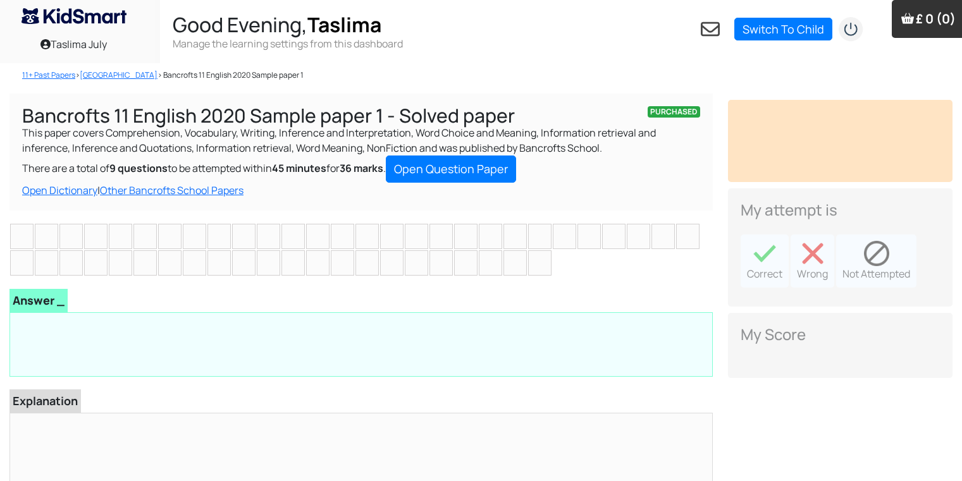
scroll to position [25, 0]
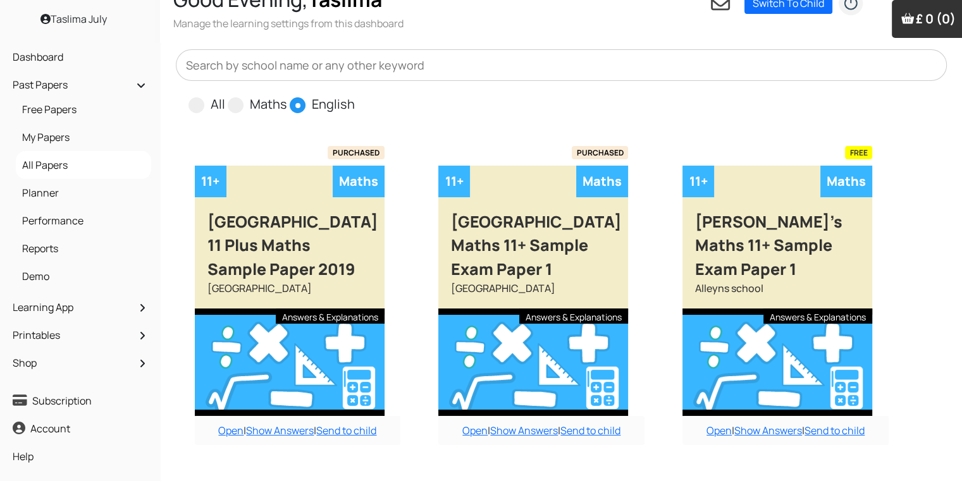
click at [297, 104] on span at bounding box center [298, 105] width 16 height 16
click at [355, 103] on input "English" at bounding box center [359, 99] width 8 height 8
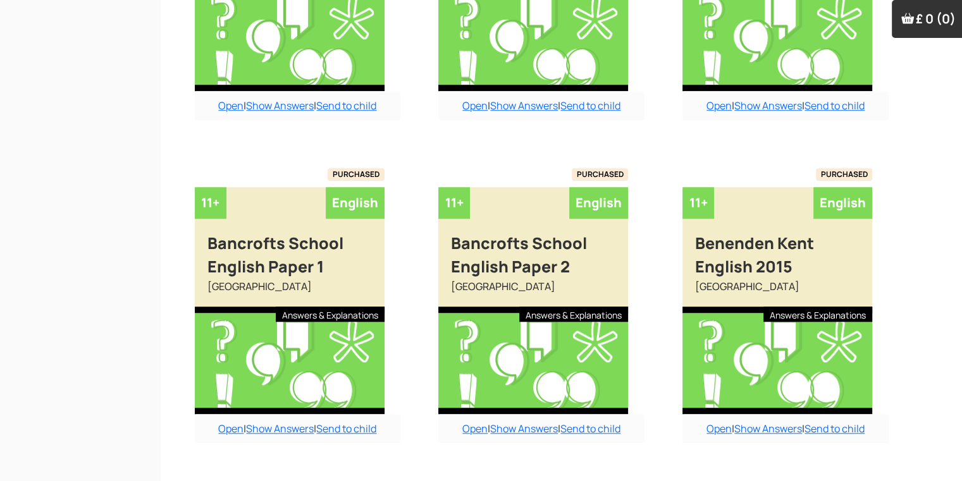
scroll to position [1013, 0]
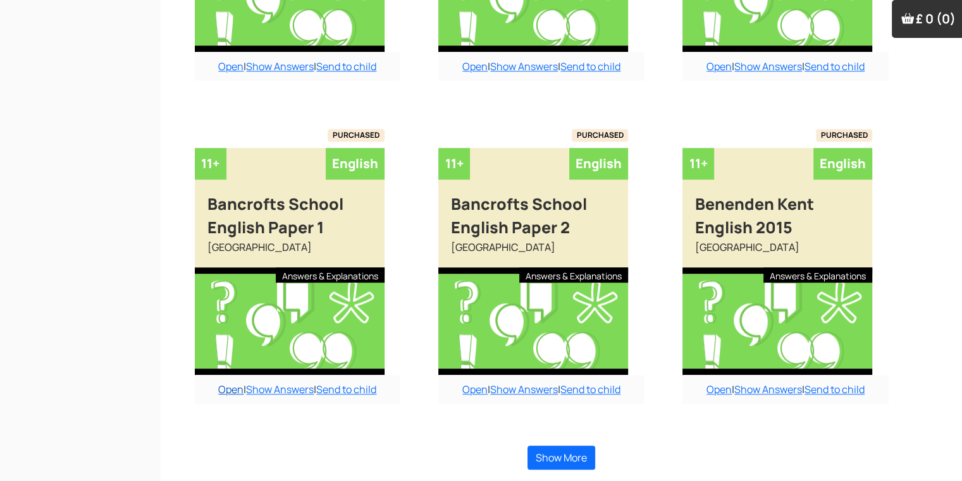
click at [218, 383] on link "Open" at bounding box center [230, 390] width 25 height 14
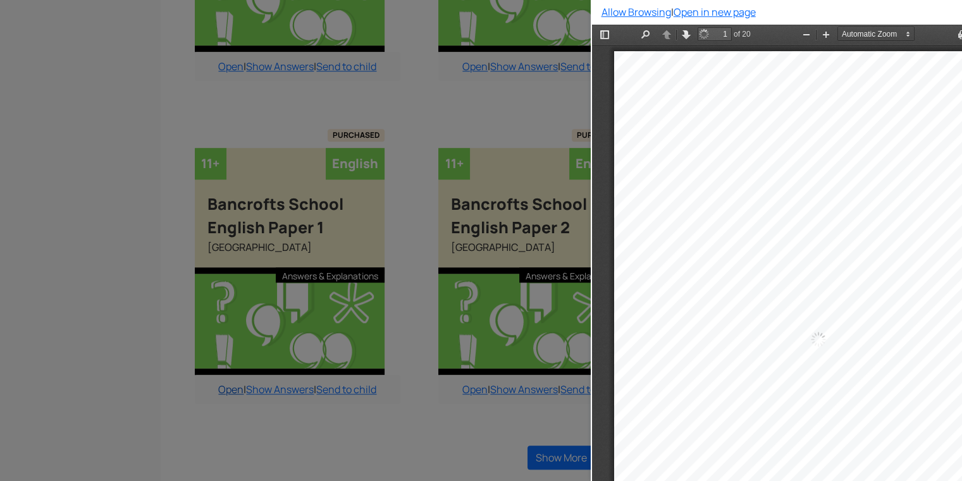
scroll to position [6, 0]
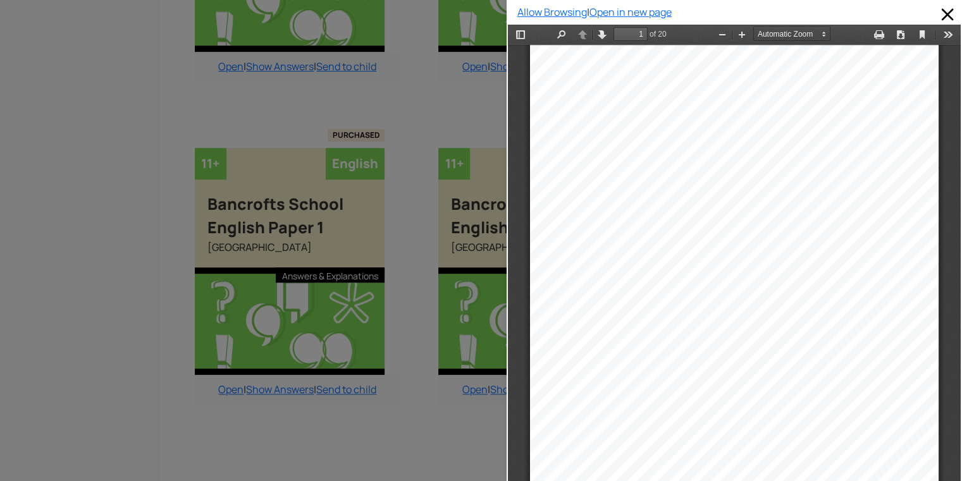
click at [447, 388] on div at bounding box center [253, 240] width 507 height 481
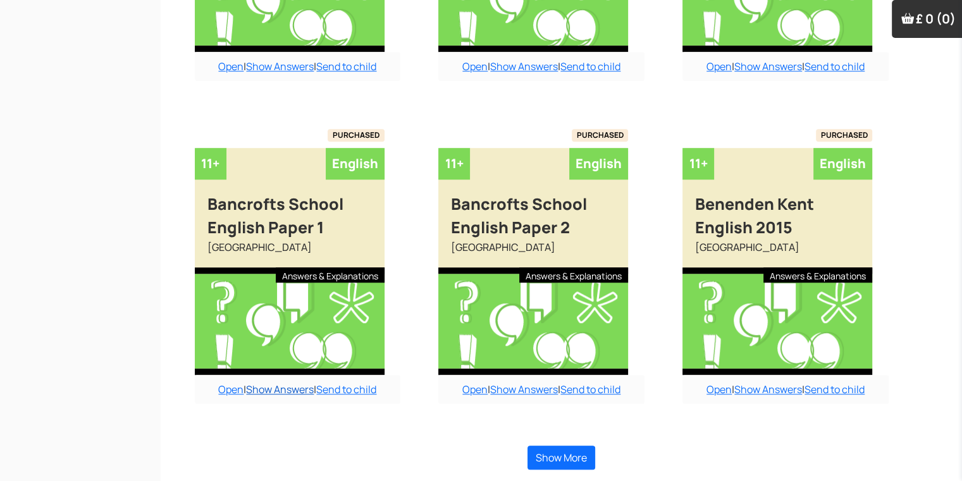
click at [266, 387] on link "Show Answers" at bounding box center [280, 390] width 68 height 14
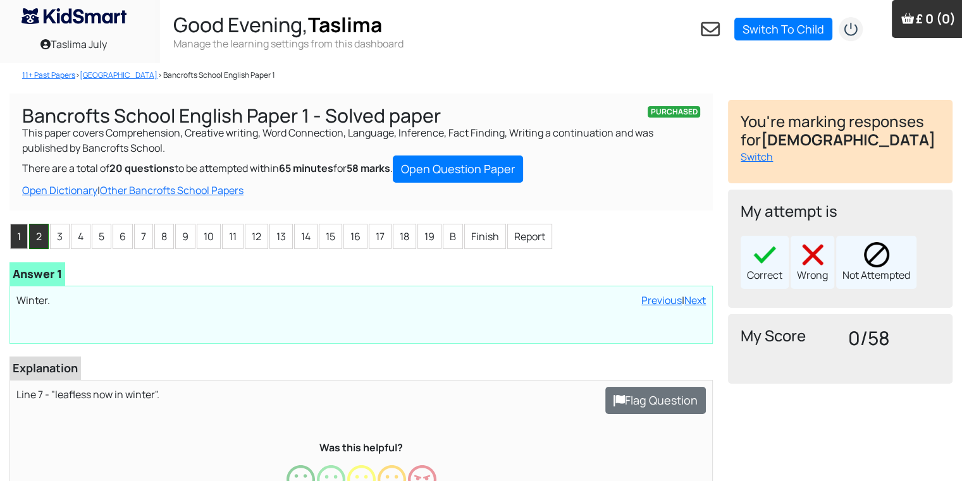
click at [40, 243] on li "2" at bounding box center [39, 236] width 20 height 25
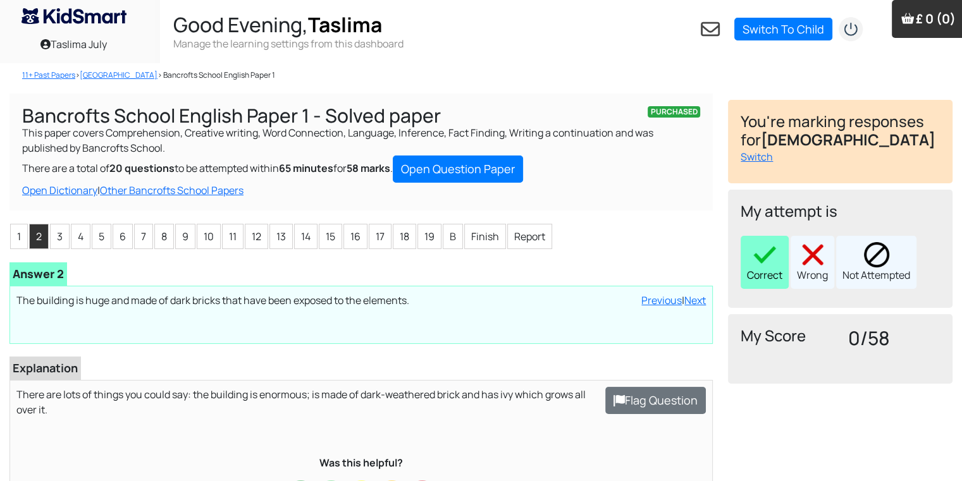
click at [761, 270] on div "Correct" at bounding box center [765, 262] width 48 height 53
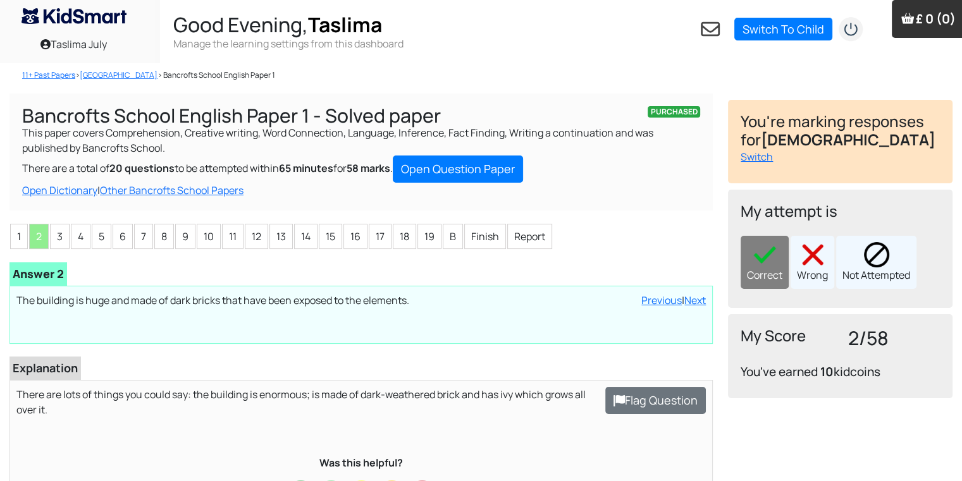
drag, startPoint x: 434, startPoint y: 273, endPoint x: 332, endPoint y: 264, distance: 102.3
click at [347, 268] on div "[PERSON_NAME] Loading interface... Previous | Next Answer 2 Loading interface..…" at bounding box center [360, 303] width 703 height 82
click at [63, 237] on li "3" at bounding box center [60, 236] width 20 height 25
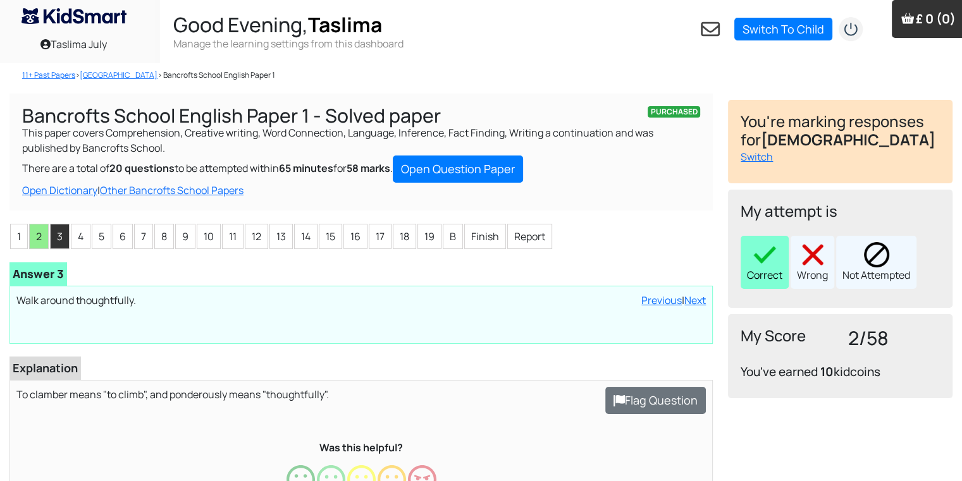
click at [778, 274] on div "Correct" at bounding box center [765, 262] width 48 height 53
click at [83, 242] on li "4" at bounding box center [81, 236] width 20 height 25
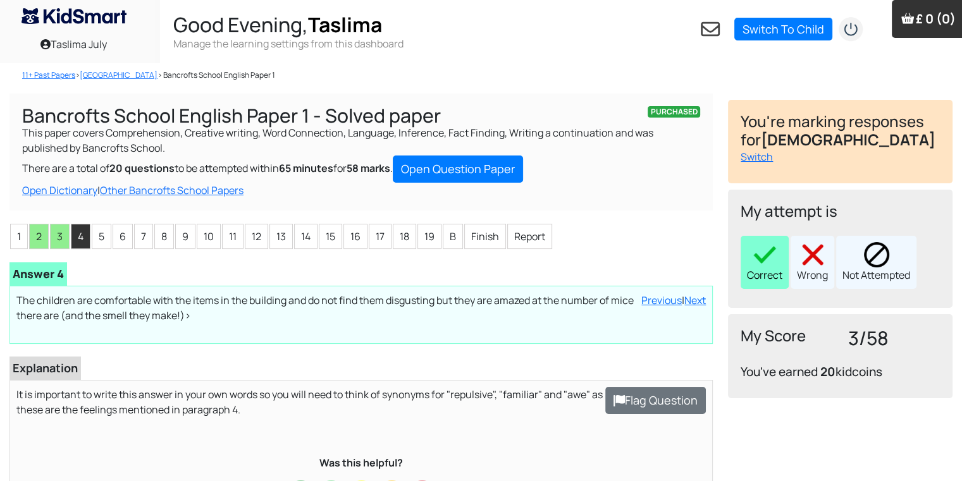
click at [765, 266] on img at bounding box center [764, 254] width 25 height 25
drag, startPoint x: 264, startPoint y: 305, endPoint x: 147, endPoint y: 261, distance: 125.9
click at [147, 261] on div "1 2 3 4 5 6 7 8 9 10 11 12 13 14 15 16 17 18 19 B Finish Report Mahdi Wrote Loa…" at bounding box center [360, 416] width 703 height 386
click at [98, 237] on li "5" at bounding box center [102, 236] width 20 height 25
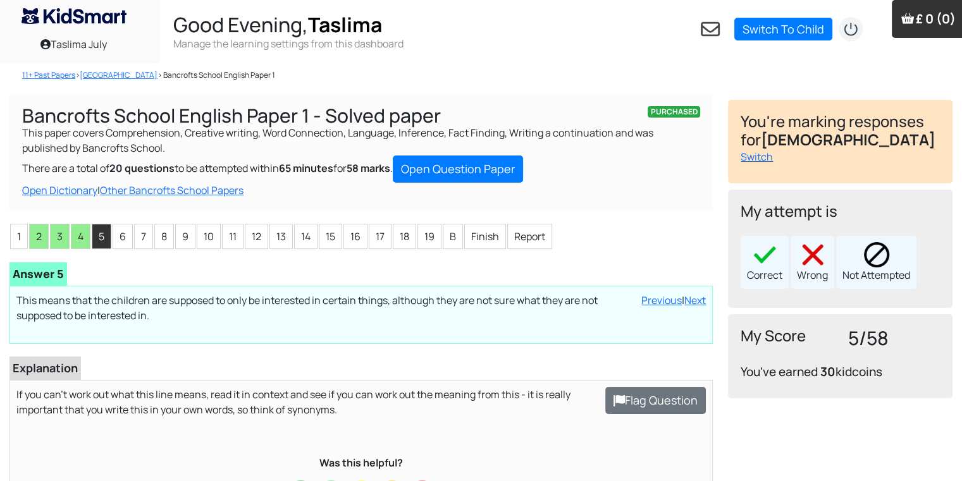
click at [814, 273] on div "Wrong" at bounding box center [812, 262] width 44 height 53
click at [123, 237] on li "6" at bounding box center [123, 236] width 20 height 25
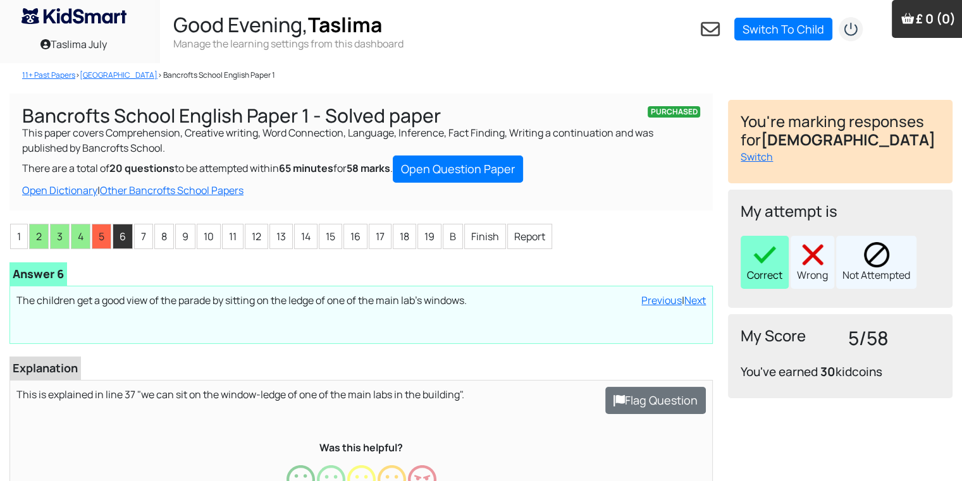
click at [767, 255] on img at bounding box center [764, 254] width 25 height 25
click at [144, 236] on li "7" at bounding box center [143, 236] width 19 height 25
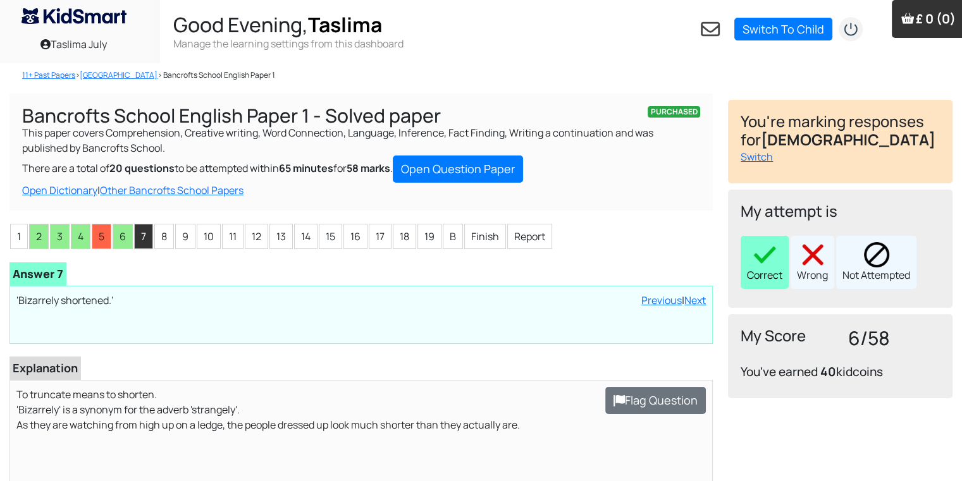
click at [756, 259] on img at bounding box center [764, 254] width 25 height 25
click at [169, 242] on li "8" at bounding box center [164, 236] width 20 height 25
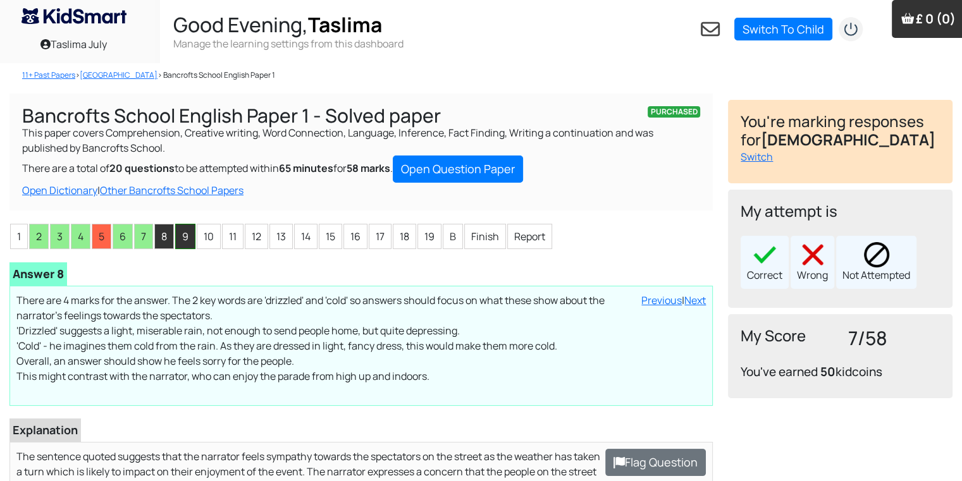
click at [187, 246] on li "9" at bounding box center [185, 236] width 20 height 25
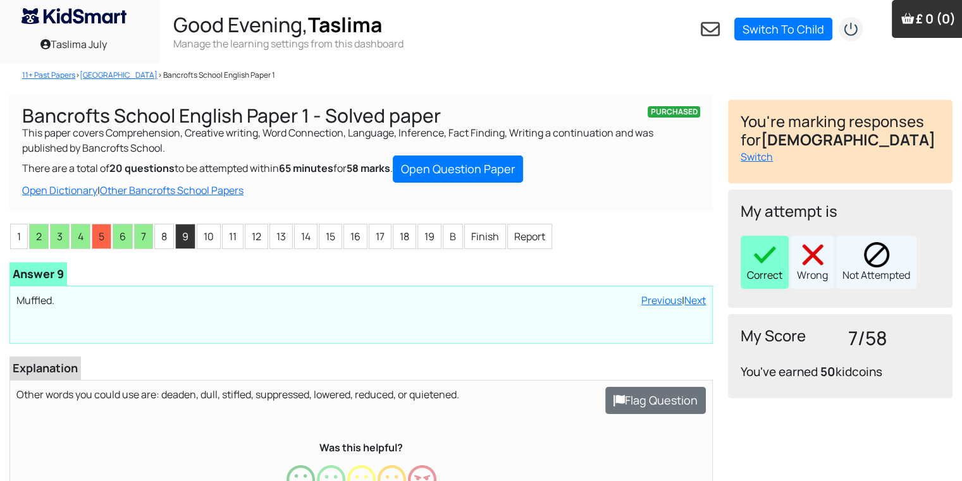
click at [767, 266] on img at bounding box center [764, 254] width 25 height 25
click at [163, 230] on li "8" at bounding box center [164, 236] width 20 height 25
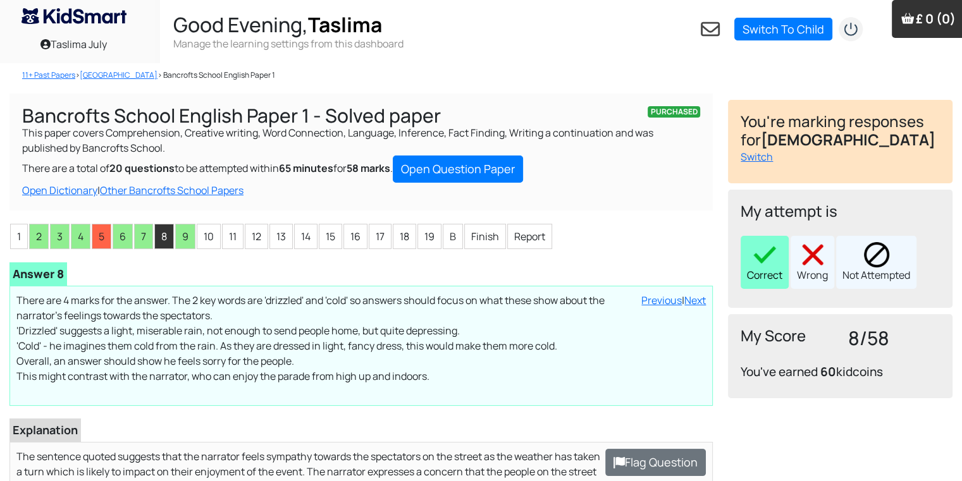
click at [775, 261] on img at bounding box center [764, 254] width 25 height 25
click at [205, 239] on li "10" at bounding box center [209, 236] width 24 height 25
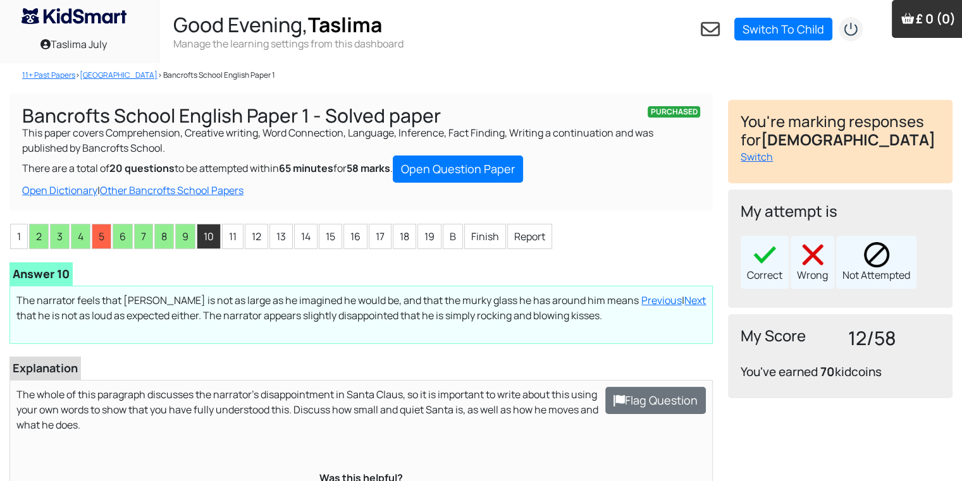
drag, startPoint x: 393, startPoint y: 398, endPoint x: 230, endPoint y: 154, distance: 293.6
click at [230, 154] on div "PURCHASED Bancrofts School English Paper 1 - Solved paper This paper covers Com…" at bounding box center [361, 351] width 718 height 515
click at [230, 154] on div "PURCHASED Bancrofts School English Paper 1 - Solved paper This paper covers Com…" at bounding box center [360, 152] width 703 height 117
click at [231, 245] on li "11" at bounding box center [233, 236] width 22 height 25
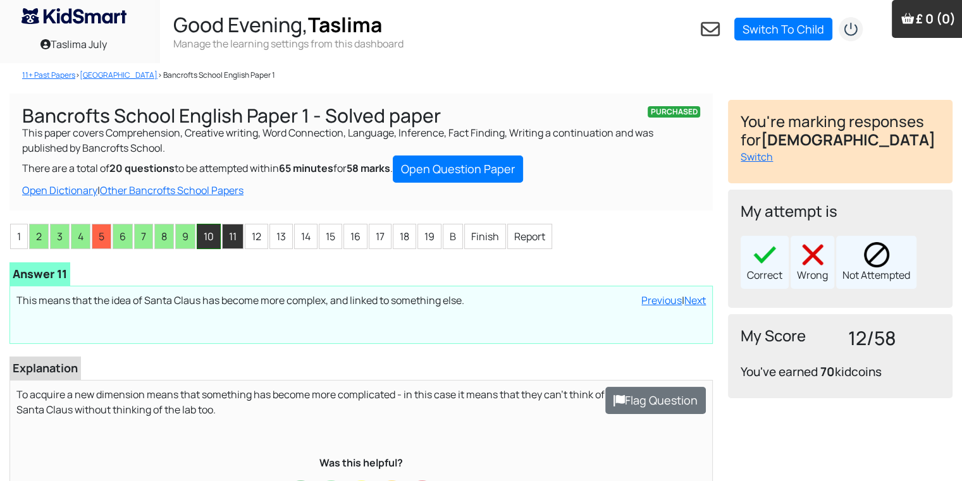
click at [207, 233] on li "10" at bounding box center [209, 236] width 24 height 25
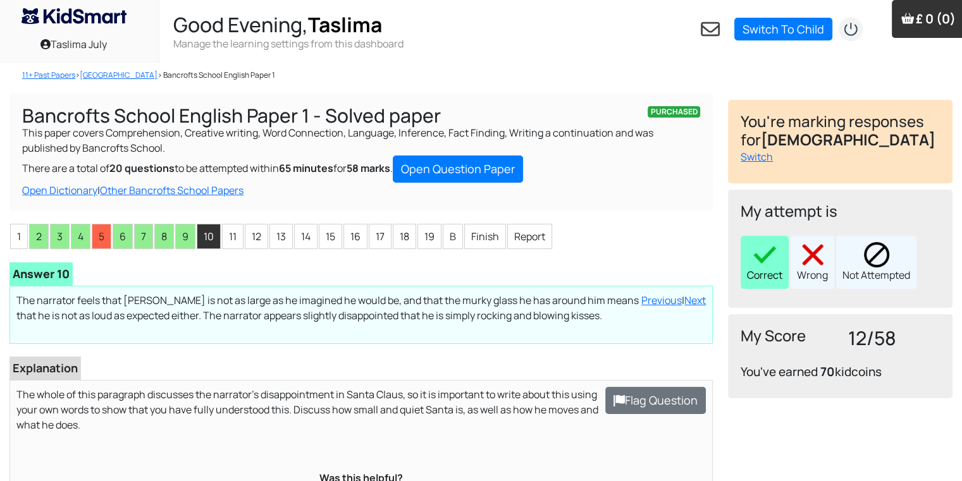
click at [765, 279] on div "Correct" at bounding box center [765, 262] width 48 height 53
click at [233, 229] on li "11" at bounding box center [233, 236] width 22 height 25
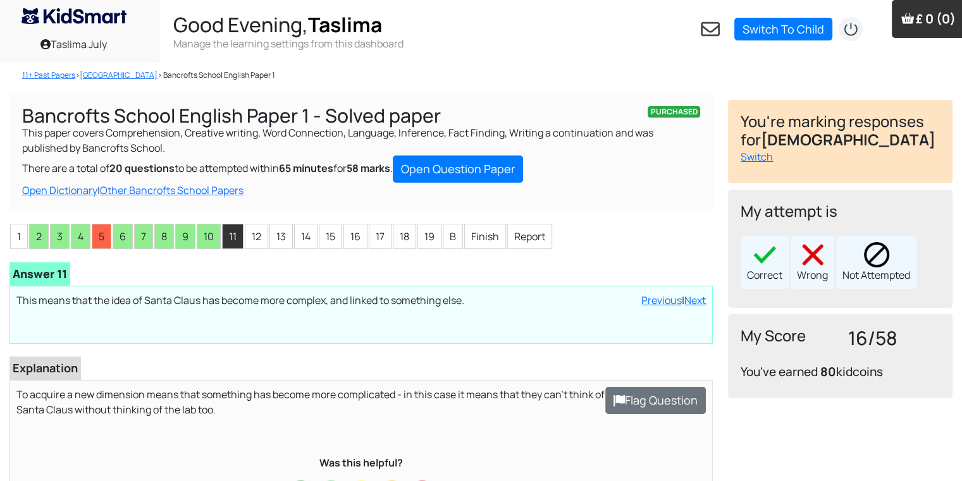
click at [347, 335] on div "Loading interface... Previous | Next This means that the idea of Santa Claus ha…" at bounding box center [360, 315] width 703 height 58
click at [808, 238] on div "Wrong" at bounding box center [812, 262] width 44 height 53
click at [252, 233] on li "12" at bounding box center [256, 236] width 23 height 25
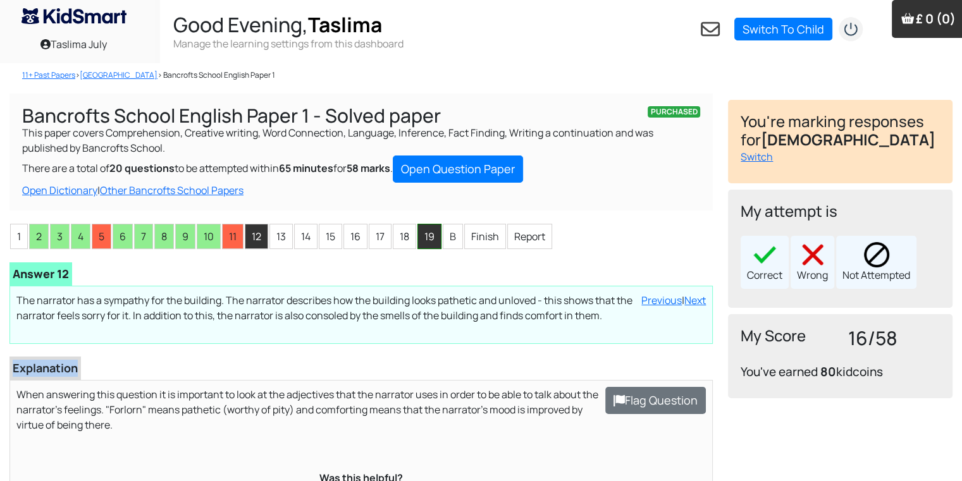
drag, startPoint x: 499, startPoint y: 359, endPoint x: 425, endPoint y: 249, distance: 132.6
click at [425, 249] on div "1 2 3 4 5 6 7 8 9 10 11 12 13 14 15 16 17 18 19 B Finish Report Mahdi Wrote Loa…" at bounding box center [360, 416] width 703 height 386
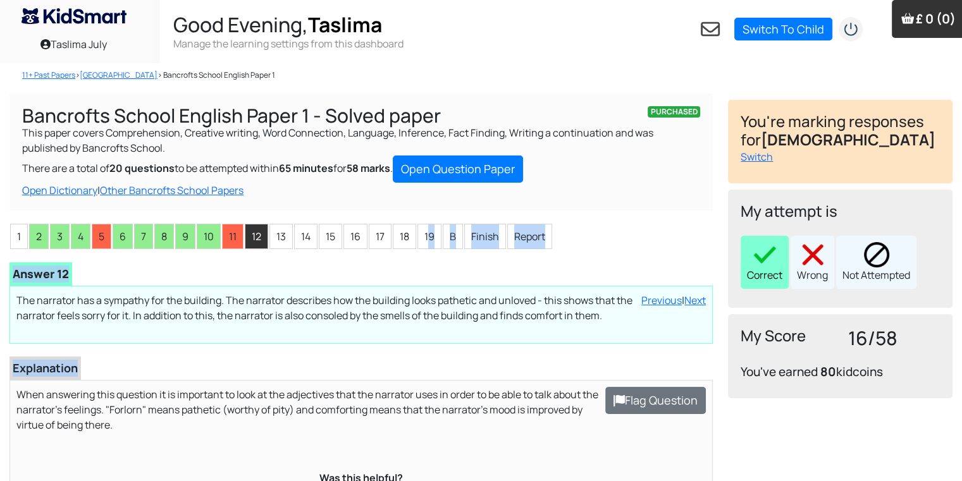
click at [756, 262] on img at bounding box center [764, 254] width 25 height 25
